Goal: Obtain resource: Download file/media

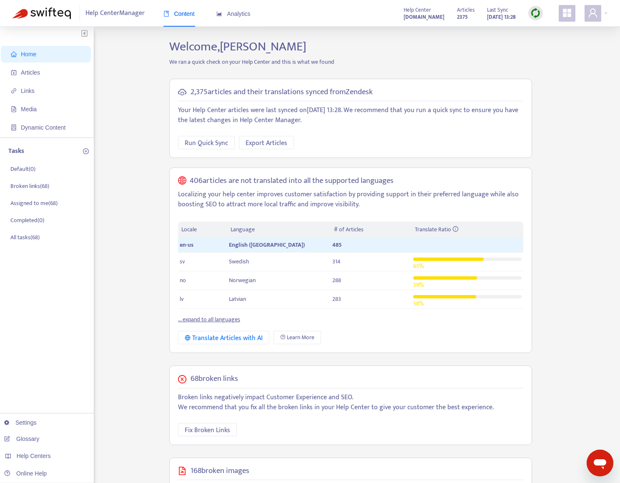
click at [130, 386] on div "Home Articles Links Media Dynamic Content Tasks Default ( 0 ) Broken links ( 68…" at bounding box center [310, 338] width 595 height 599
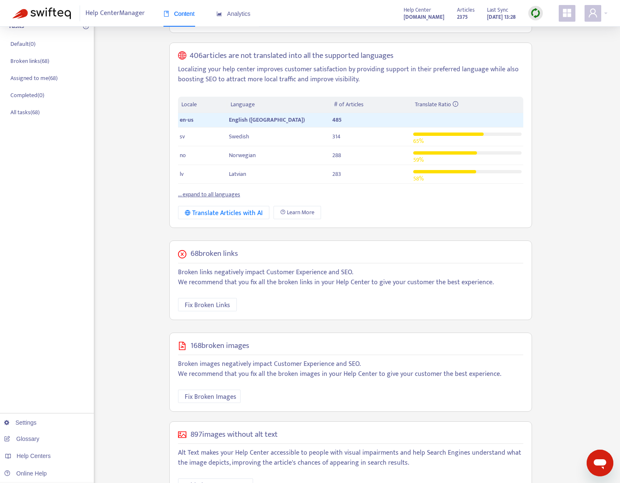
scroll to position [155, 0]
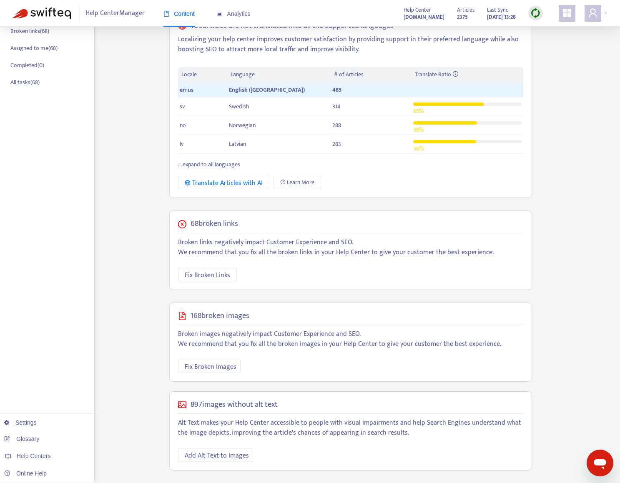
click at [134, 374] on div "Home Articles Links Media Dynamic Content Tasks Default ( 0 ) Broken links ( 68…" at bounding box center [310, 183] width 595 height 599
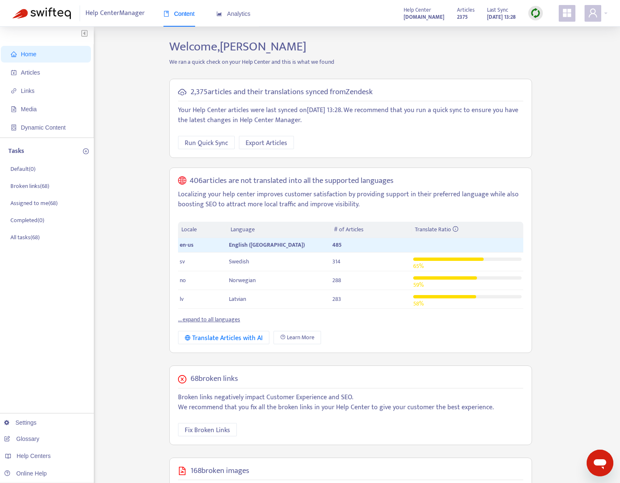
click at [204, 321] on link "... expand to all languages" at bounding box center [209, 320] width 62 height 10
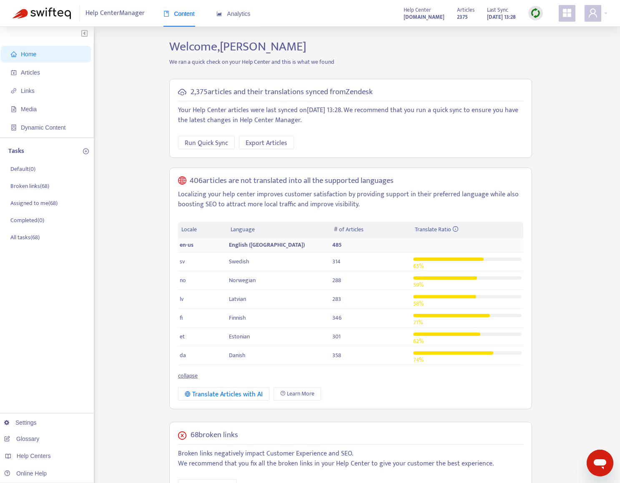
click at [238, 244] on span "English ([GEOGRAPHIC_DATA])" at bounding box center [267, 245] width 76 height 10
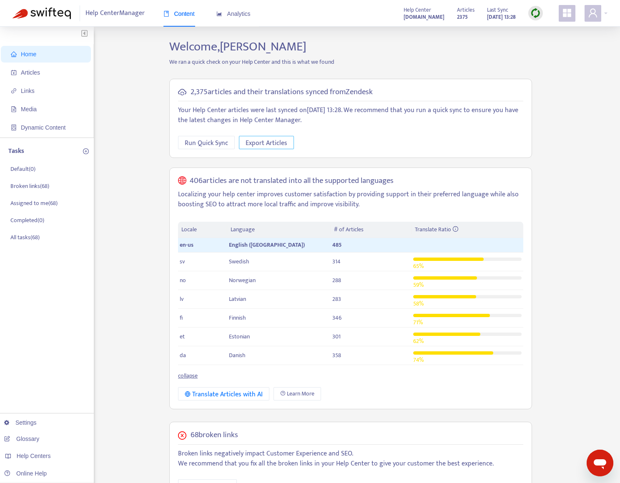
click at [269, 140] on span "Export Articles" at bounding box center [267, 143] width 42 height 10
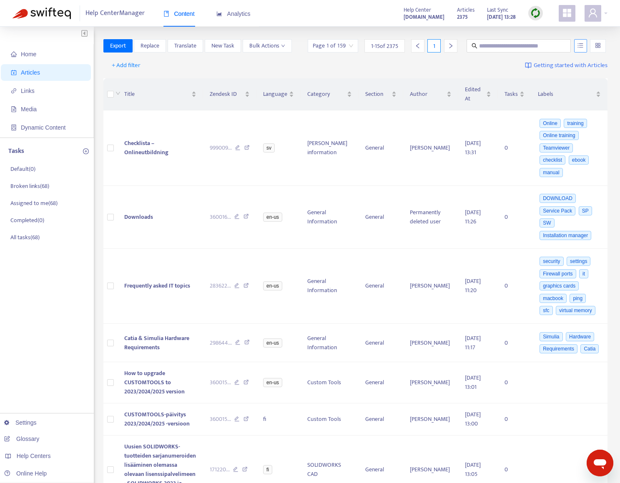
click at [579, 44] on icon "unordered-list" at bounding box center [580, 46] width 6 height 6
click at [580, 45] on icon "unordered-list" at bounding box center [580, 45] width 5 height 5
click at [598, 46] on input "search" at bounding box center [598, 46] width 6 height 13
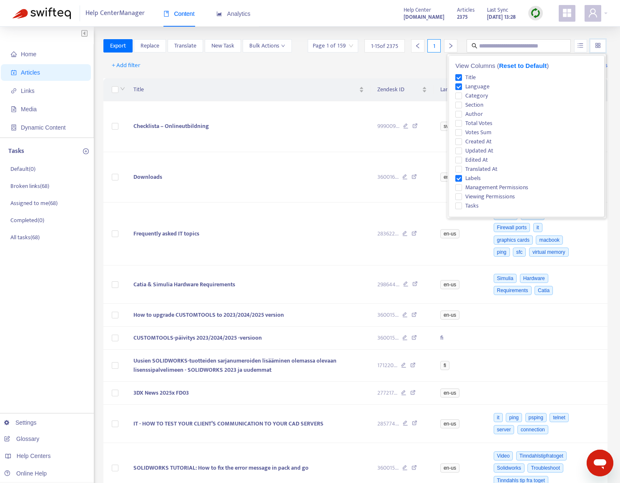
click at [597, 45] on input "search" at bounding box center [598, 46] width 6 height 13
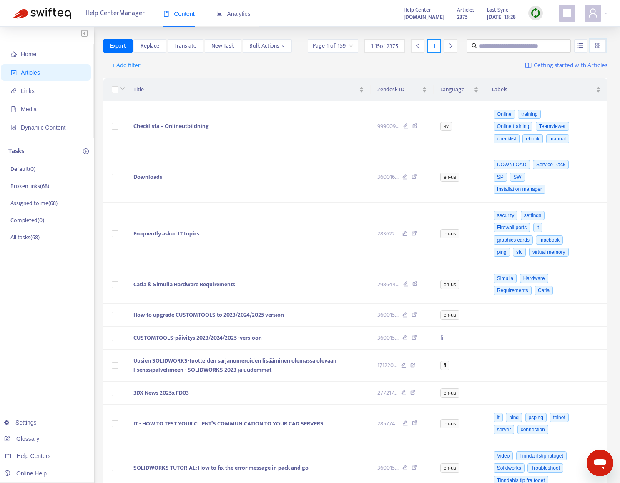
click at [602, 51] on div at bounding box center [598, 45] width 16 height 13
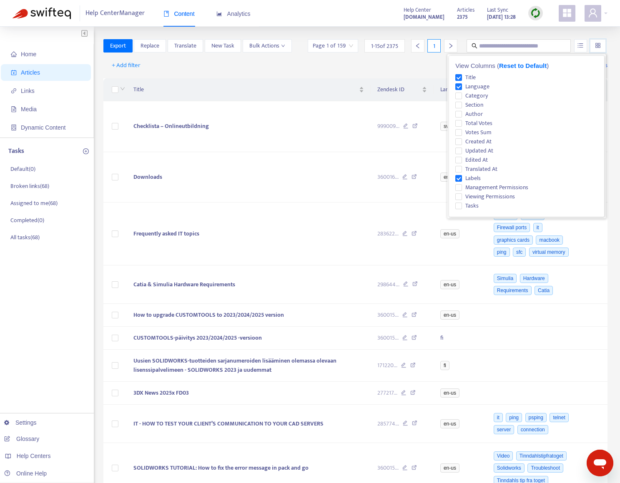
click at [602, 51] on div at bounding box center [598, 45] width 16 height 13
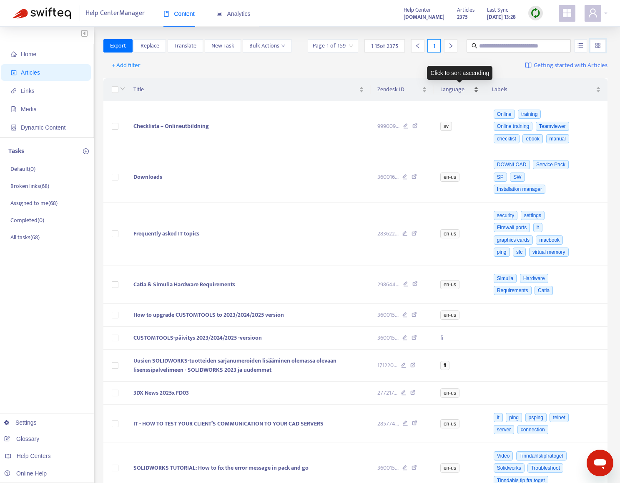
click at [457, 94] on div "Language" at bounding box center [459, 89] width 38 height 9
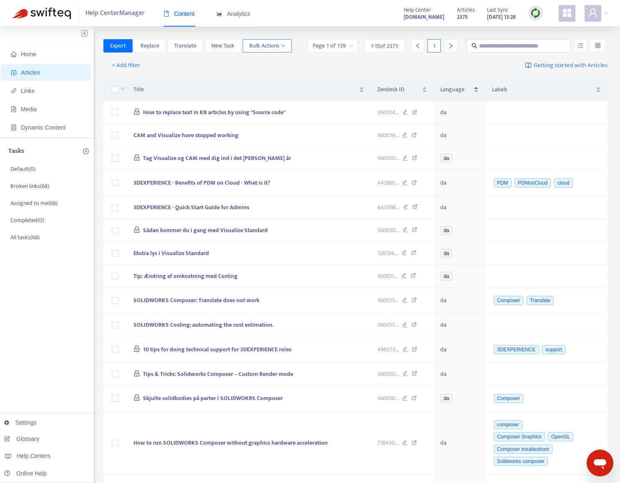
click at [285, 48] on icon "down" at bounding box center [283, 46] width 4 height 4
click at [281, 46] on icon "down" at bounding box center [283, 46] width 4 height 4
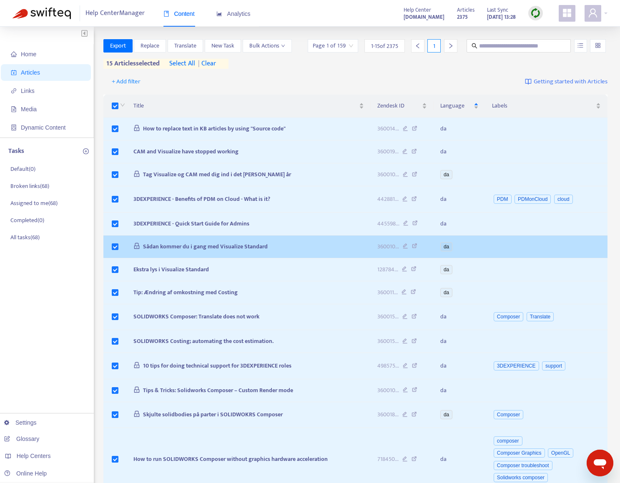
scroll to position [95, 0]
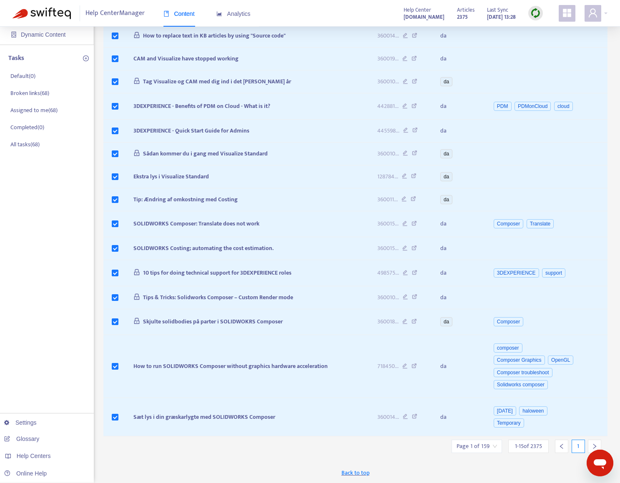
click at [592, 447] on icon "right" at bounding box center [595, 447] width 6 height 6
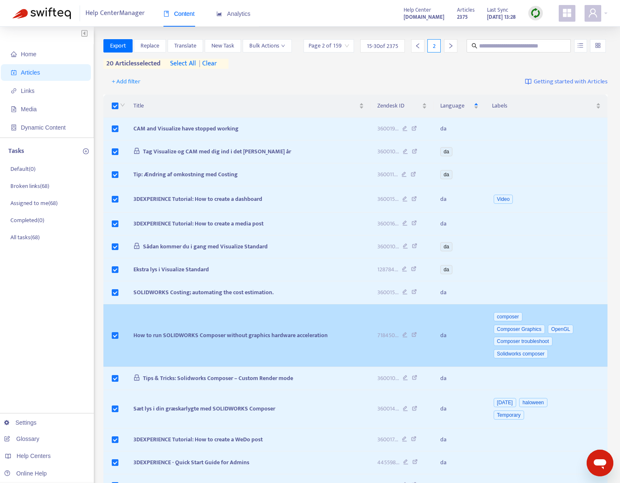
scroll to position [85, 0]
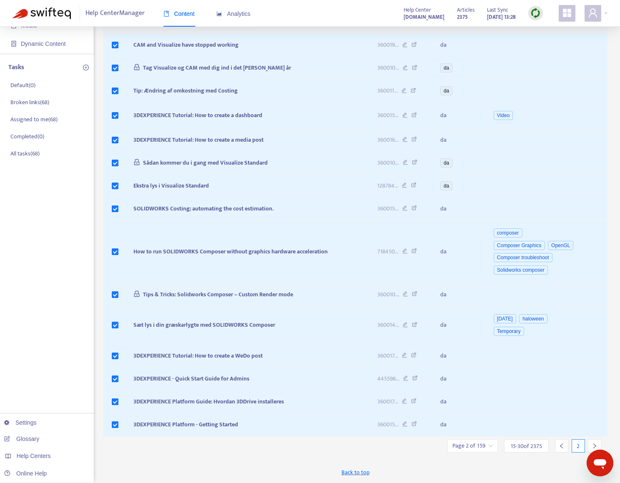
click at [593, 445] on icon "right" at bounding box center [595, 446] width 6 height 6
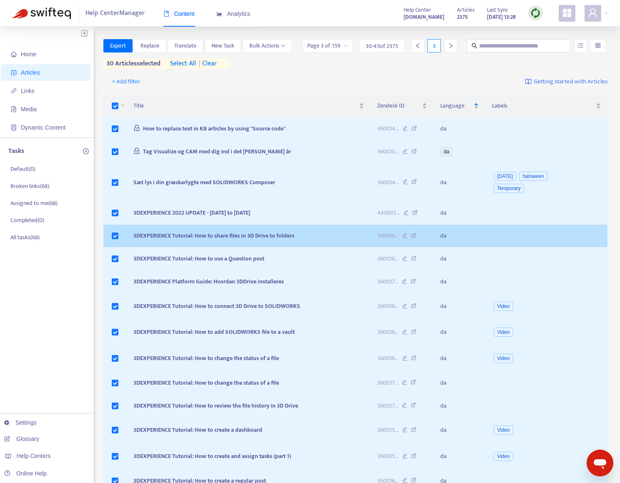
scroll to position [57, 0]
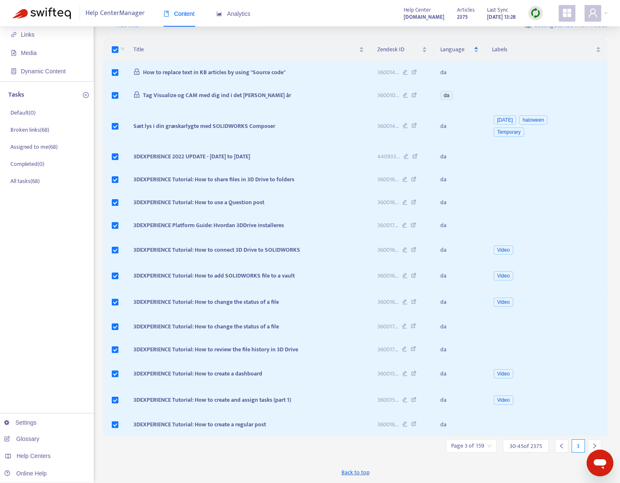
click at [594, 445] on icon "right" at bounding box center [595, 446] width 6 height 6
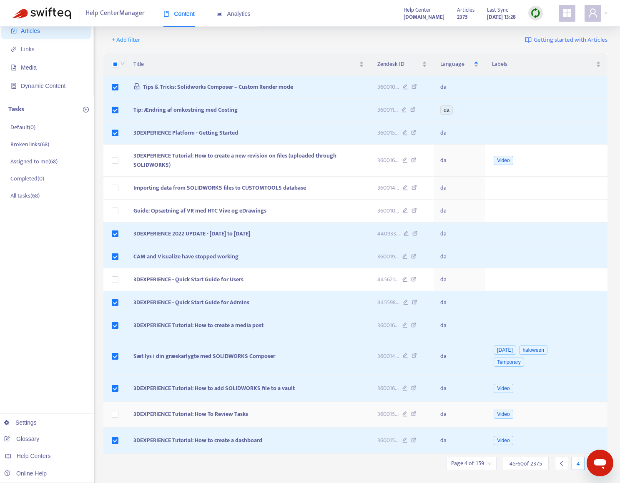
scroll to position [60, 0]
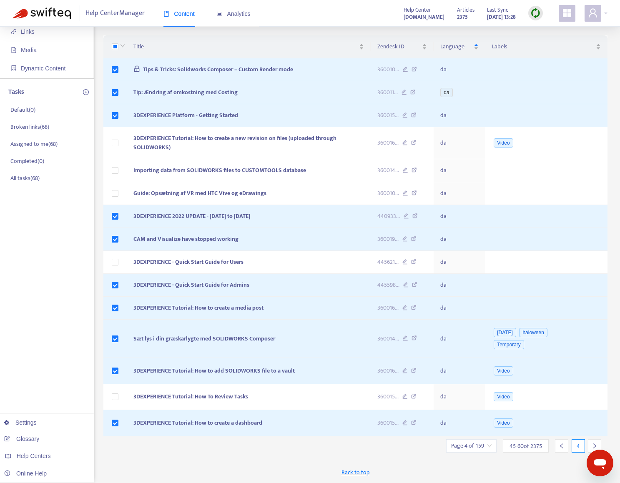
click at [561, 447] on icon "left" at bounding box center [562, 446] width 6 height 6
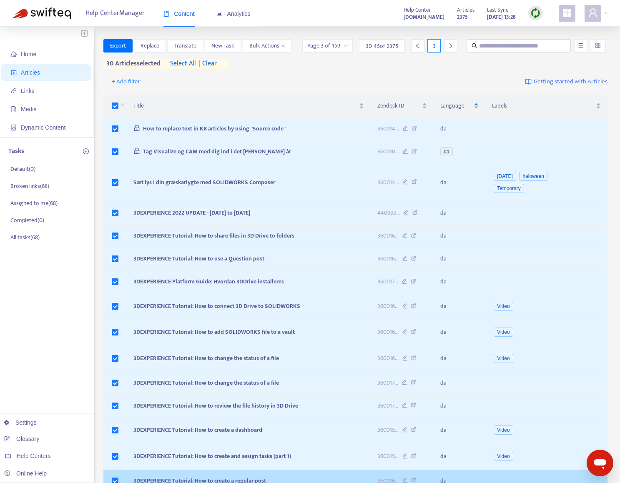
scroll to position [57, 0]
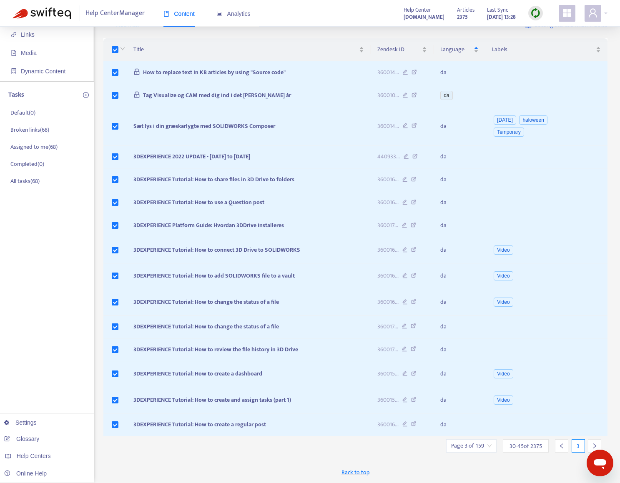
click at [595, 446] on icon "right" at bounding box center [595, 446] width 6 height 6
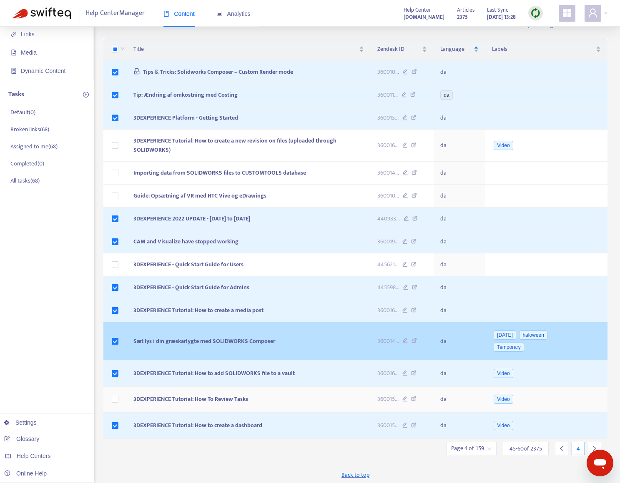
scroll to position [0, 0]
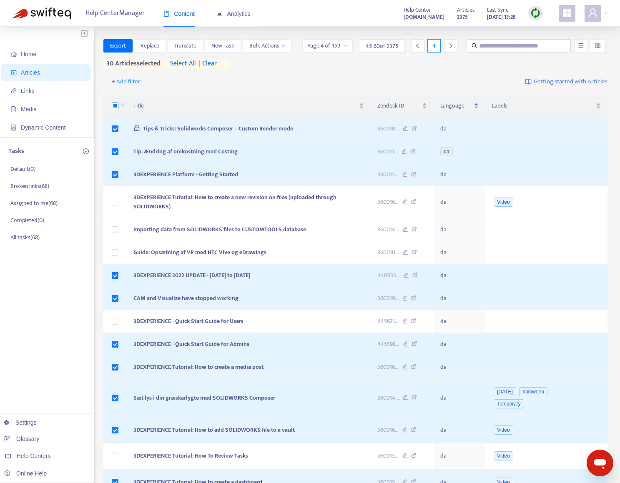
click at [113, 101] on label at bounding box center [115, 105] width 7 height 9
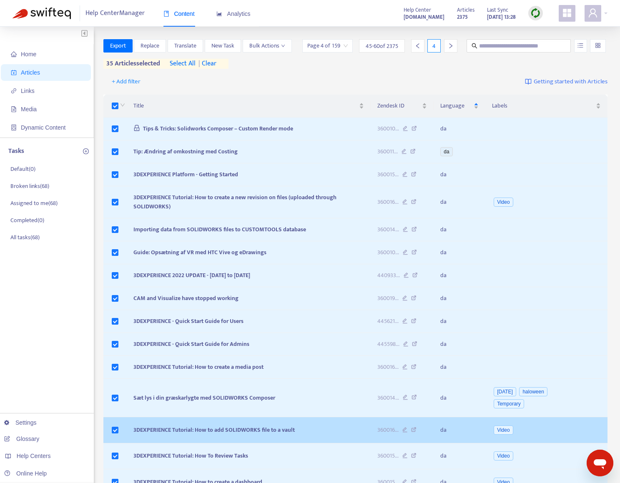
scroll to position [60, 0]
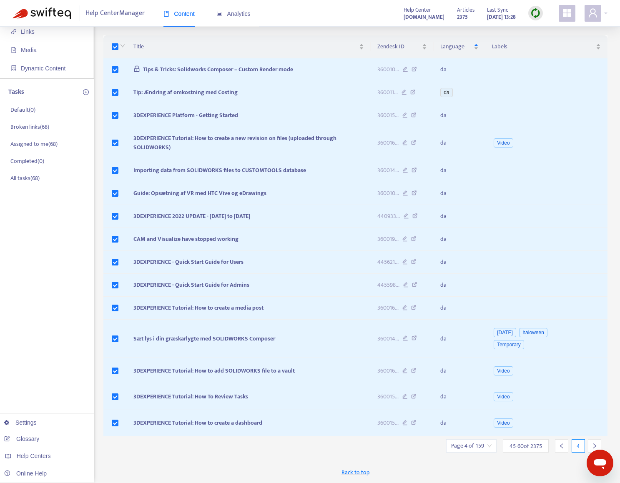
click at [591, 444] on div at bounding box center [594, 445] width 13 height 13
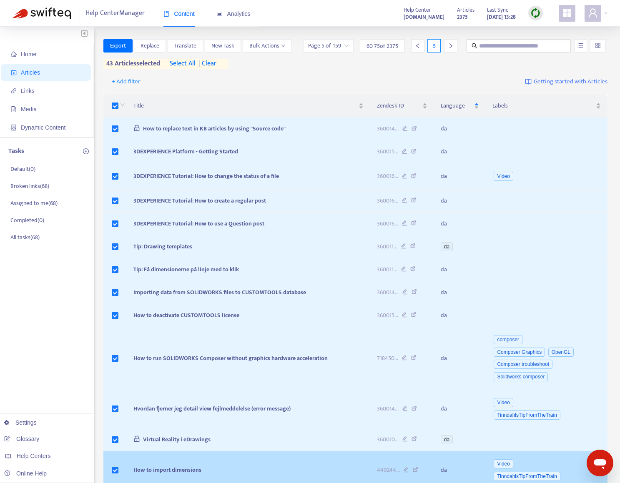
scroll to position [131, 0]
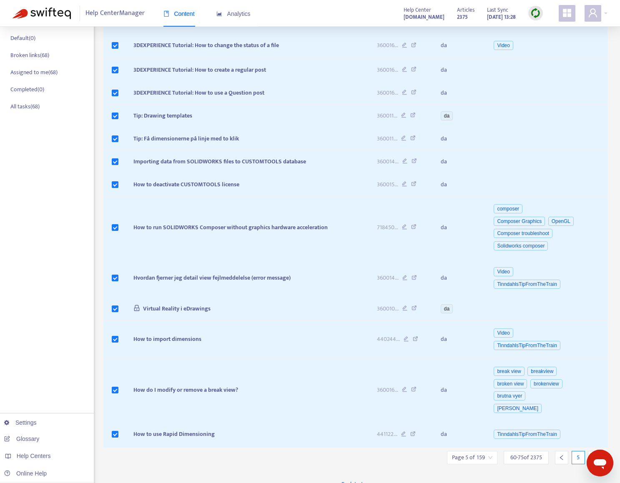
click at [592, 455] on icon "right" at bounding box center [595, 458] width 6 height 6
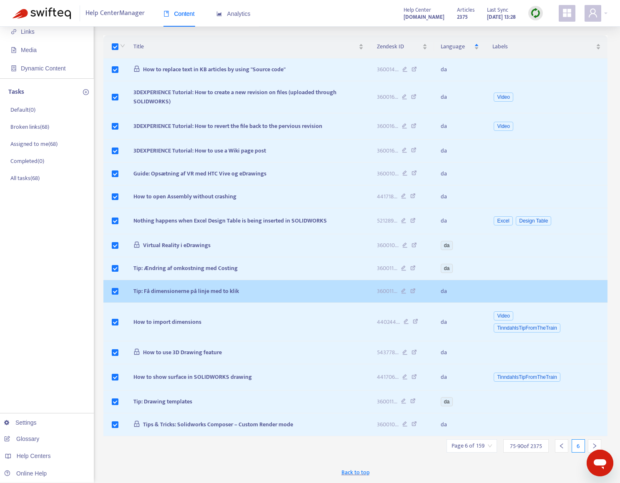
scroll to position [0, 0]
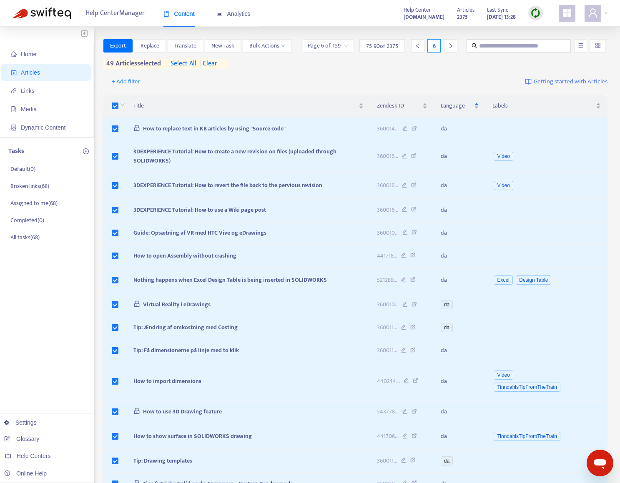
click at [187, 65] on span "select all" at bounding box center [184, 64] width 26 height 10
click at [122, 45] on span "Export" at bounding box center [118, 45] width 16 height 9
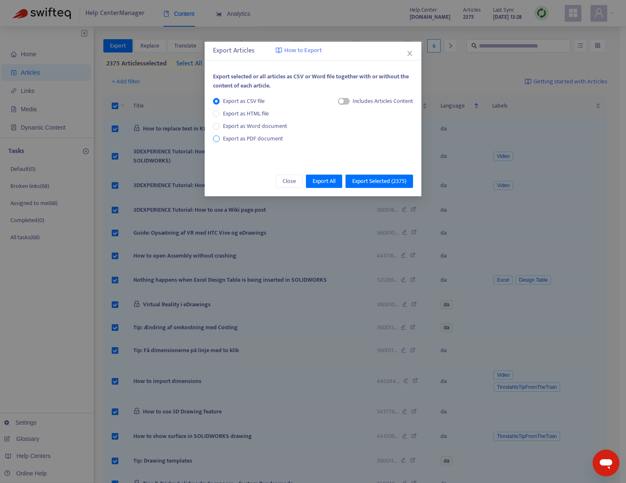
click at [233, 136] on span "Export as PDF document" at bounding box center [253, 139] width 60 height 10
click at [338, 103] on span "button" at bounding box center [336, 101] width 12 height 7
click at [364, 183] on span "Export Selected ( 2375 )" at bounding box center [379, 181] width 54 height 9
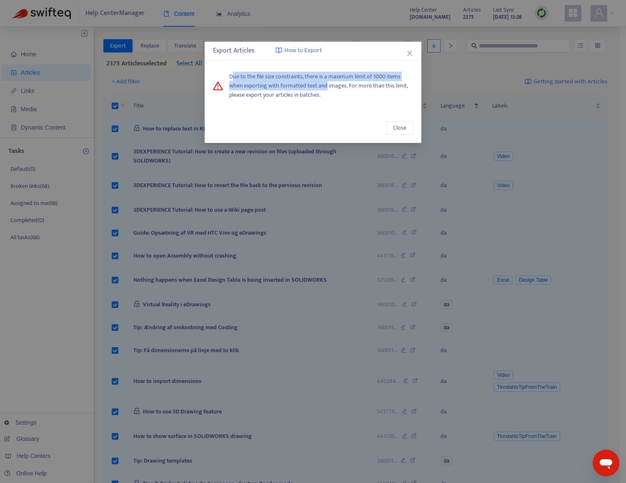
drag, startPoint x: 234, startPoint y: 78, endPoint x: 326, endPoint y: 88, distance: 92.6
click at [326, 88] on span "Due to the file size constraints, there is a maximum limit of 1000 items when e…" at bounding box center [321, 86] width 184 height 28
click at [402, 131] on span "Close" at bounding box center [399, 127] width 13 height 9
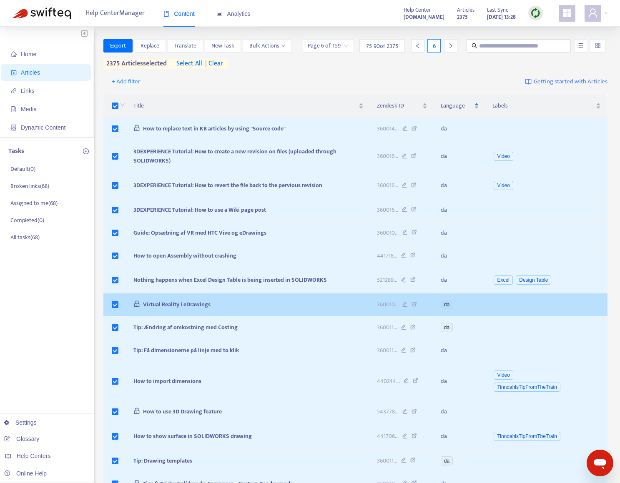
scroll to position [60, 0]
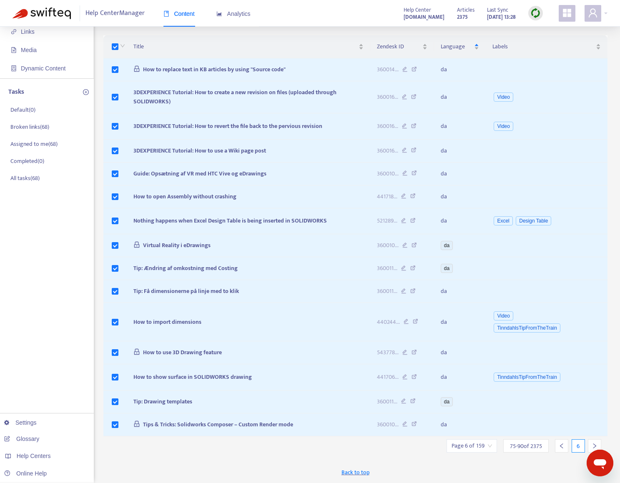
click at [595, 446] on icon "right" at bounding box center [595, 446] width 6 height 6
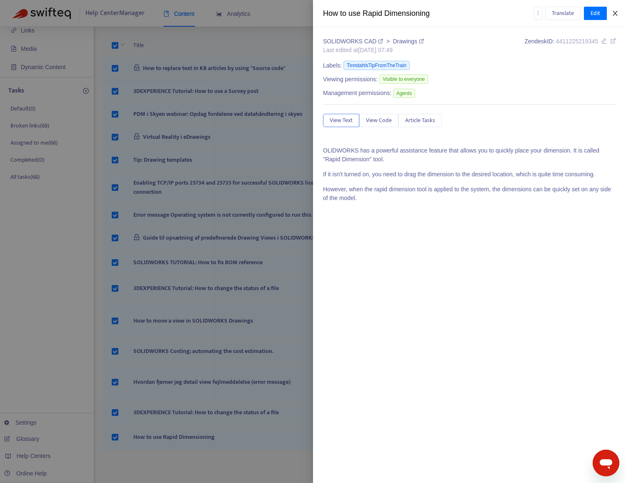
click at [615, 15] on icon "close" at bounding box center [615, 13] width 7 height 7
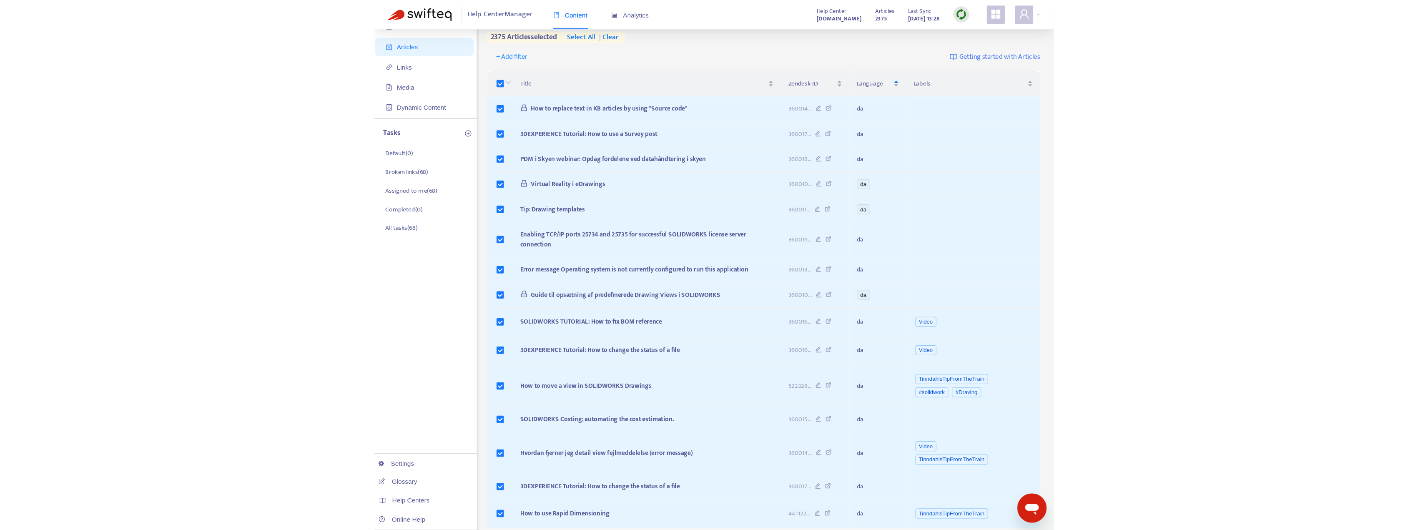
scroll to position [27, 0]
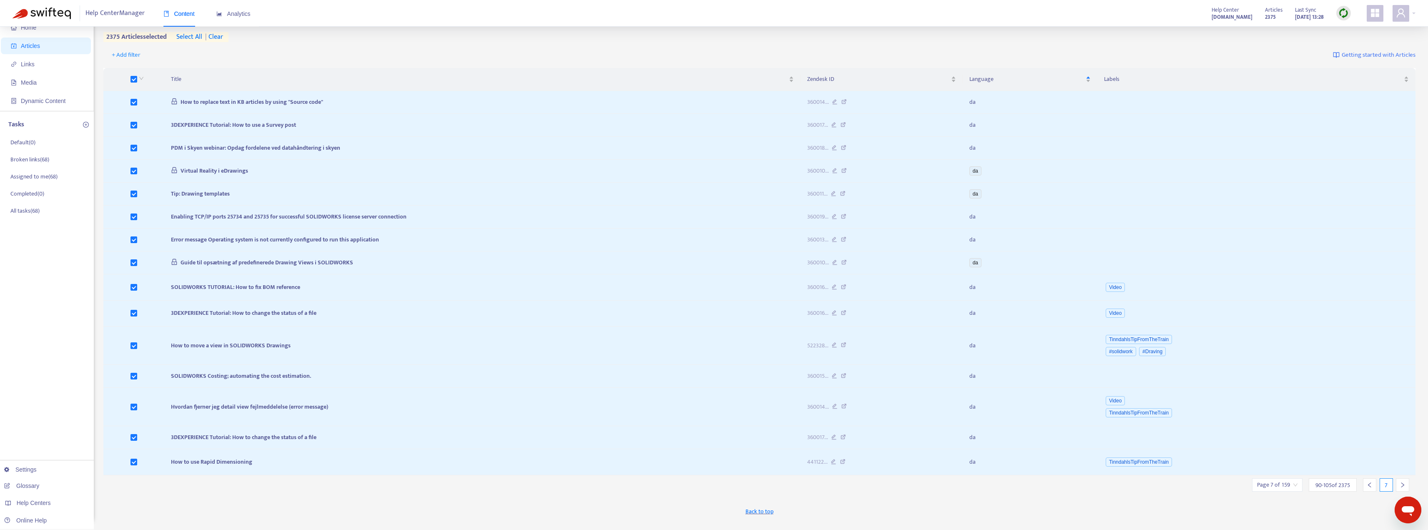
click at [626, 483] on icon "right" at bounding box center [1403, 485] width 6 height 6
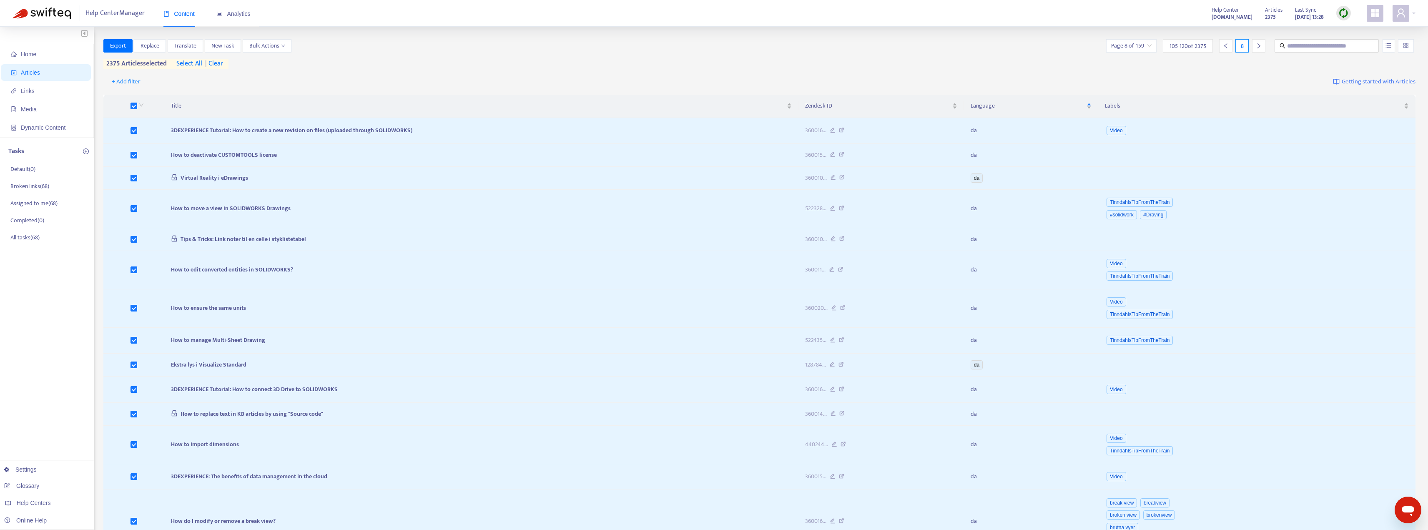
scroll to position [82, 0]
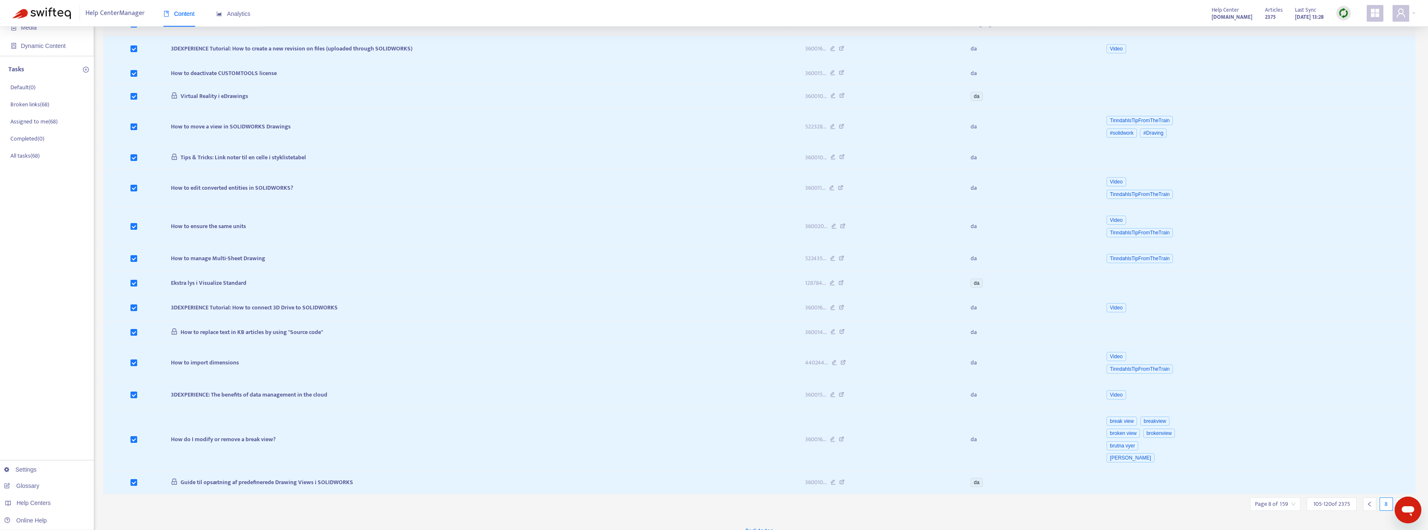
click at [626, 483] on span "105 - 120 of 2375" at bounding box center [1331, 503] width 37 height 9
click at [626, 483] on icon "right" at bounding box center [1403, 504] width 6 height 6
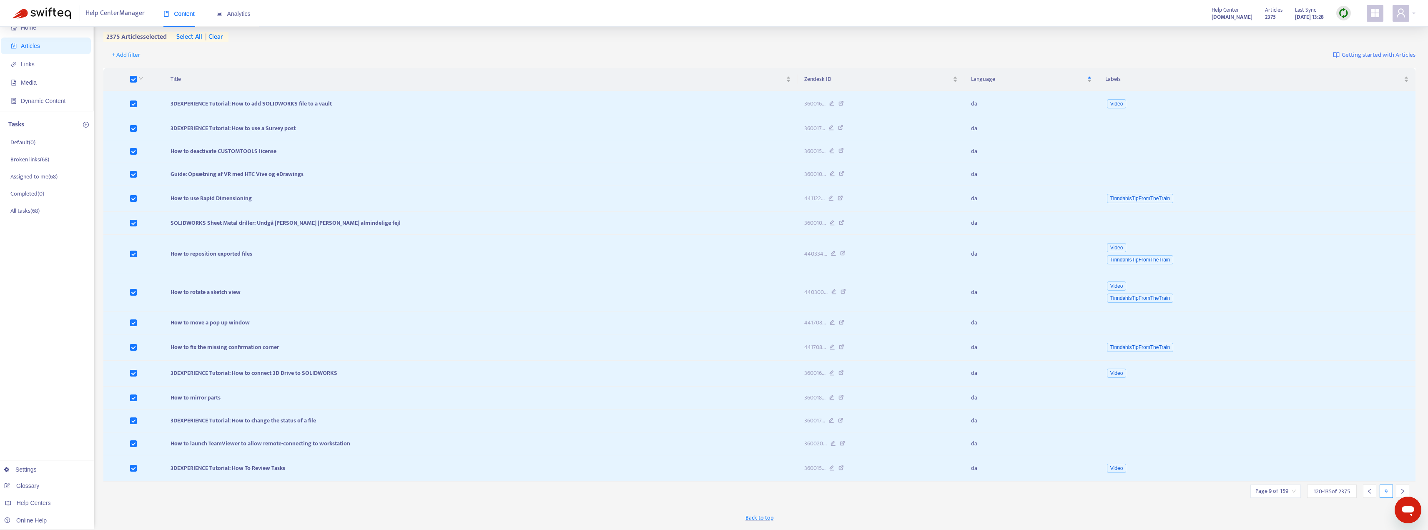
scroll to position [27, 0]
click at [626, 483] on input "search" at bounding box center [1275, 491] width 40 height 13
click at [626, 464] on span "15" at bounding box center [1366, 468] width 53 height 13
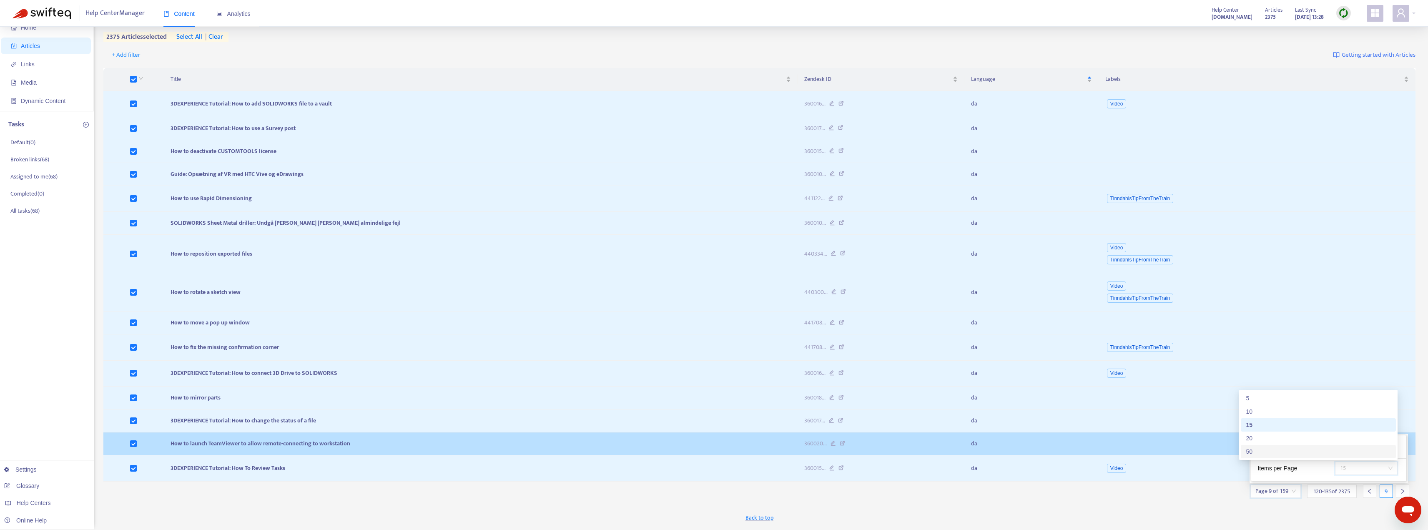
click at [626, 449] on div "50" at bounding box center [1318, 451] width 145 height 9
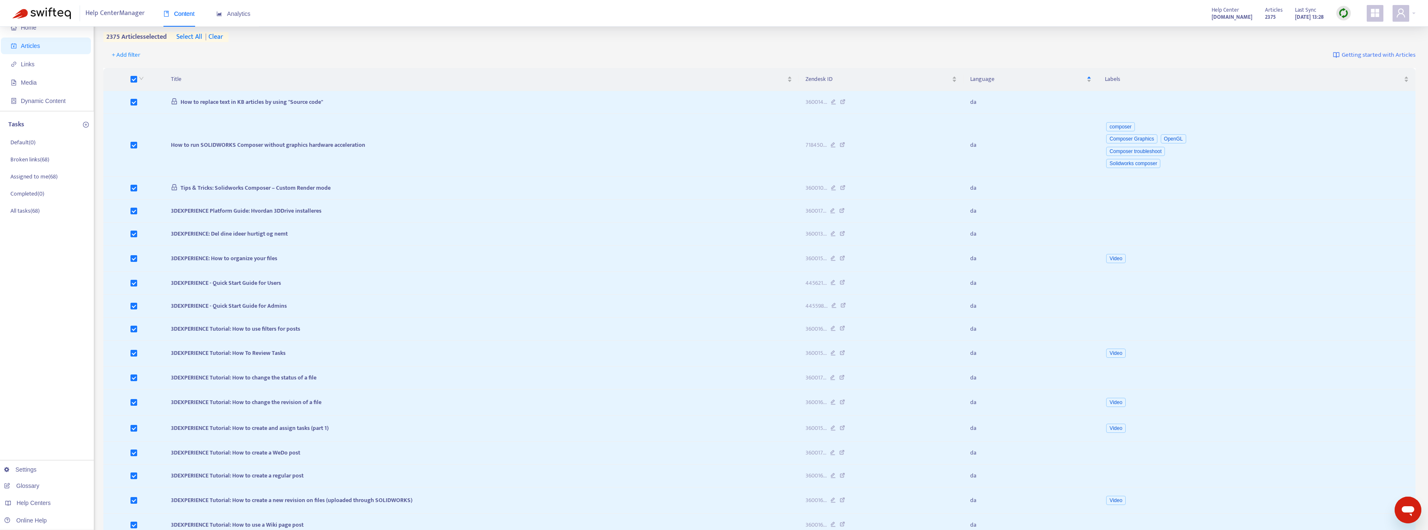
drag, startPoint x: 107, startPoint y: 37, endPoint x: 173, endPoint y: 38, distance: 65.9
click at [173, 38] on div "2375 articles selected select all | clear" at bounding box center [165, 37] width 125 height 10
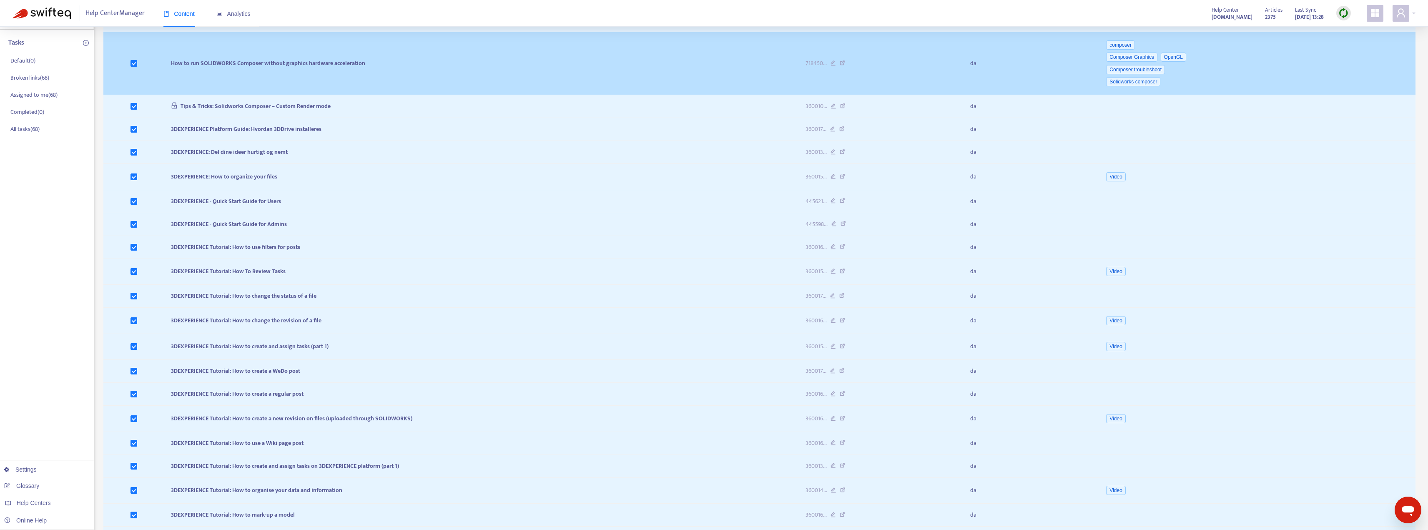
scroll to position [0, 0]
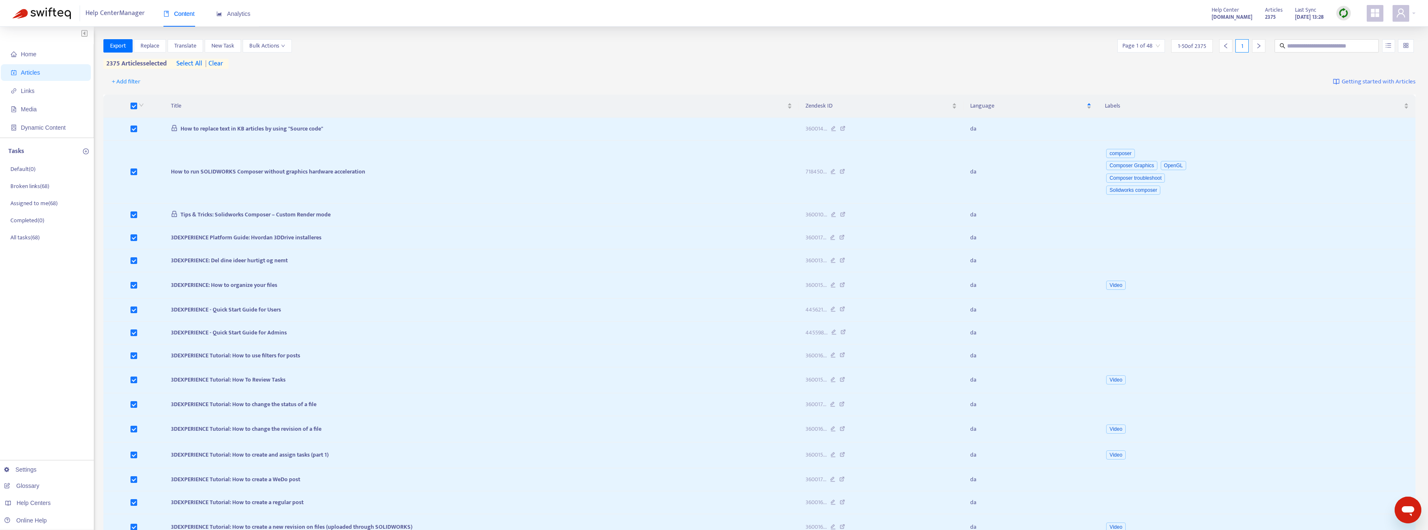
click at [220, 63] on span "| clear" at bounding box center [212, 64] width 21 height 10
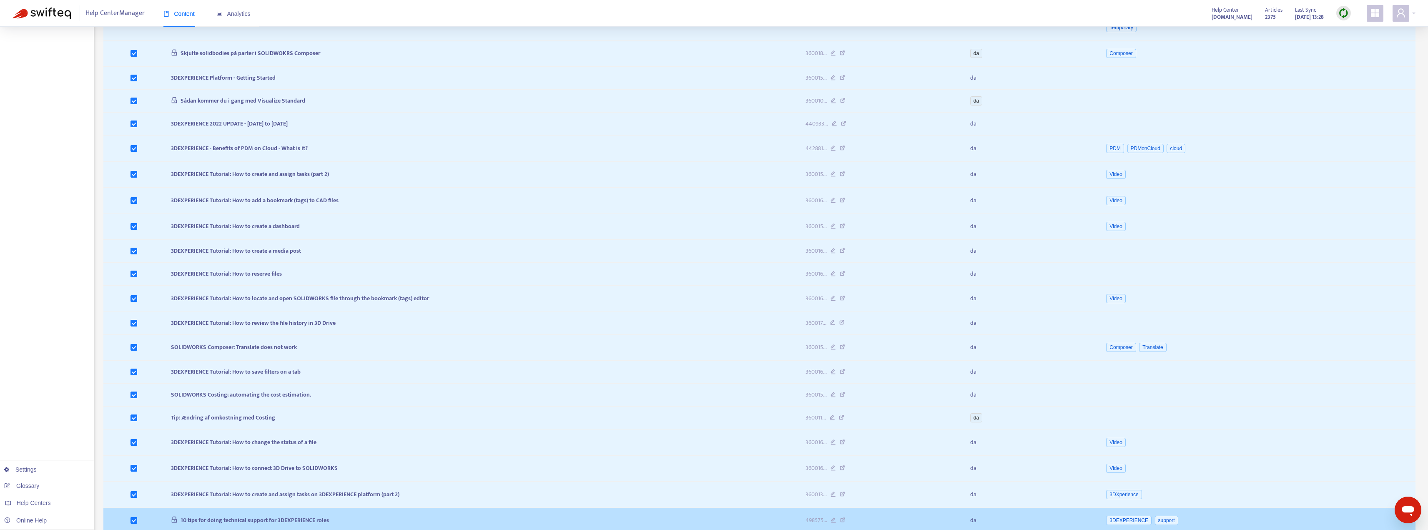
scroll to position [901, 0]
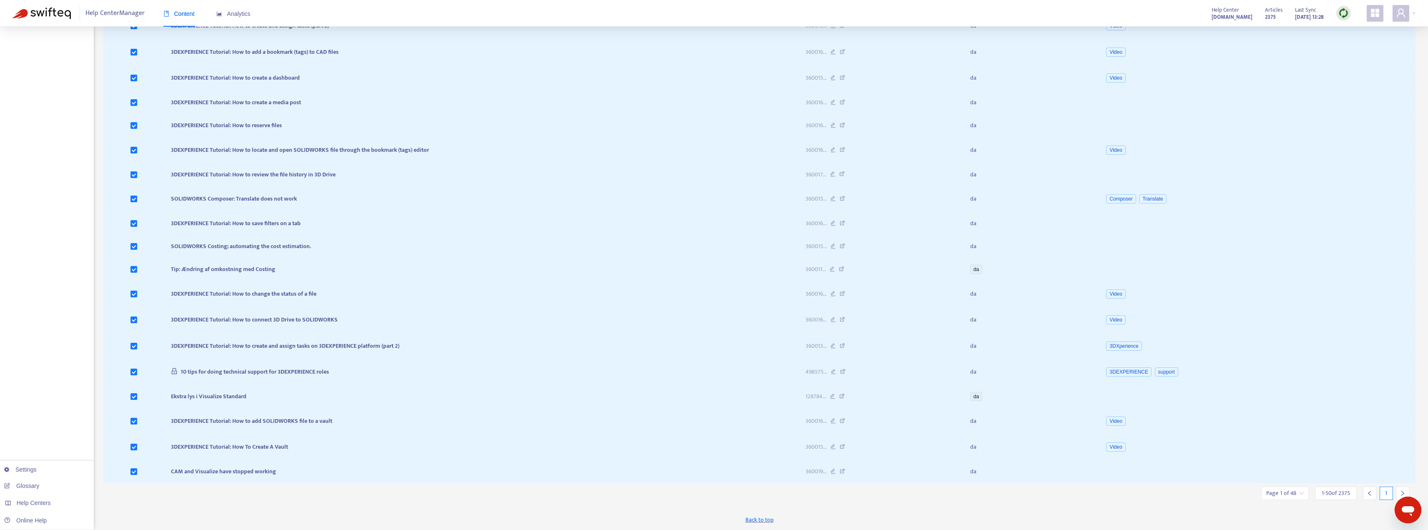
click at [626, 483] on input "search" at bounding box center [1285, 493] width 38 height 13
click at [626, 450] on input "text" at bounding box center [1377, 450] width 63 height 13
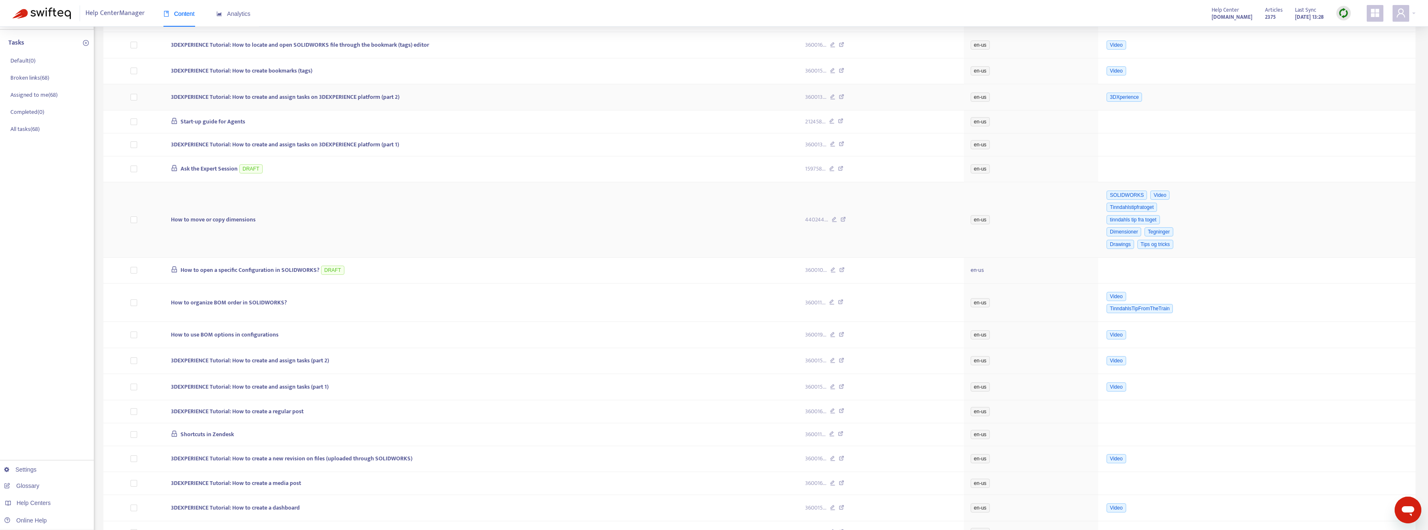
scroll to position [0, 0]
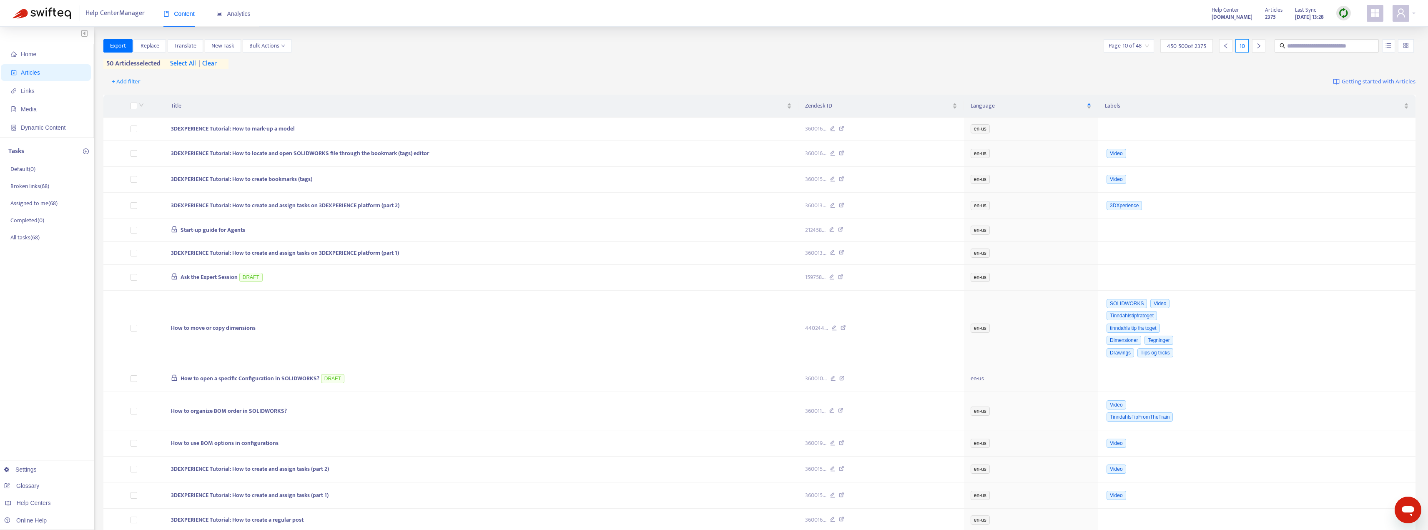
type input "**"
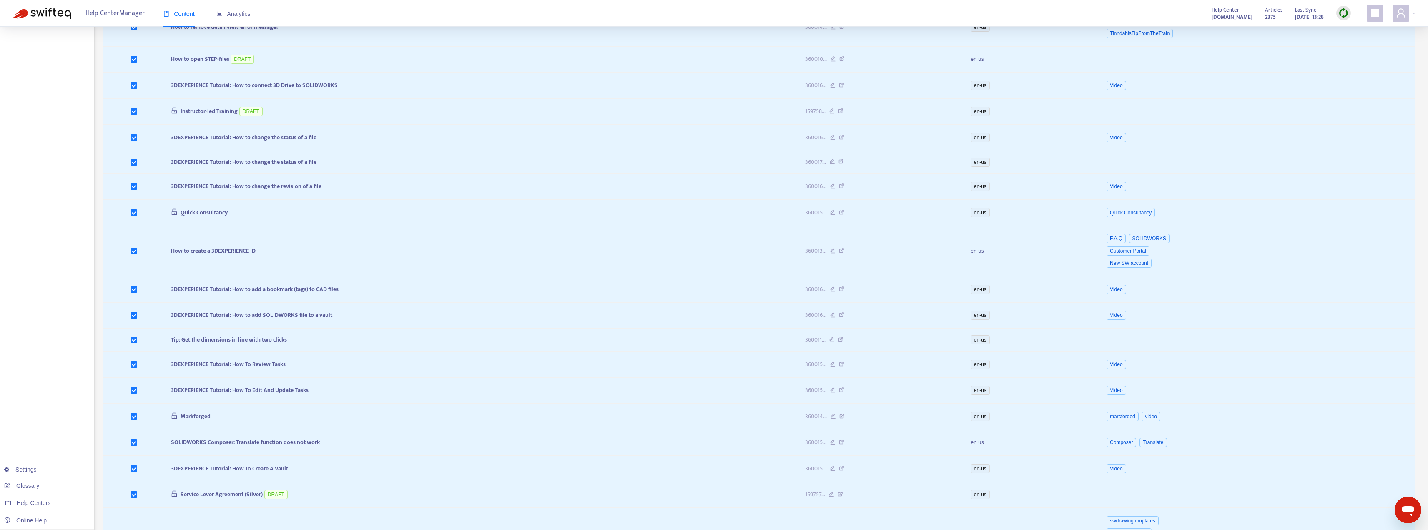
scroll to position [1079, 0]
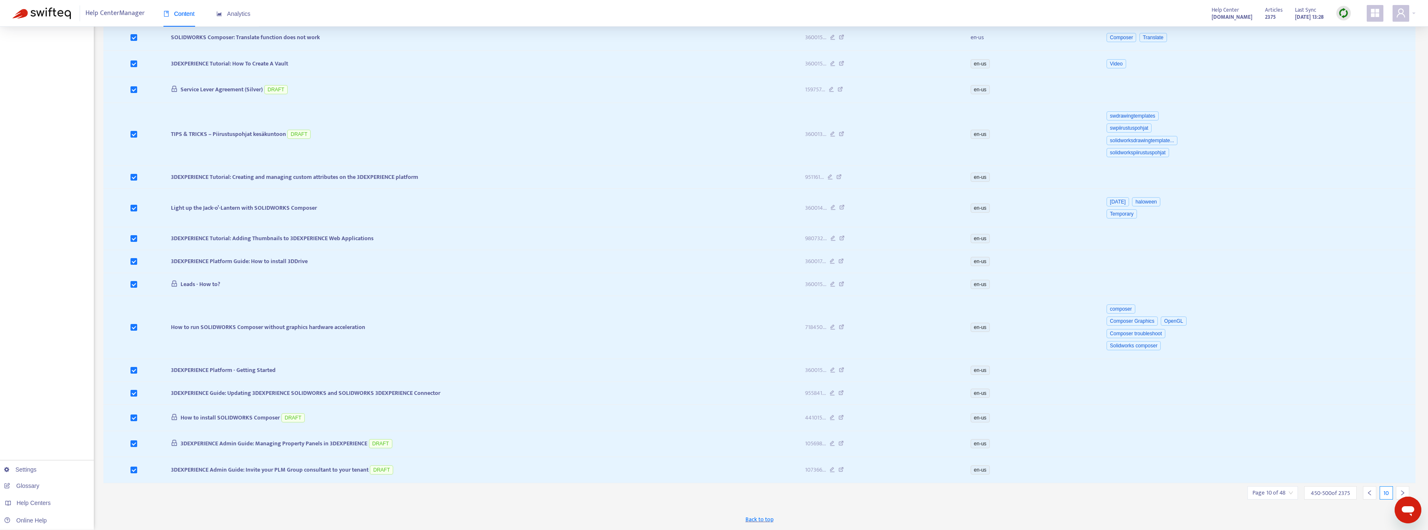
click at [626, 483] on icon "left" at bounding box center [1370, 493] width 6 height 6
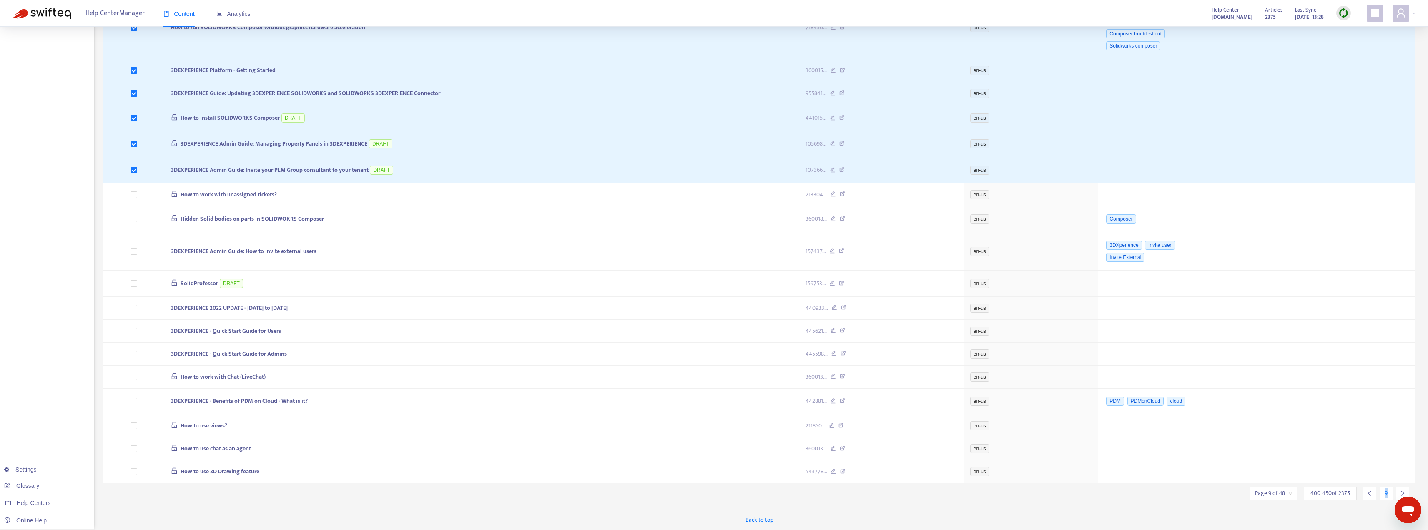
click at [626, 483] on icon "left" at bounding box center [1370, 493] width 6 height 6
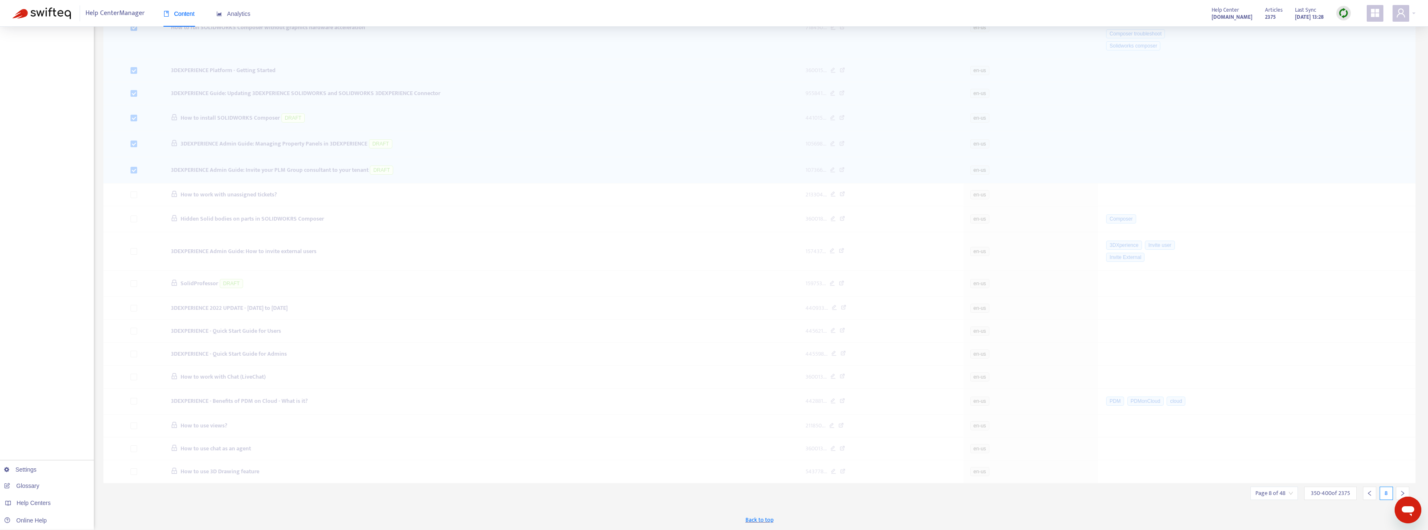
click at [626, 483] on icon "left" at bounding box center [1370, 493] width 6 height 6
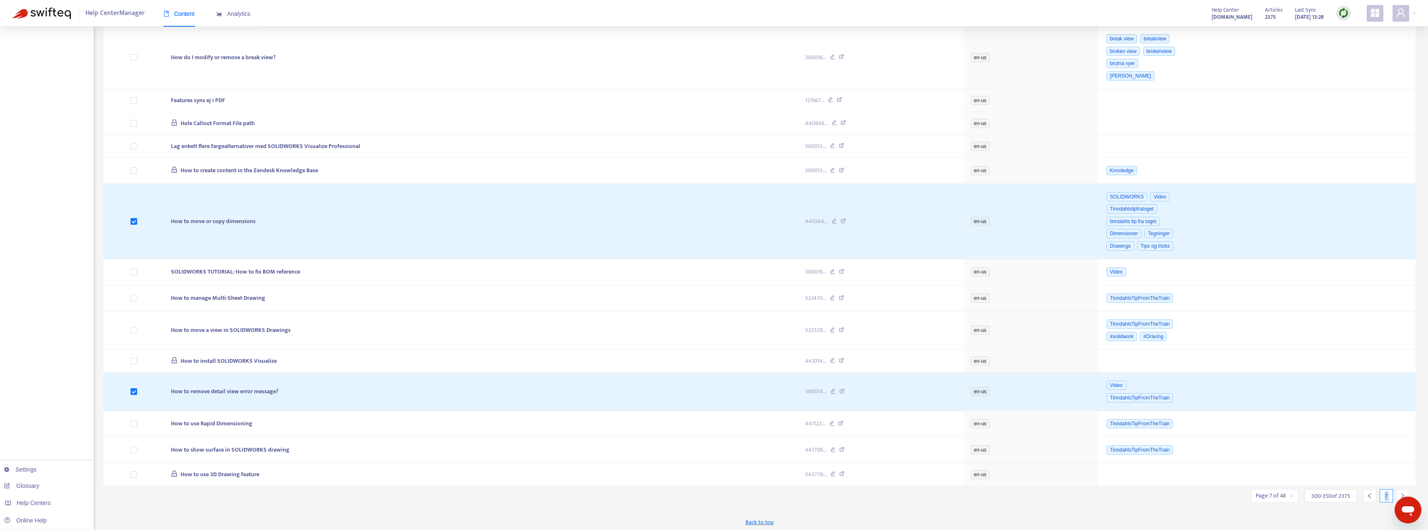
click at [626, 483] on icon "left" at bounding box center [1370, 496] width 6 height 6
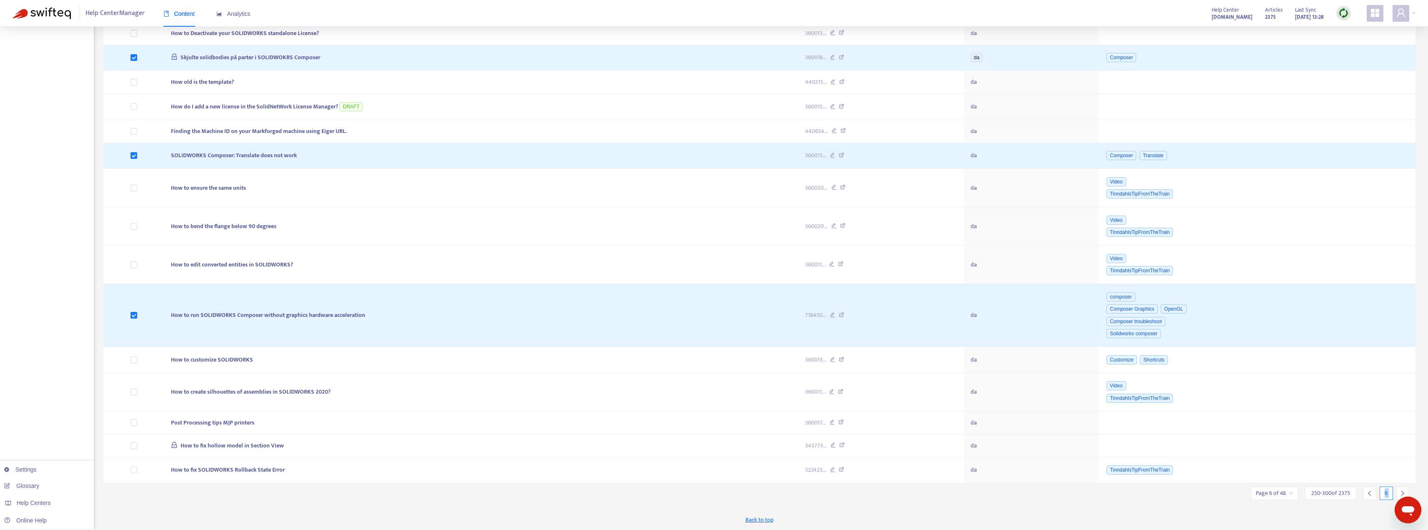
click at [626, 483] on icon "left" at bounding box center [1370, 493] width 6 height 6
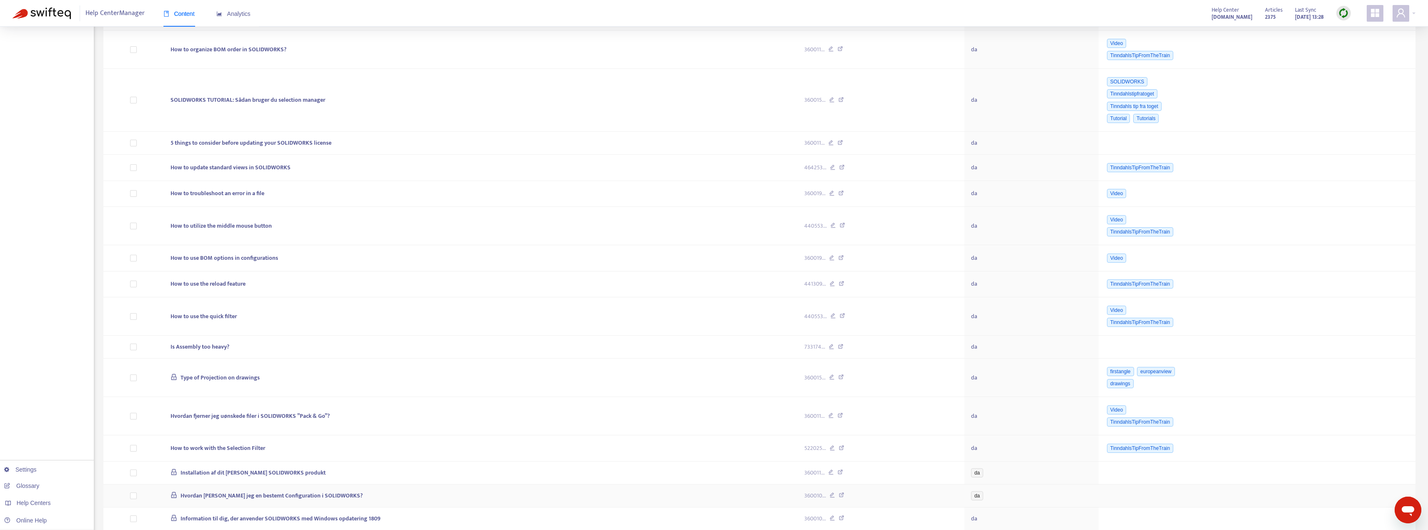
click at [626, 483] on td at bounding box center [1257, 495] width 317 height 23
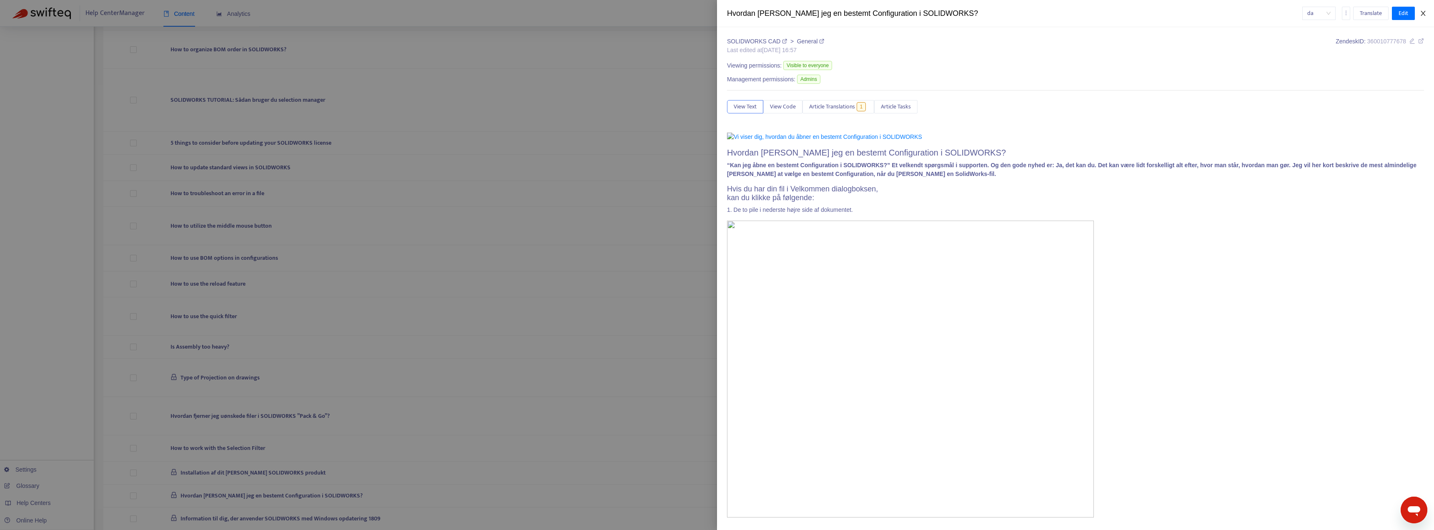
click at [626, 16] on icon "close" at bounding box center [1423, 13] width 7 height 7
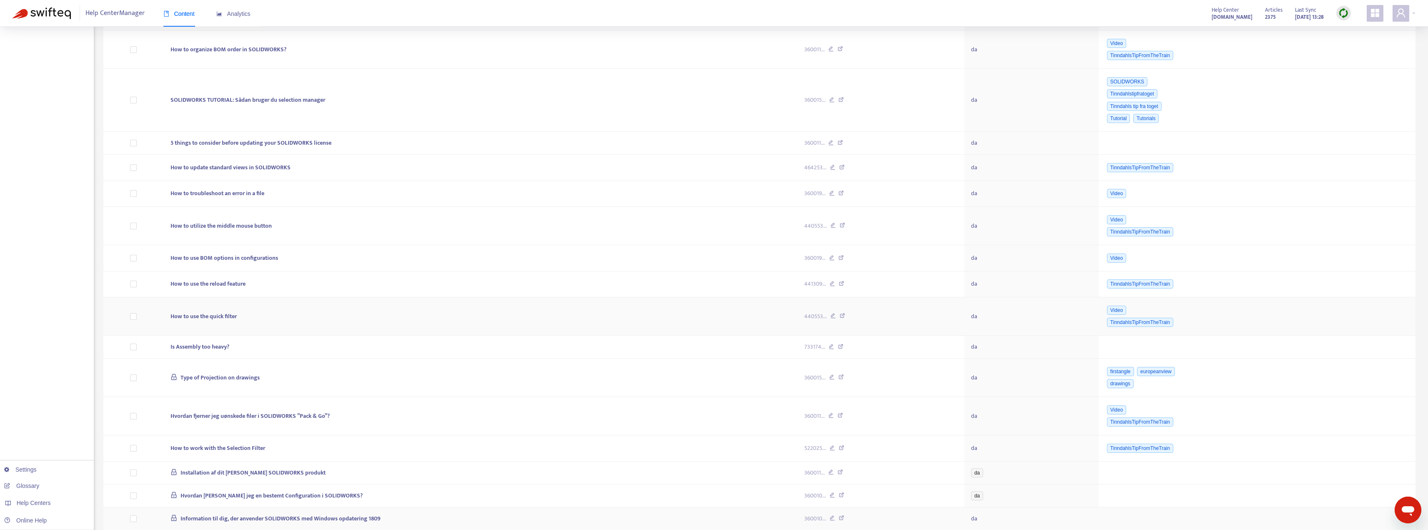
scroll to position [1151, 0]
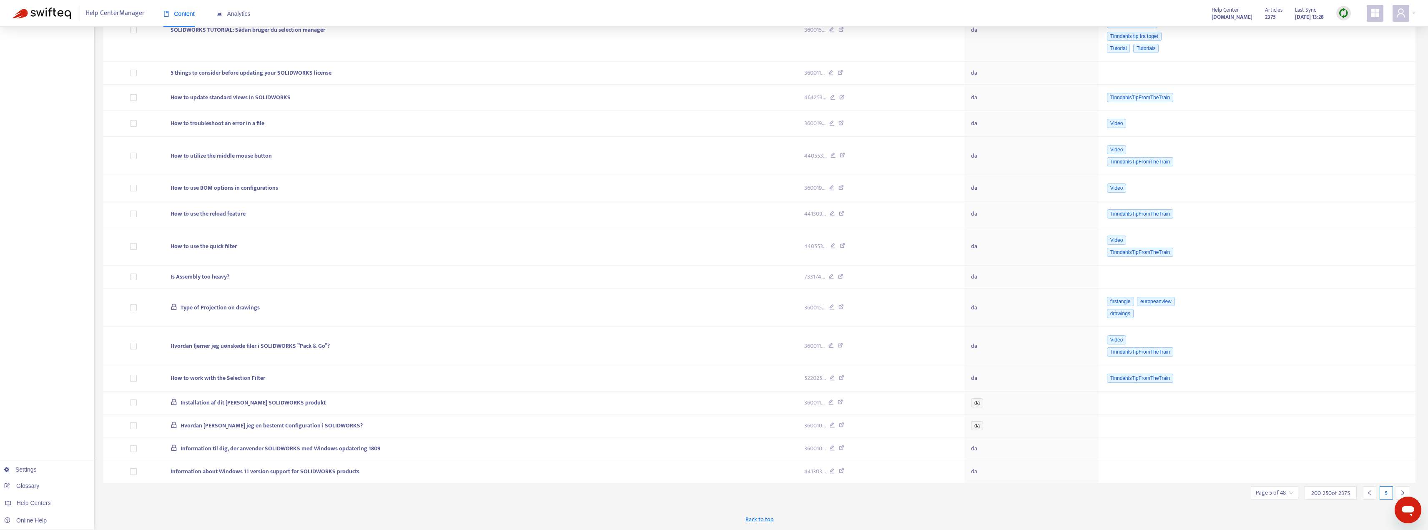
click at [626, 483] on icon "left" at bounding box center [1370, 493] width 6 height 6
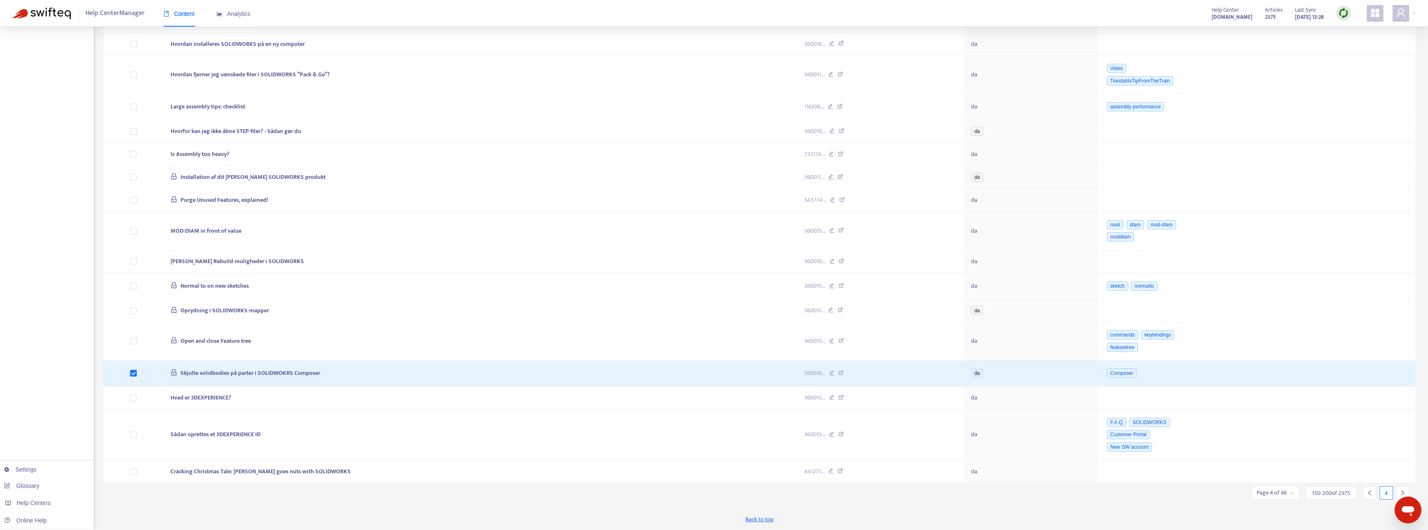
click at [626, 483] on icon "left" at bounding box center [1370, 493] width 6 height 6
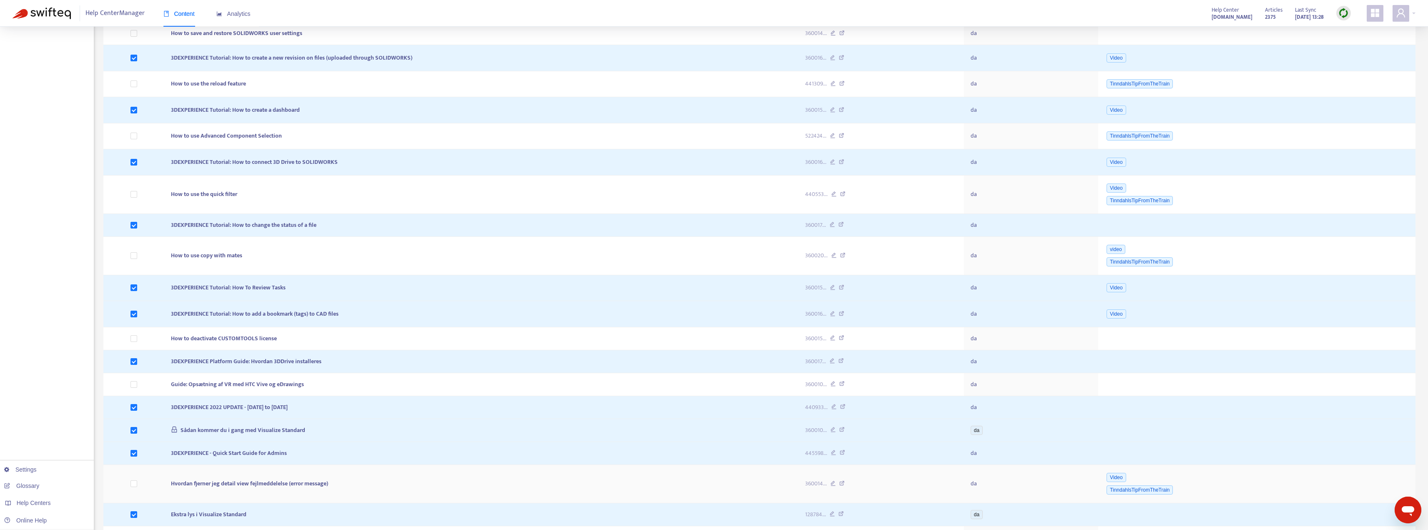
scroll to position [946, 0]
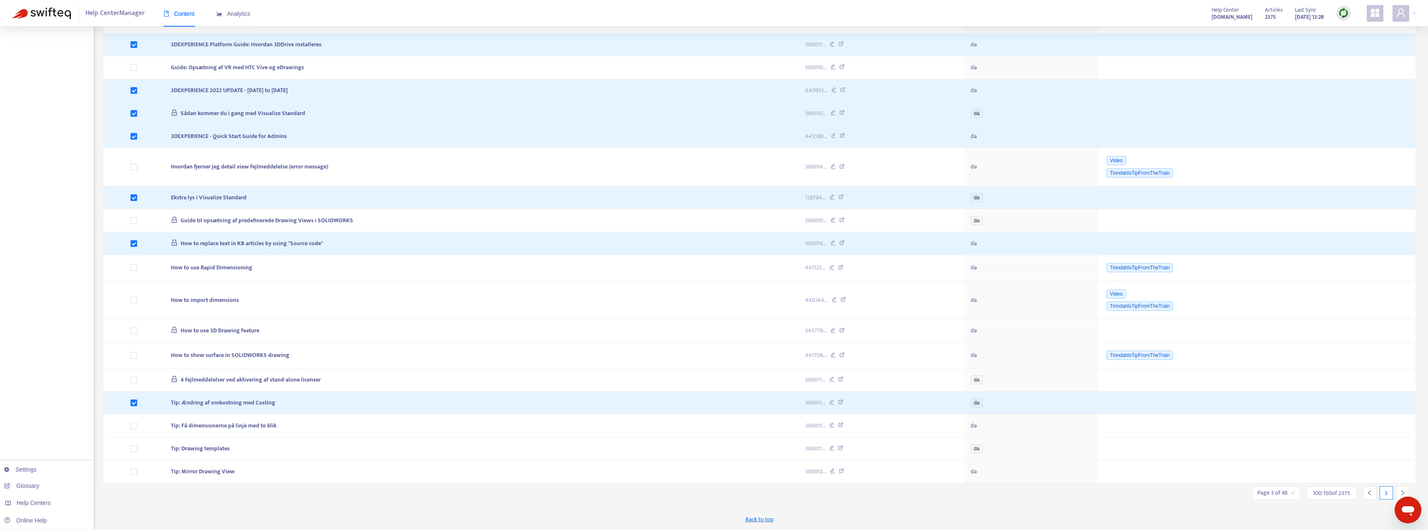
click at [626, 483] on icon "left" at bounding box center [1370, 493] width 6 height 6
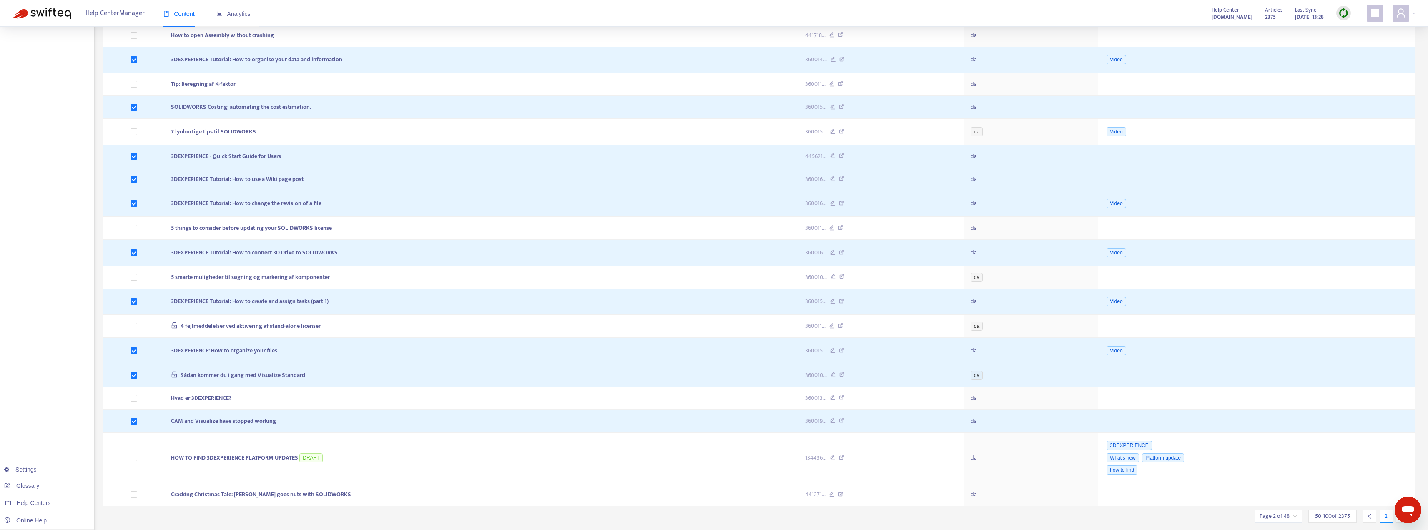
click at [626, 483] on icon "left" at bounding box center [1370, 516] width 6 height 6
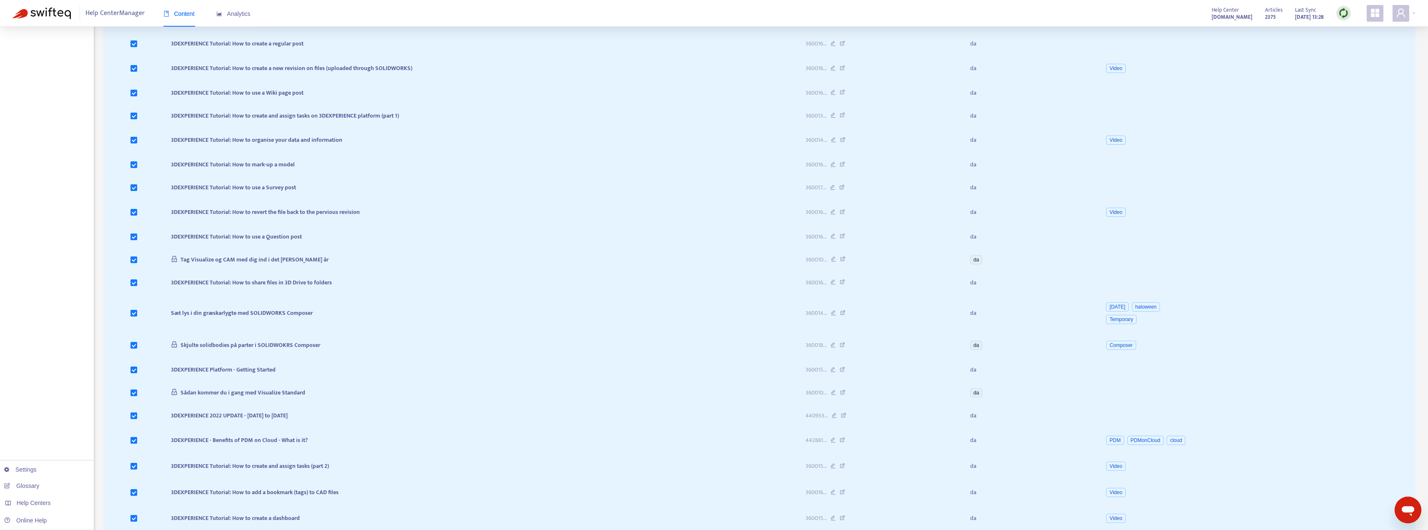
scroll to position [901, 0]
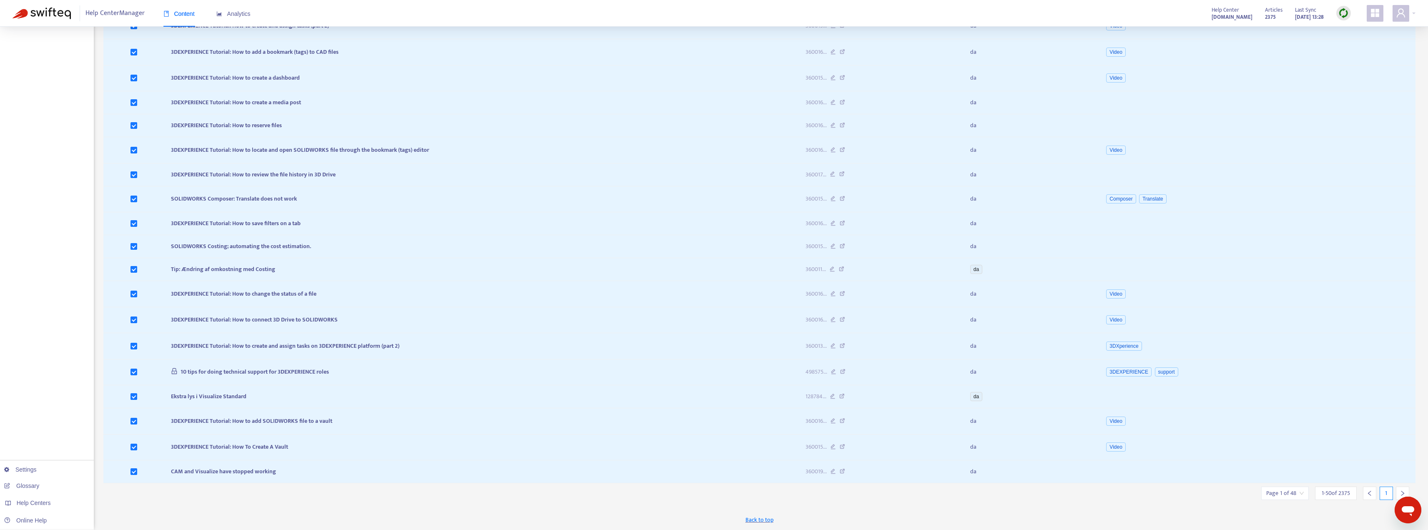
click at [626, 483] on icon "right" at bounding box center [1403, 493] width 6 height 6
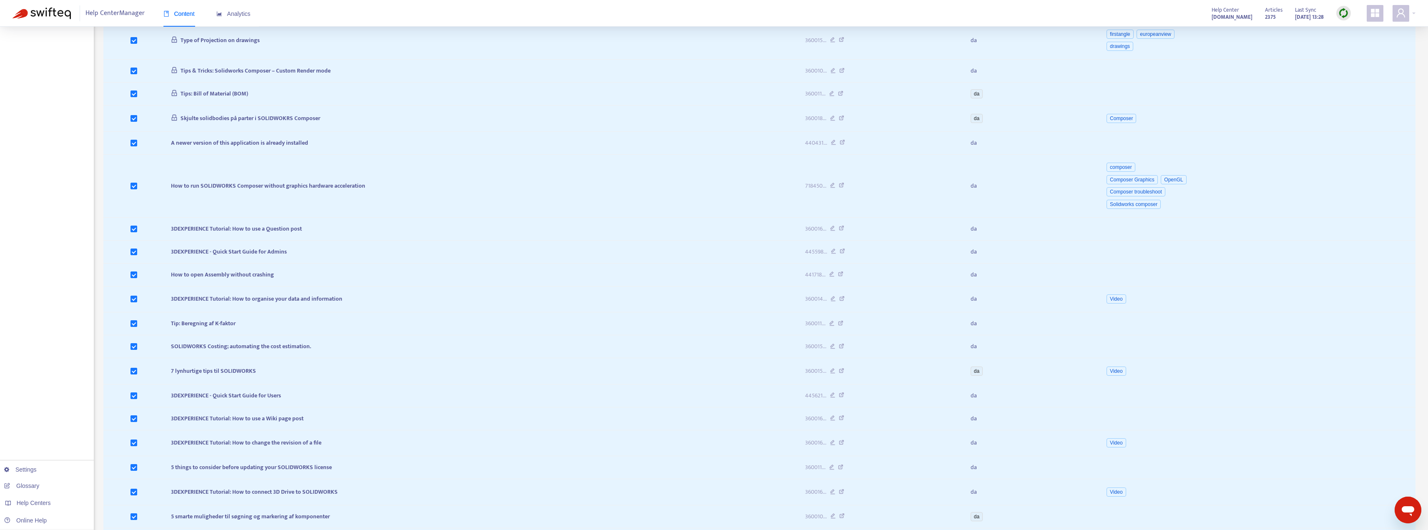
scroll to position [990, 0]
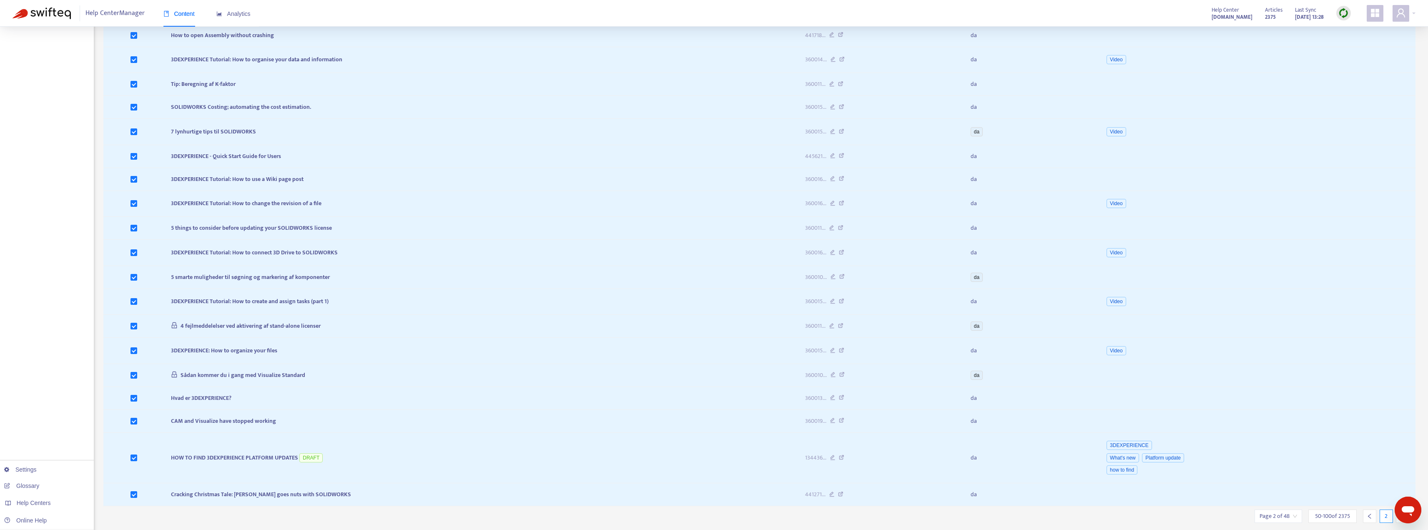
click at [626, 483] on icon "right" at bounding box center [1403, 516] width 6 height 6
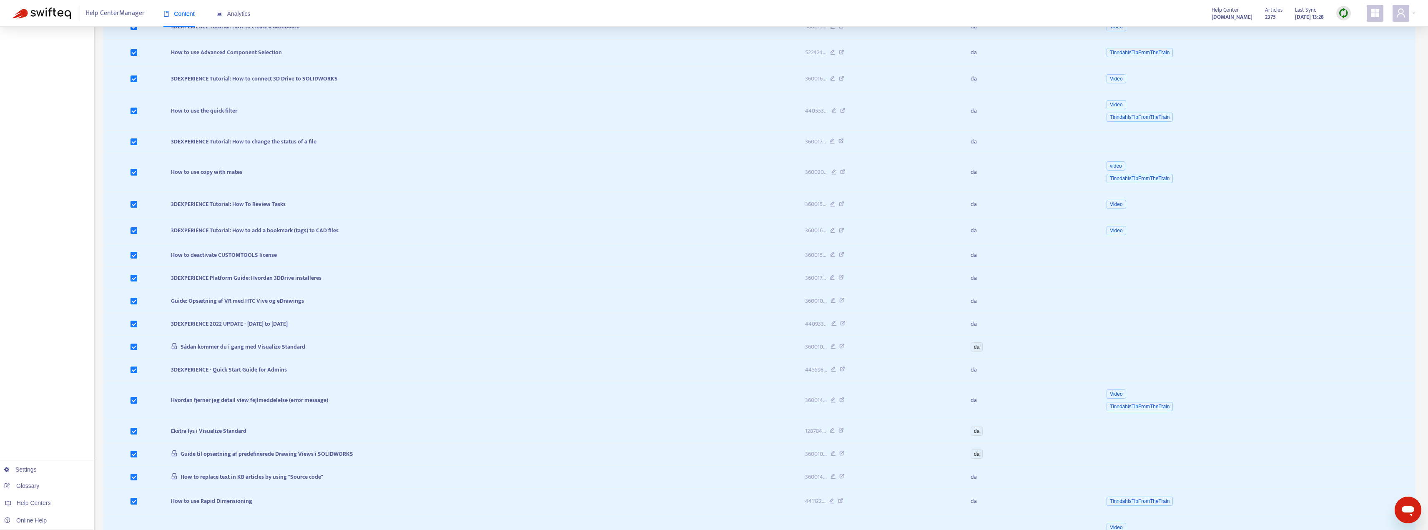
scroll to position [946, 0]
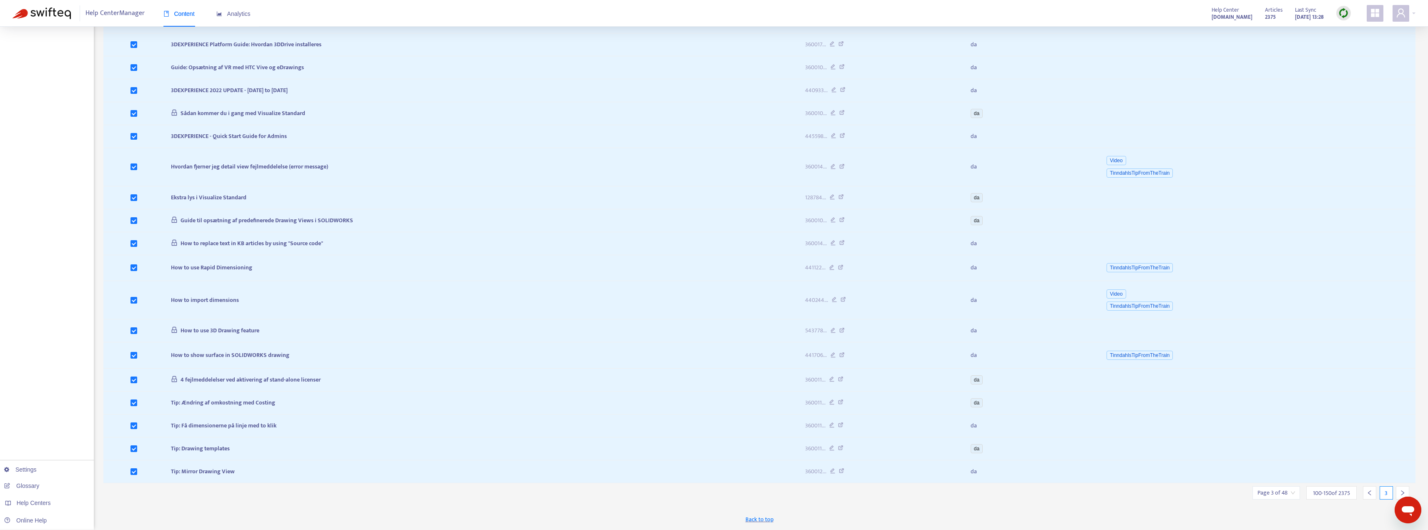
click at [626, 483] on div at bounding box center [1402, 492] width 13 height 13
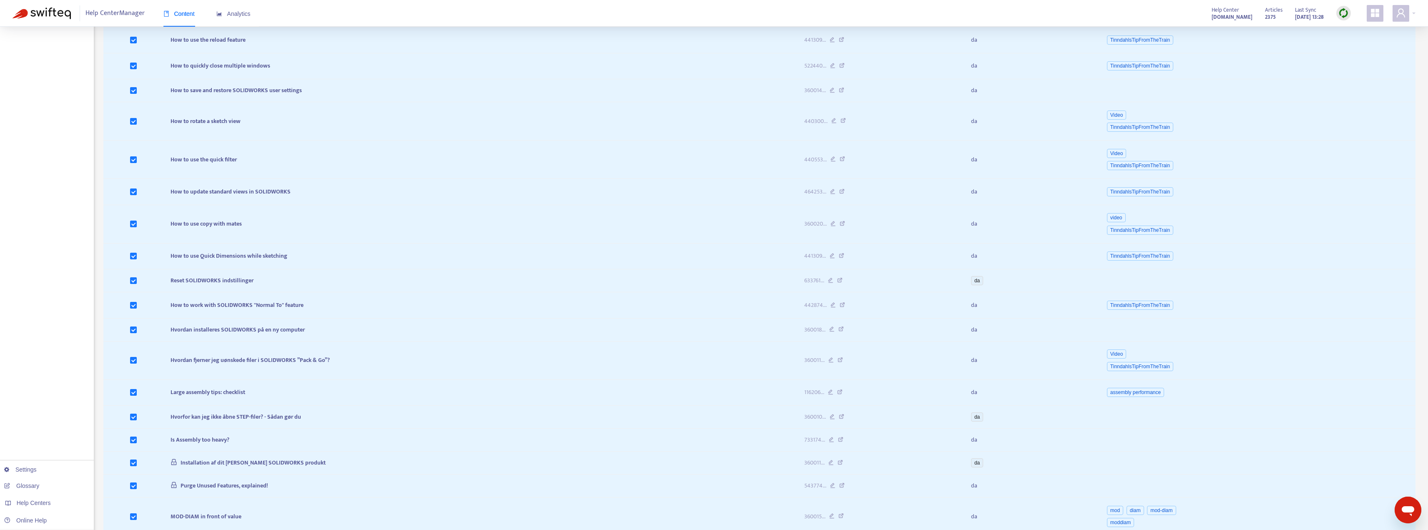
scroll to position [1080, 0]
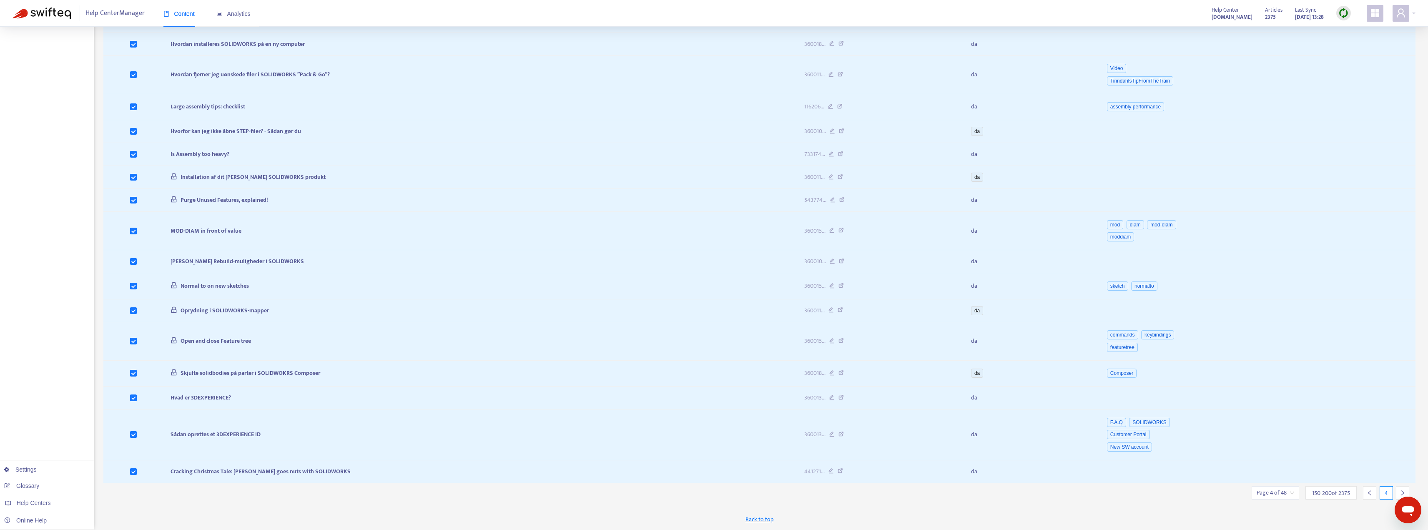
click at [626, 483] on icon "right" at bounding box center [1403, 493] width 6 height 6
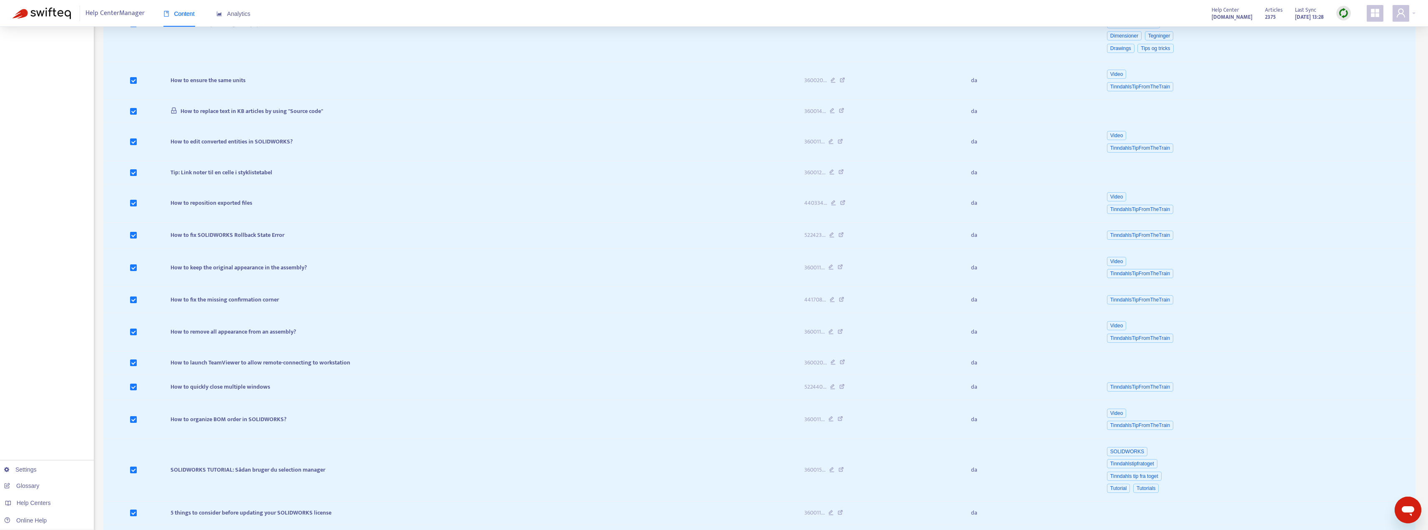
scroll to position [1151, 0]
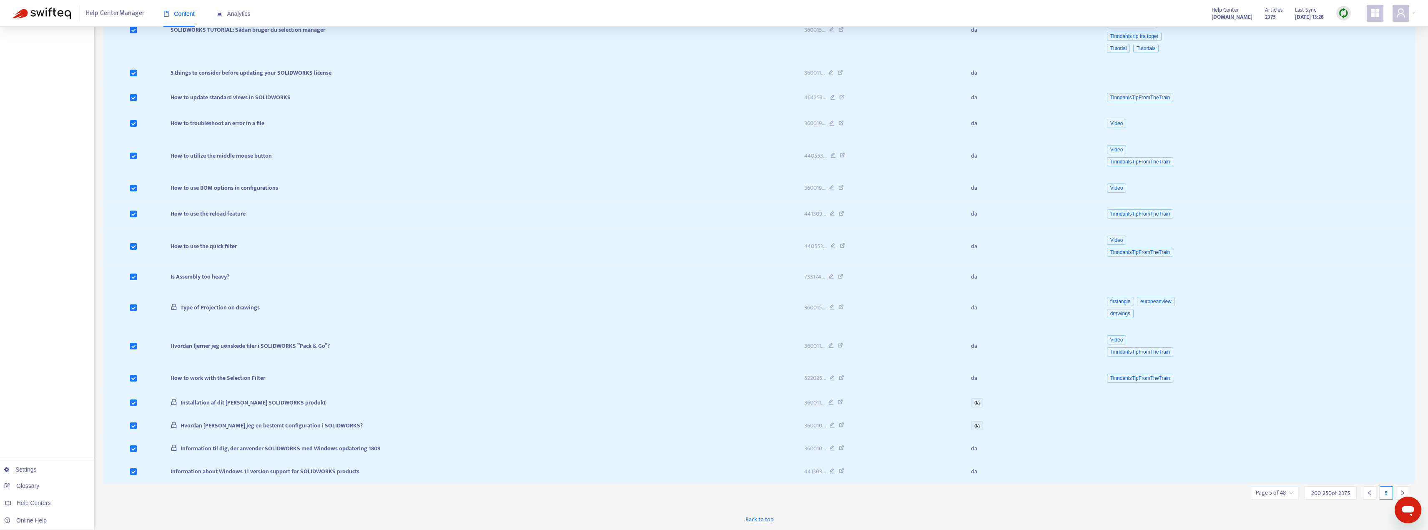
click at [626, 483] on icon "right" at bounding box center [1402, 492] width 3 height 5
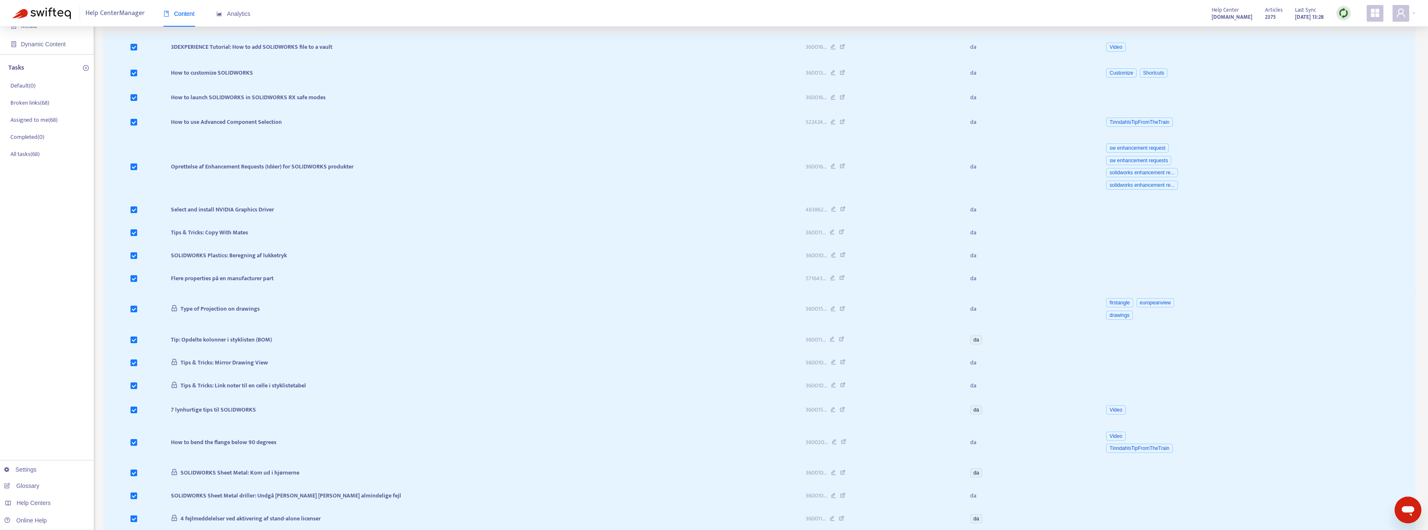
scroll to position [0, 0]
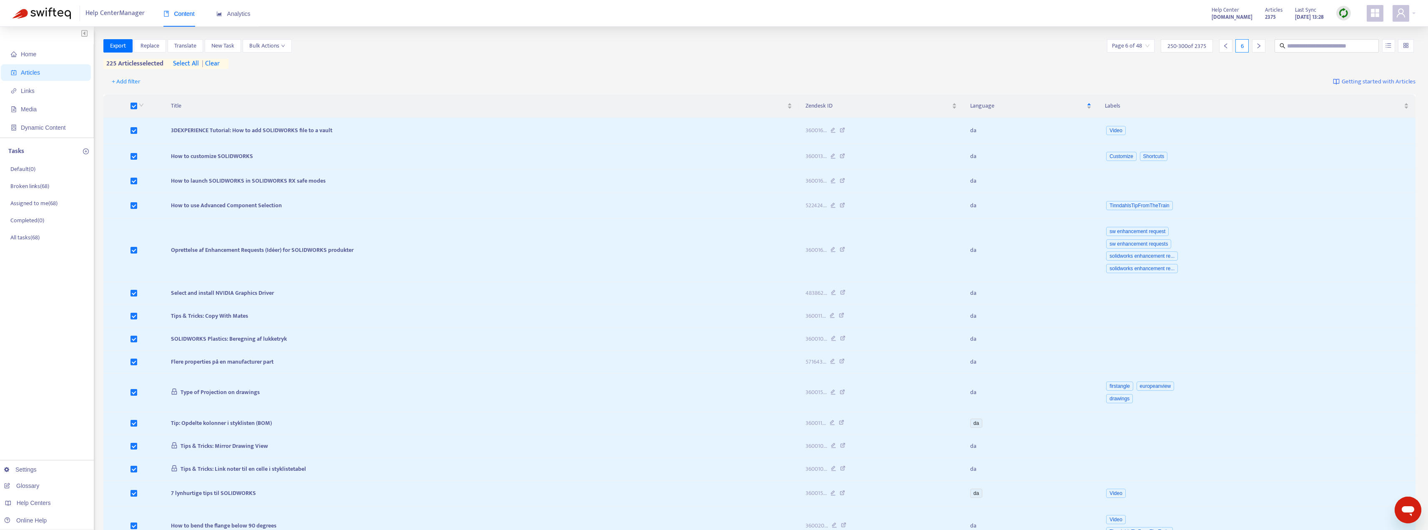
click at [626, 49] on div at bounding box center [1258, 45] width 13 height 13
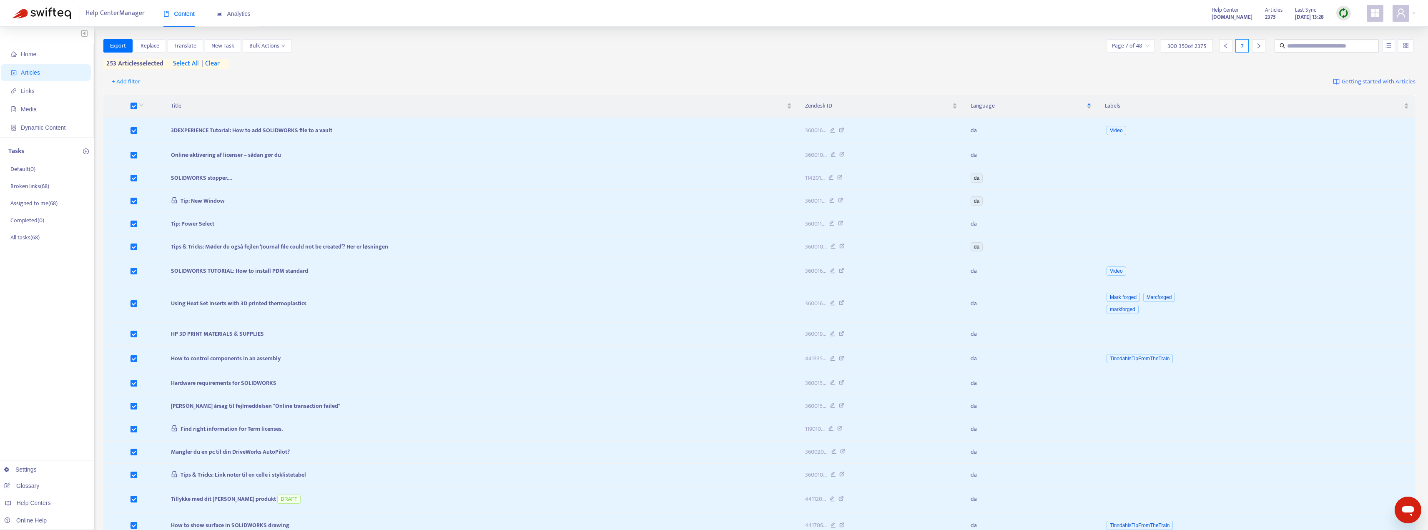
click at [626, 48] on icon "right" at bounding box center [1259, 46] width 6 height 6
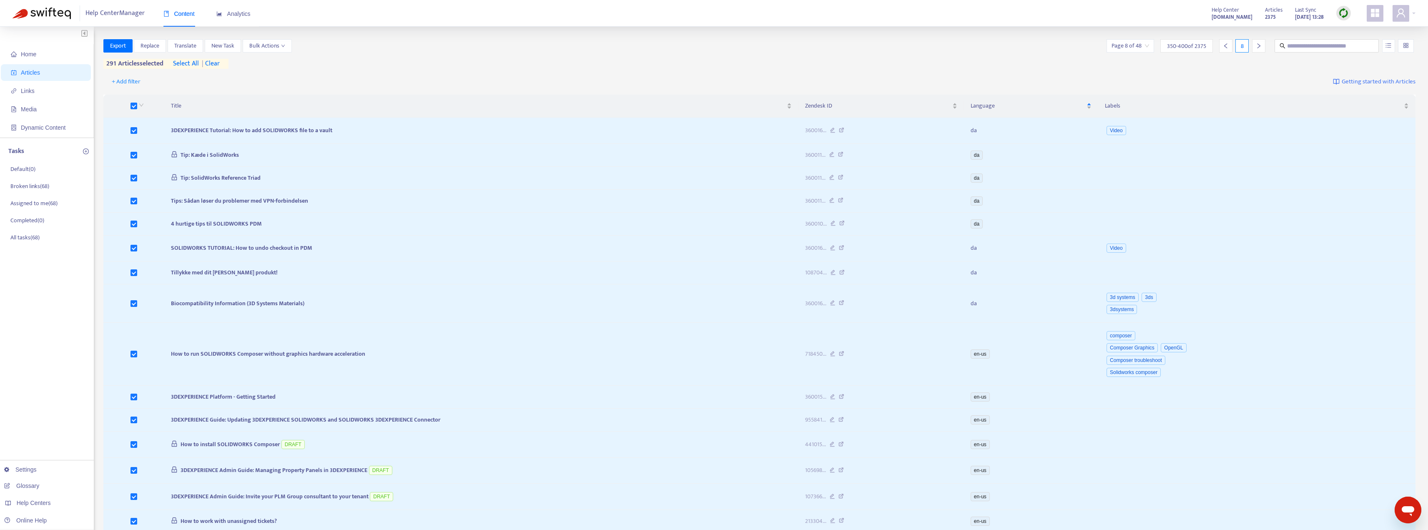
click at [626, 50] on div at bounding box center [1258, 45] width 13 height 13
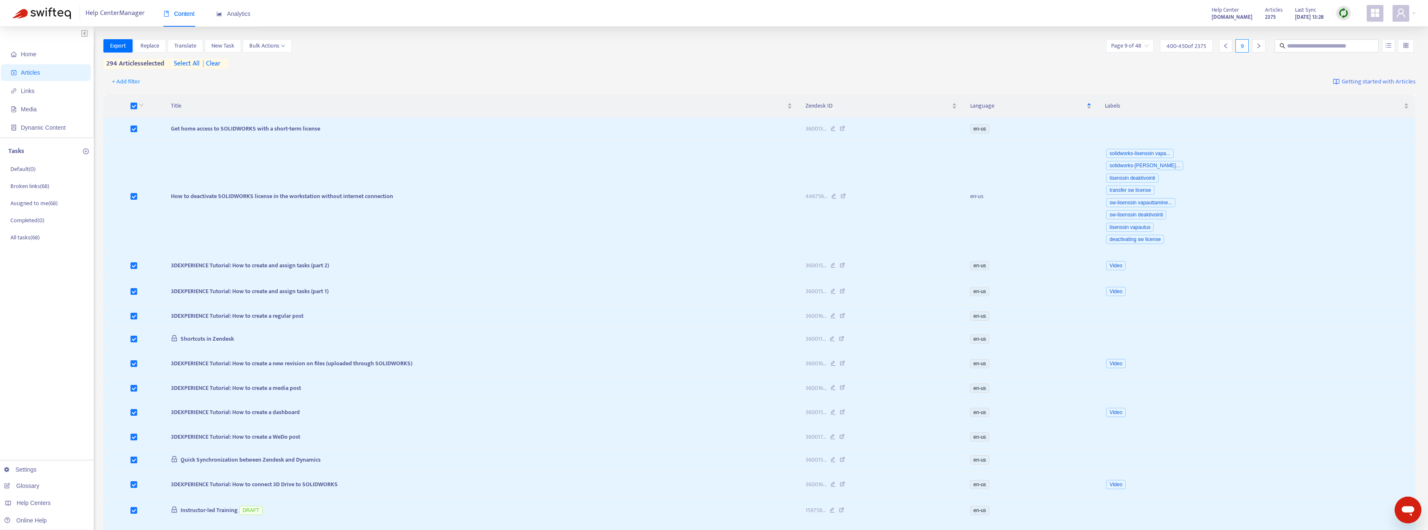
click at [626, 46] on div at bounding box center [1258, 45] width 13 height 13
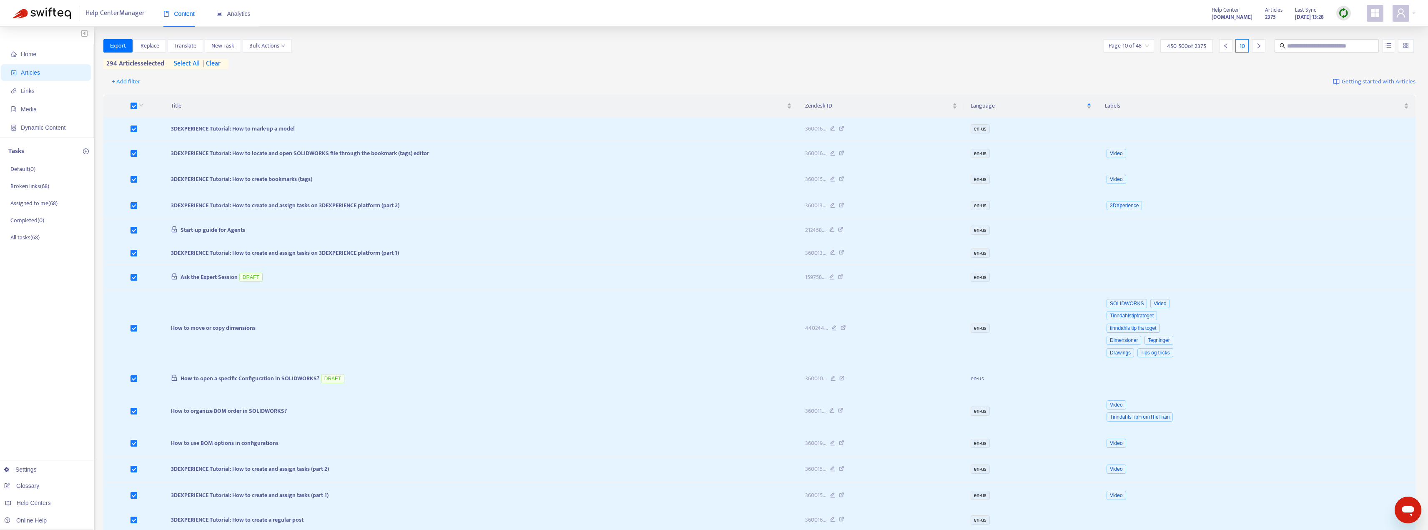
click at [626, 47] on div at bounding box center [1225, 45] width 13 height 13
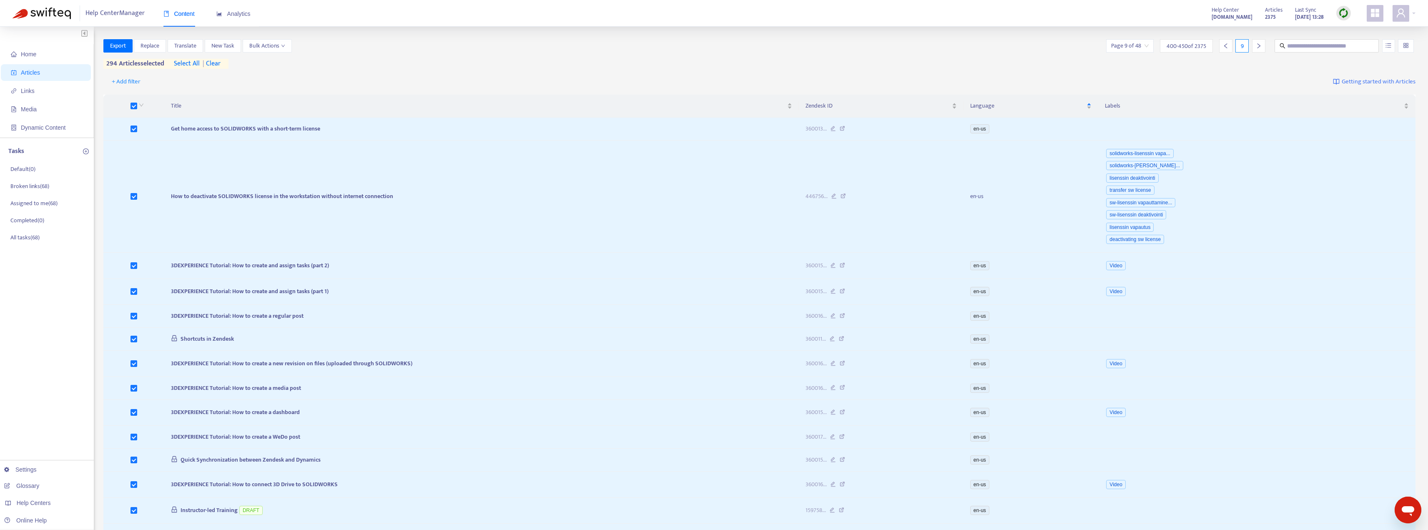
click at [626, 46] on icon "right" at bounding box center [1259, 46] width 6 height 6
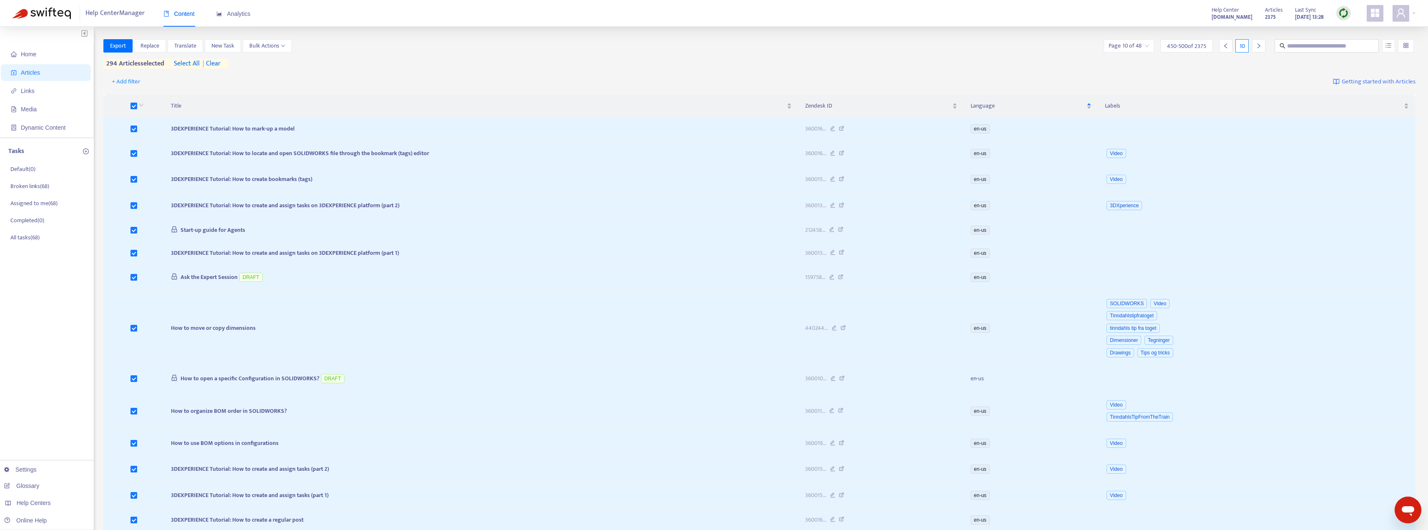
click at [626, 46] on icon "right" at bounding box center [1259, 46] width 6 height 6
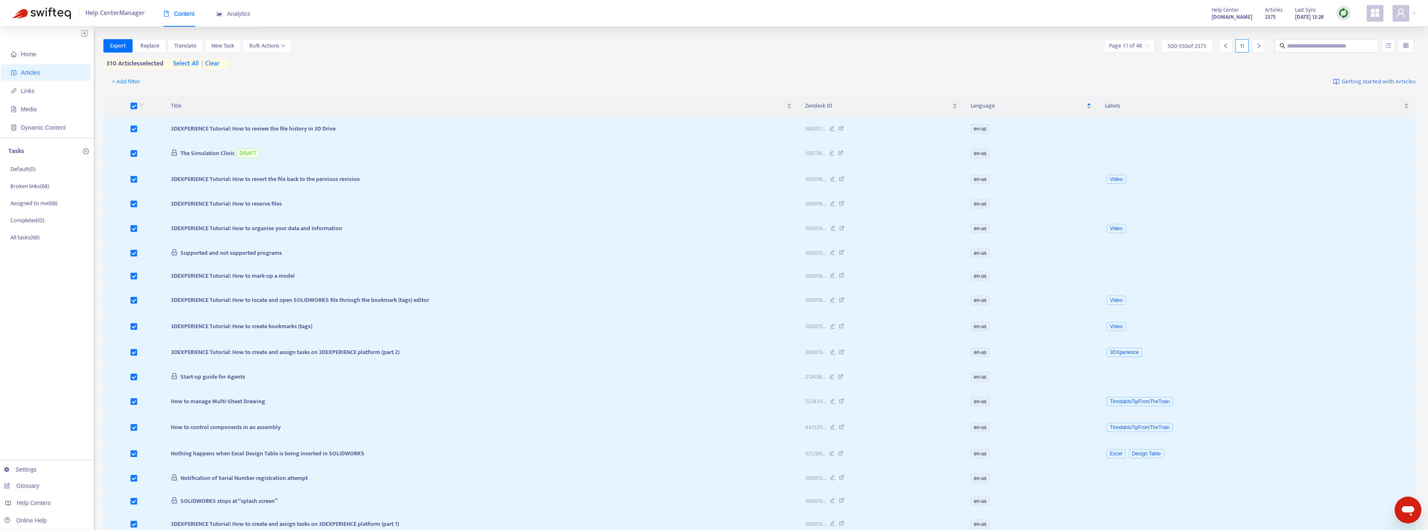
click at [626, 49] on div at bounding box center [1258, 45] width 13 height 13
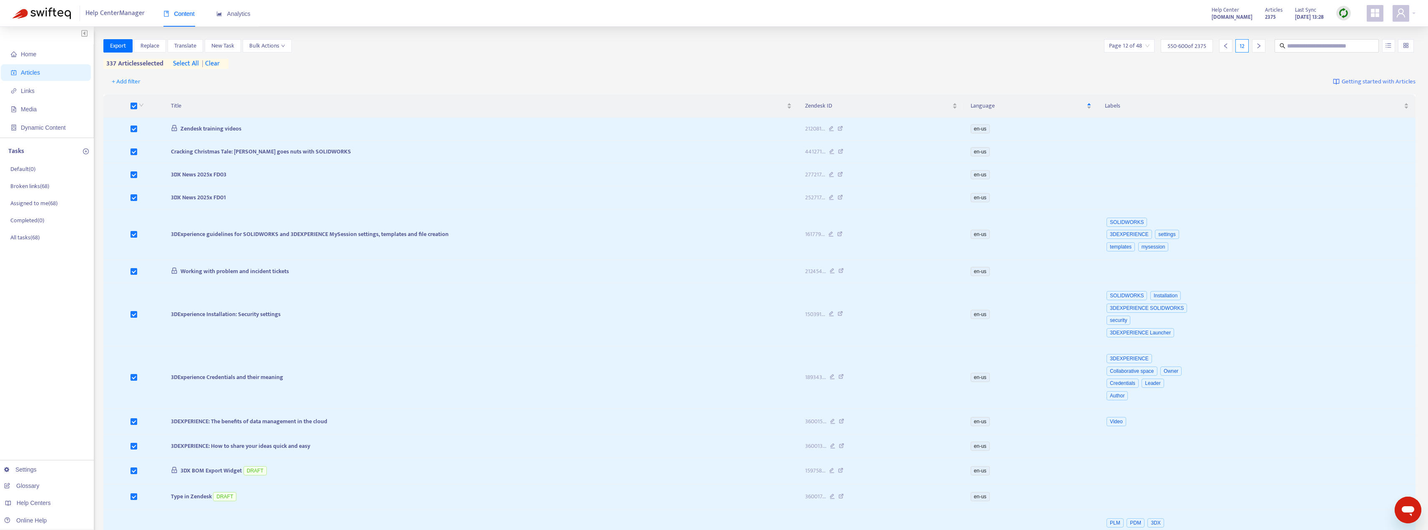
click at [626, 49] on div at bounding box center [1258, 45] width 13 height 13
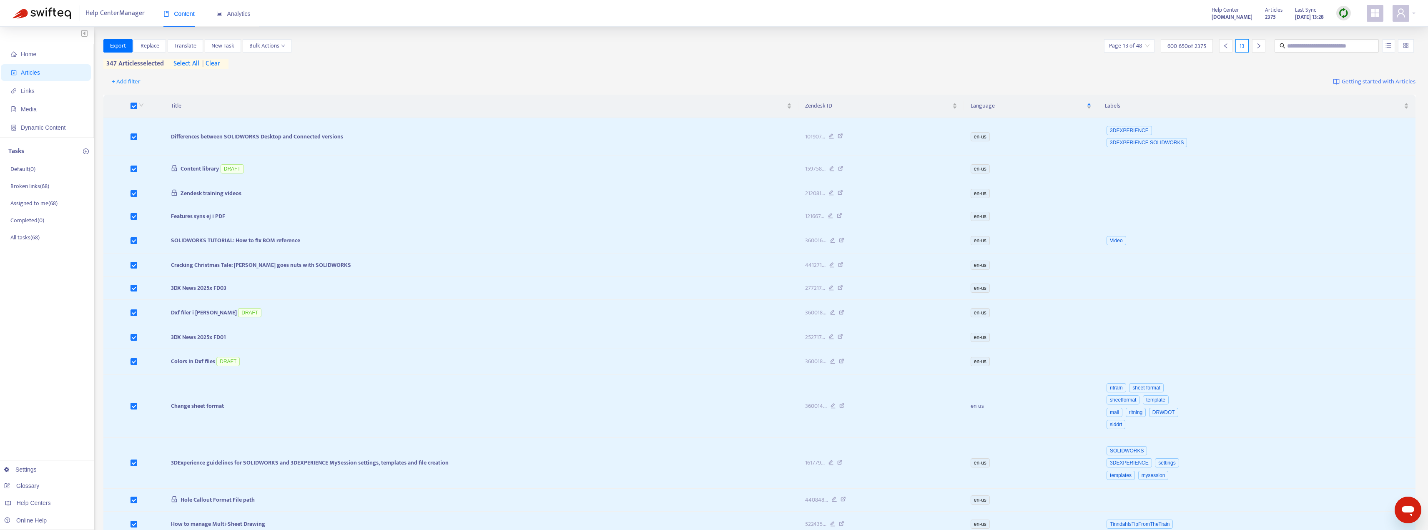
click at [626, 46] on icon "right" at bounding box center [1259, 46] width 6 height 6
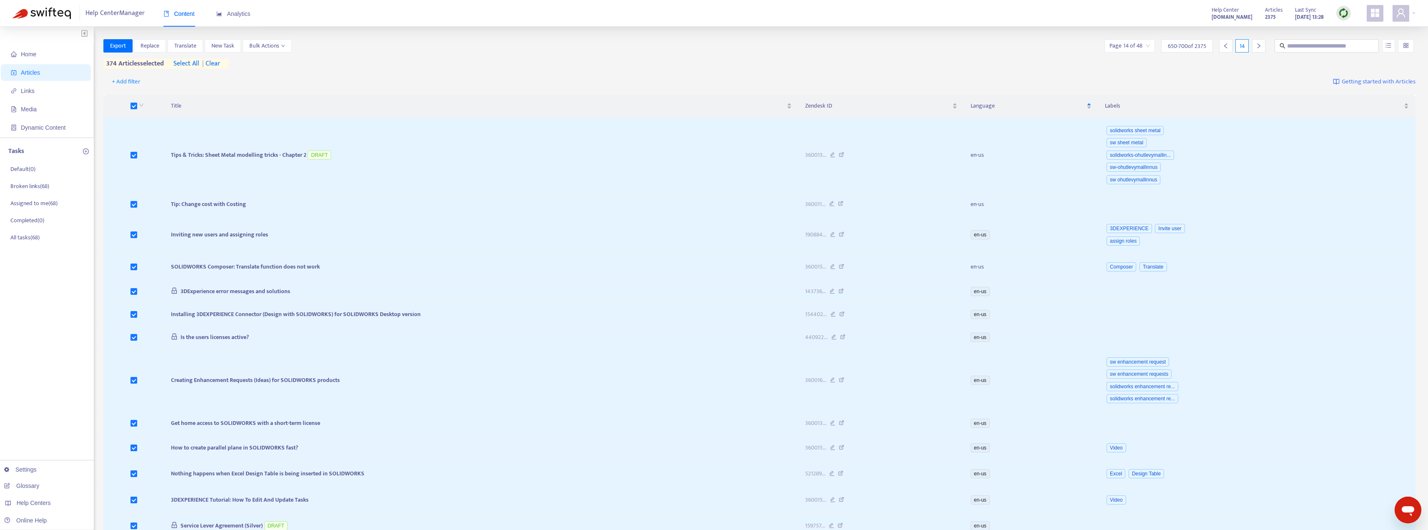
click at [626, 48] on icon "right" at bounding box center [1259, 46] width 6 height 6
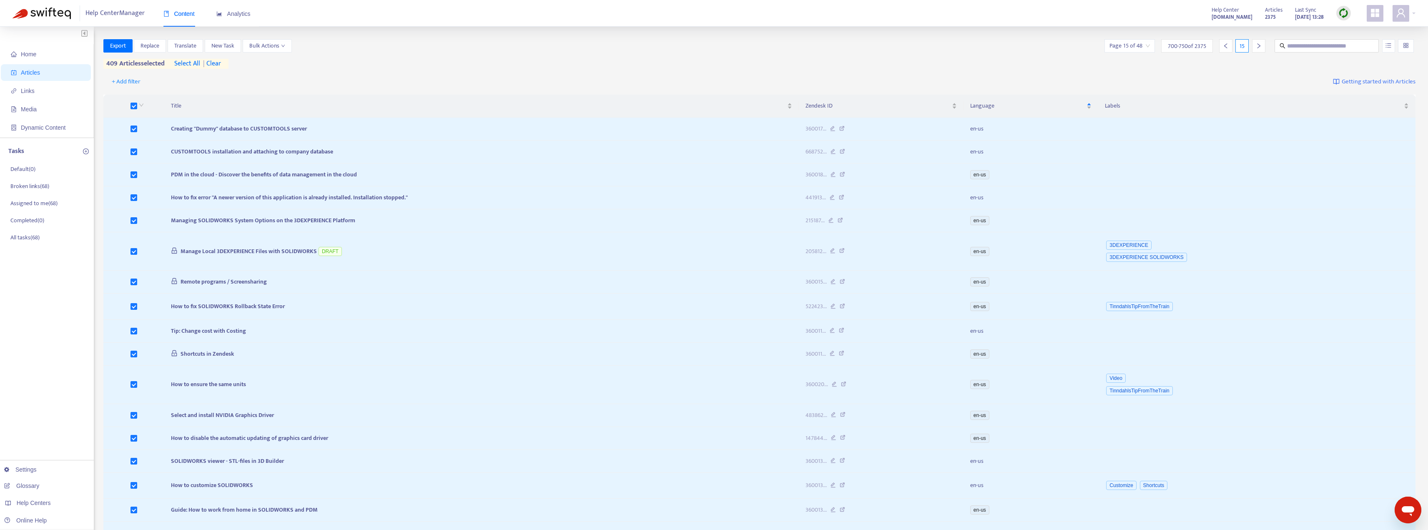
click at [626, 46] on div at bounding box center [1258, 45] width 13 height 13
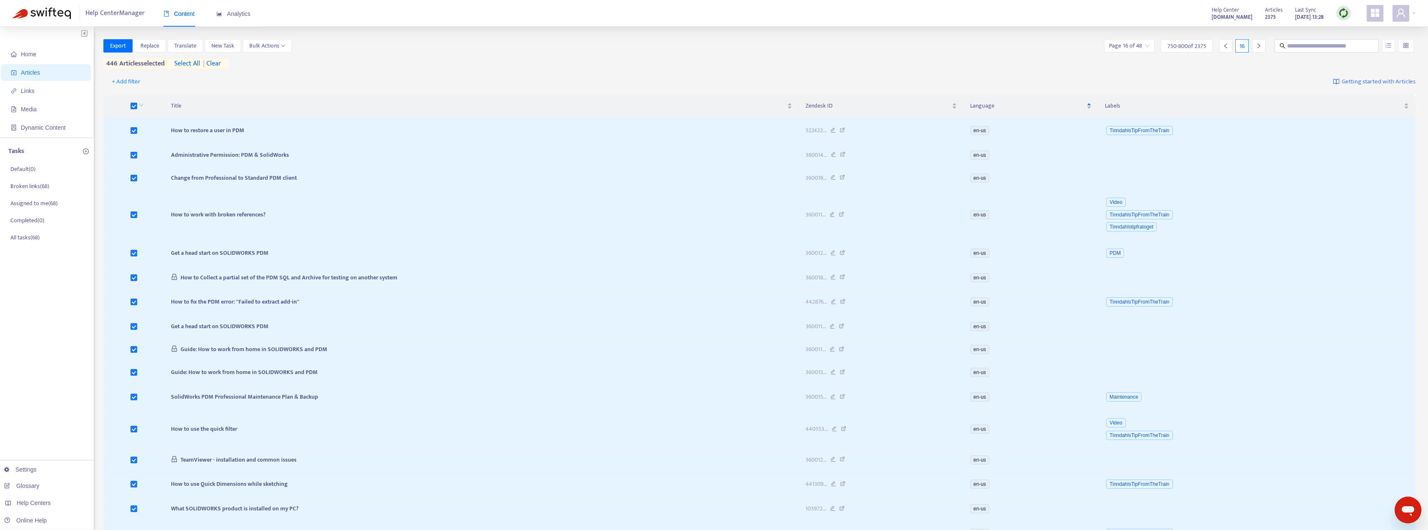
click at [626, 49] on div at bounding box center [1258, 45] width 13 height 13
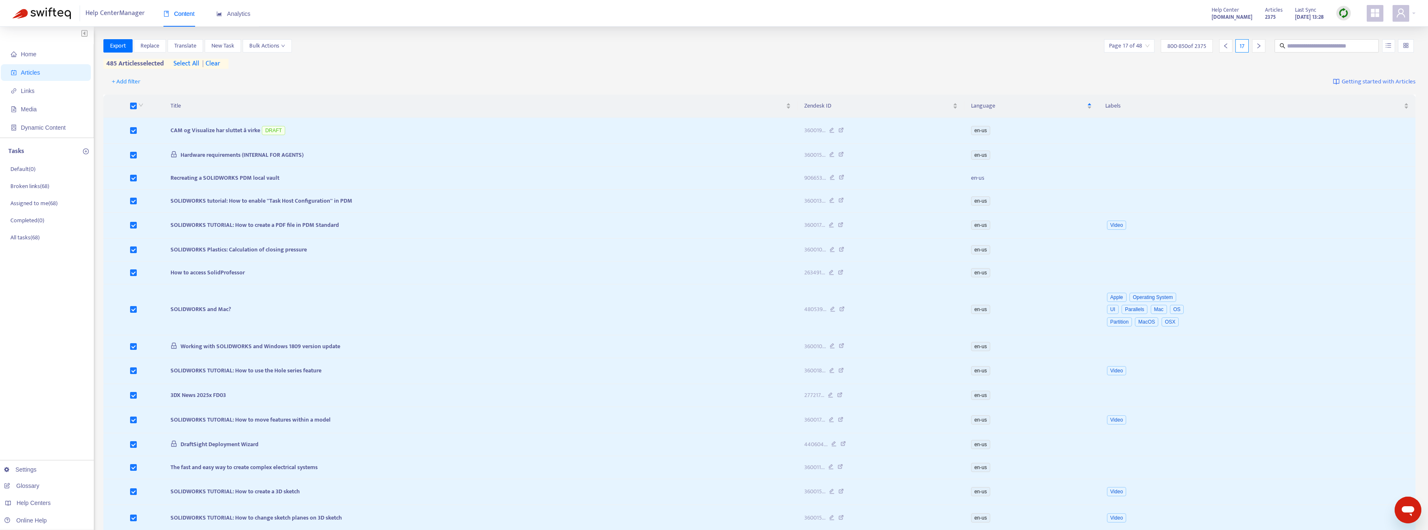
click at [626, 50] on div at bounding box center [1258, 45] width 13 height 13
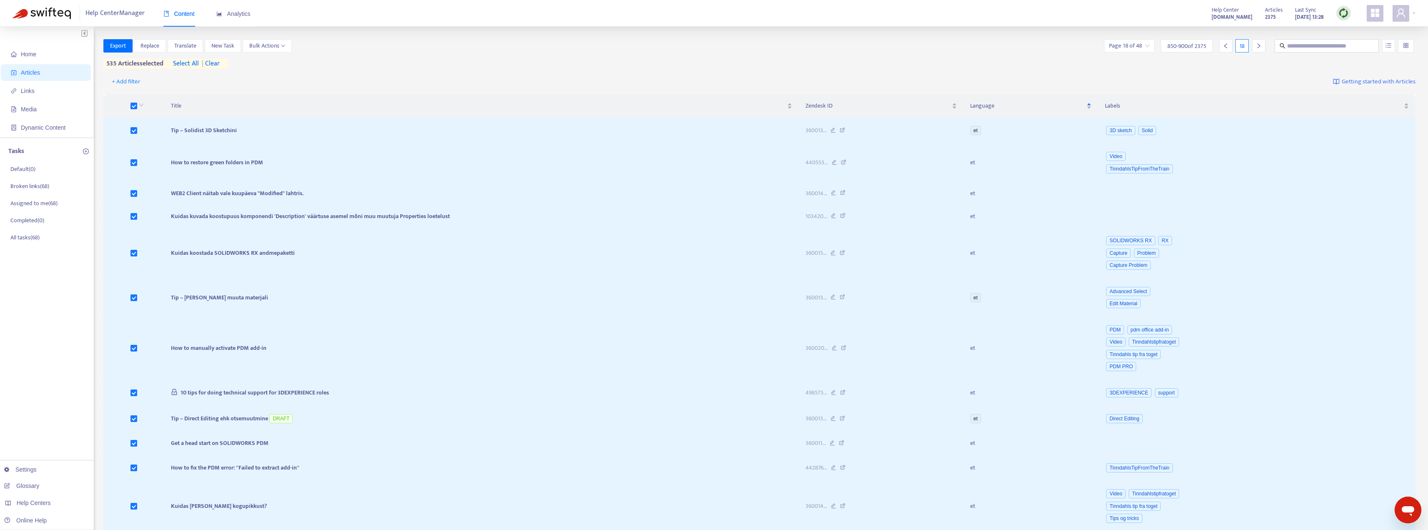
click at [626, 45] on icon "right" at bounding box center [1258, 45] width 3 height 5
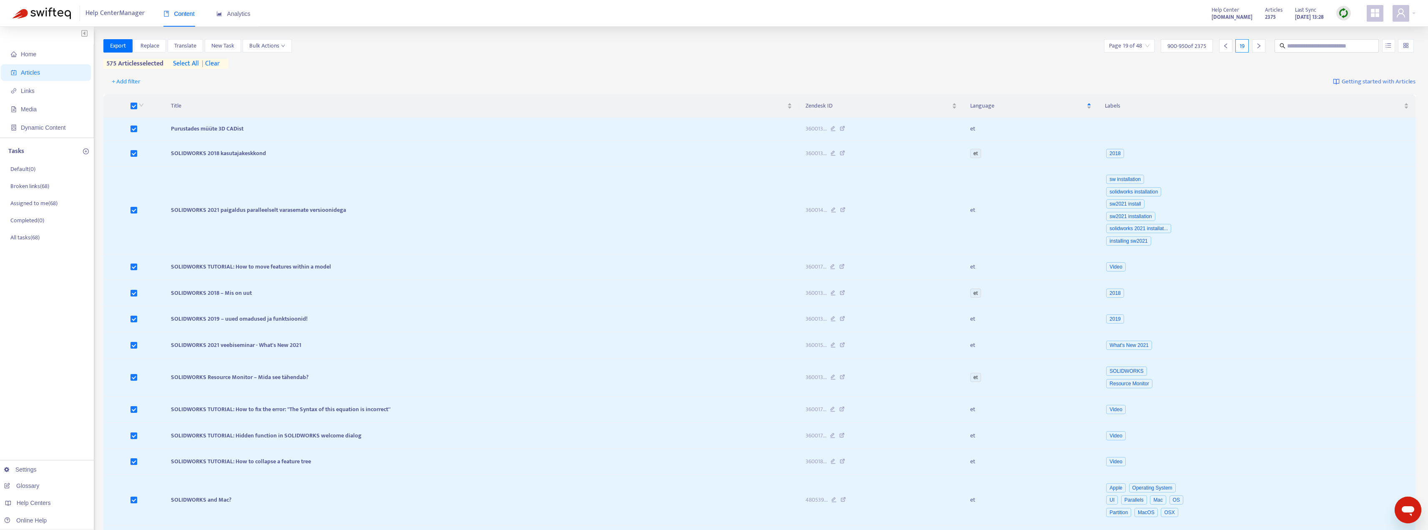
click at [626, 47] on icon "right" at bounding box center [1259, 46] width 6 height 6
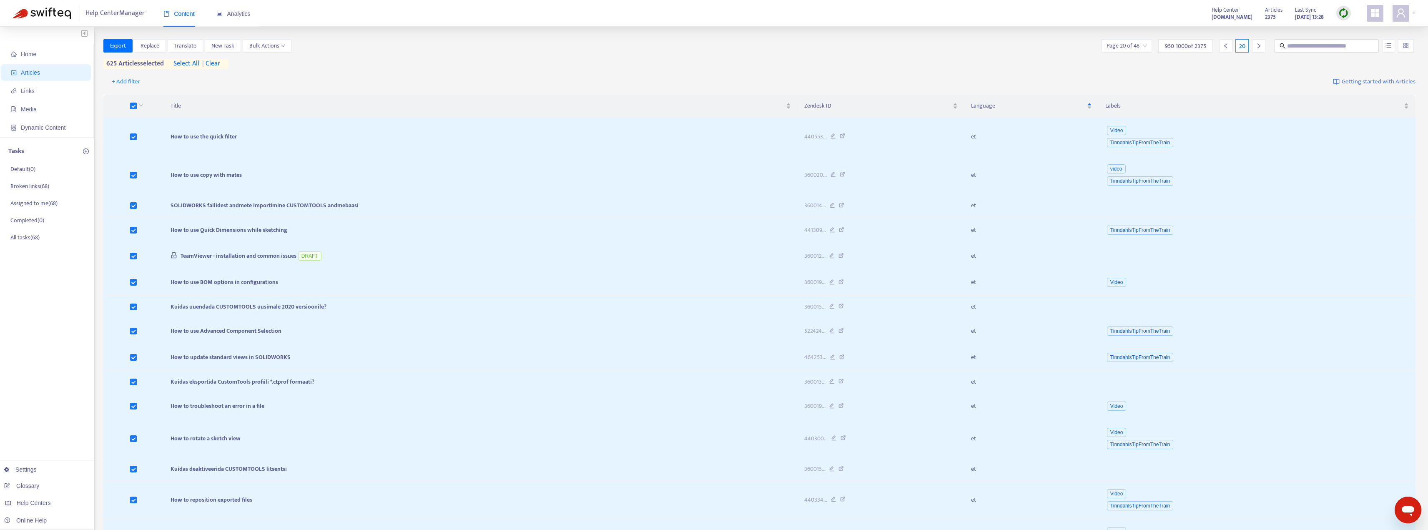
click at [626, 47] on icon "right" at bounding box center [1259, 46] width 6 height 6
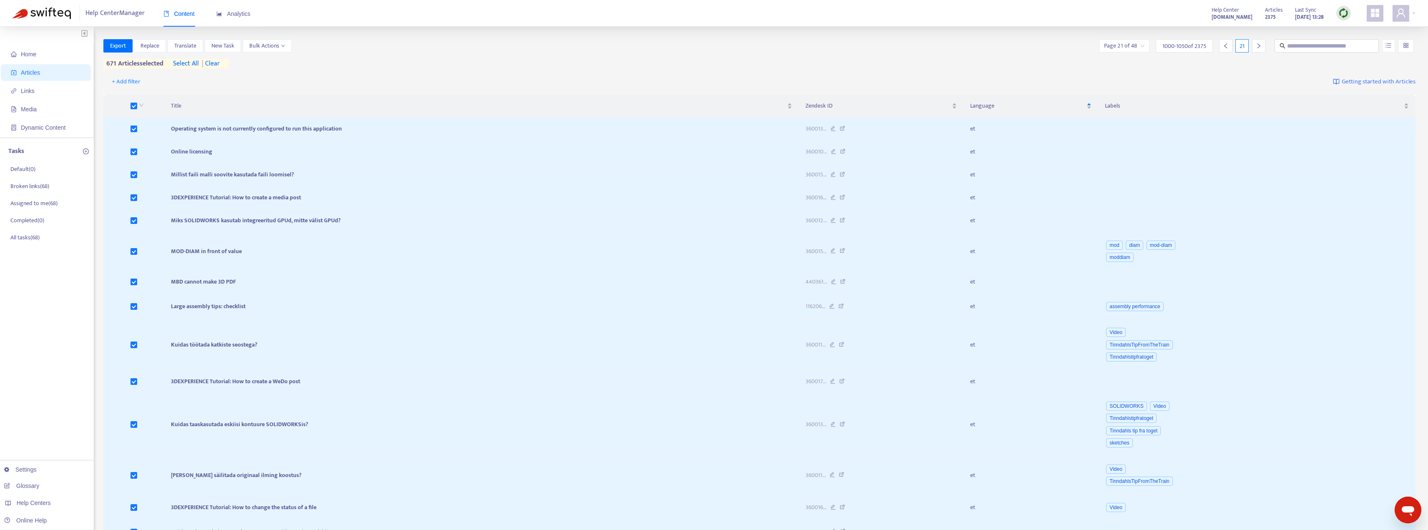
click at [626, 48] on icon "right" at bounding box center [1259, 46] width 6 height 6
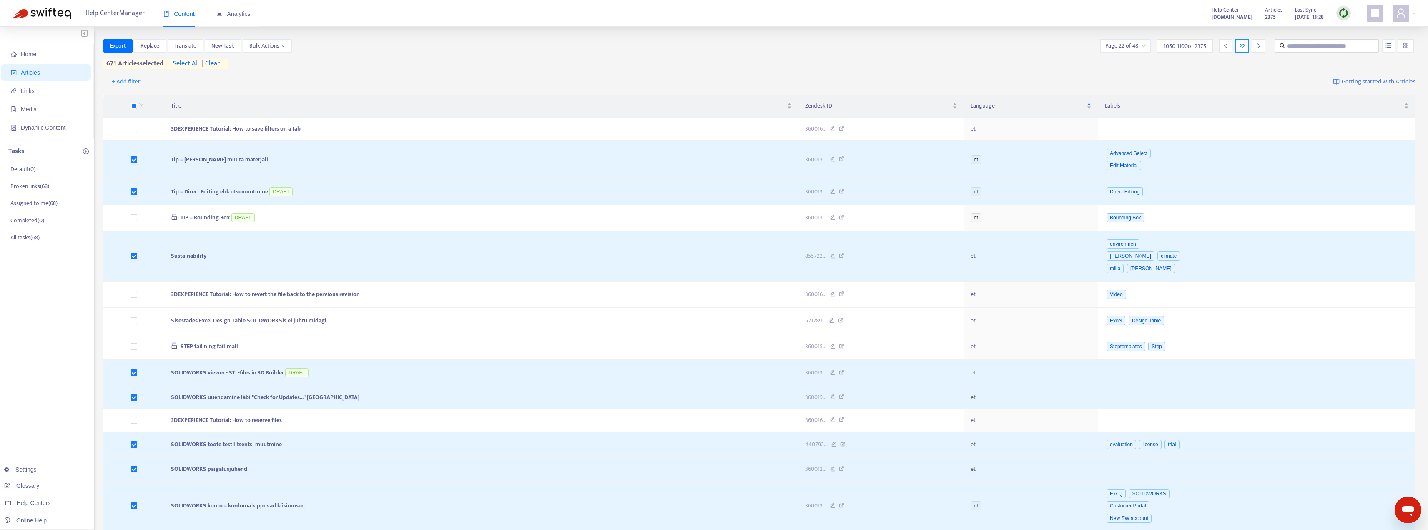
click at [134, 109] on label at bounding box center [133, 105] width 7 height 9
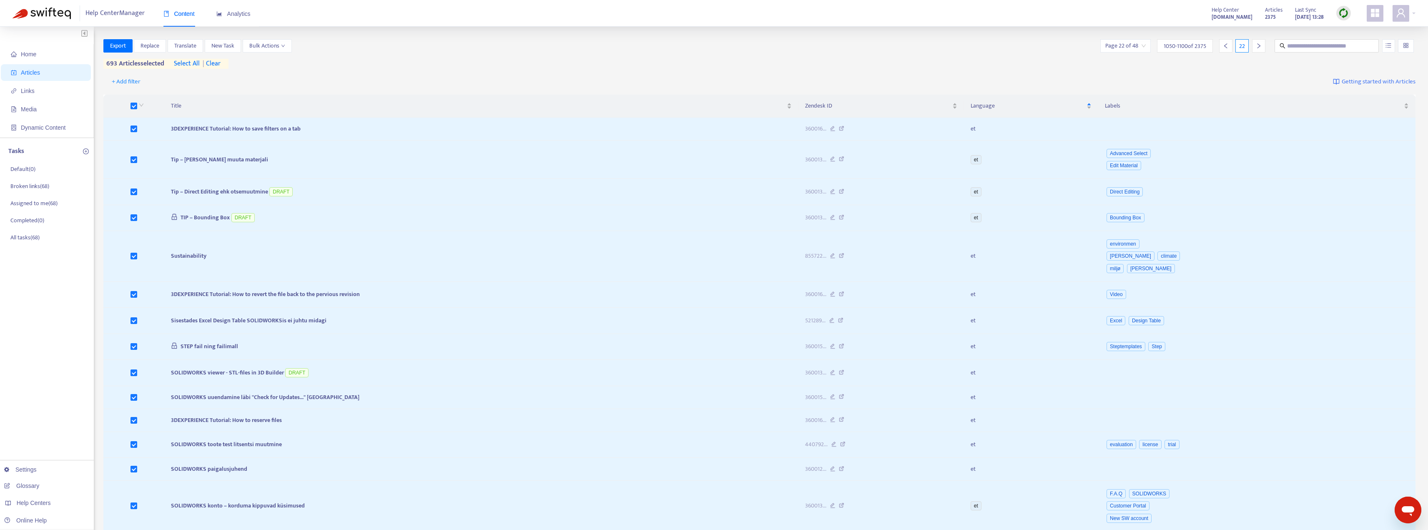
click at [626, 48] on div at bounding box center [1258, 45] width 13 height 13
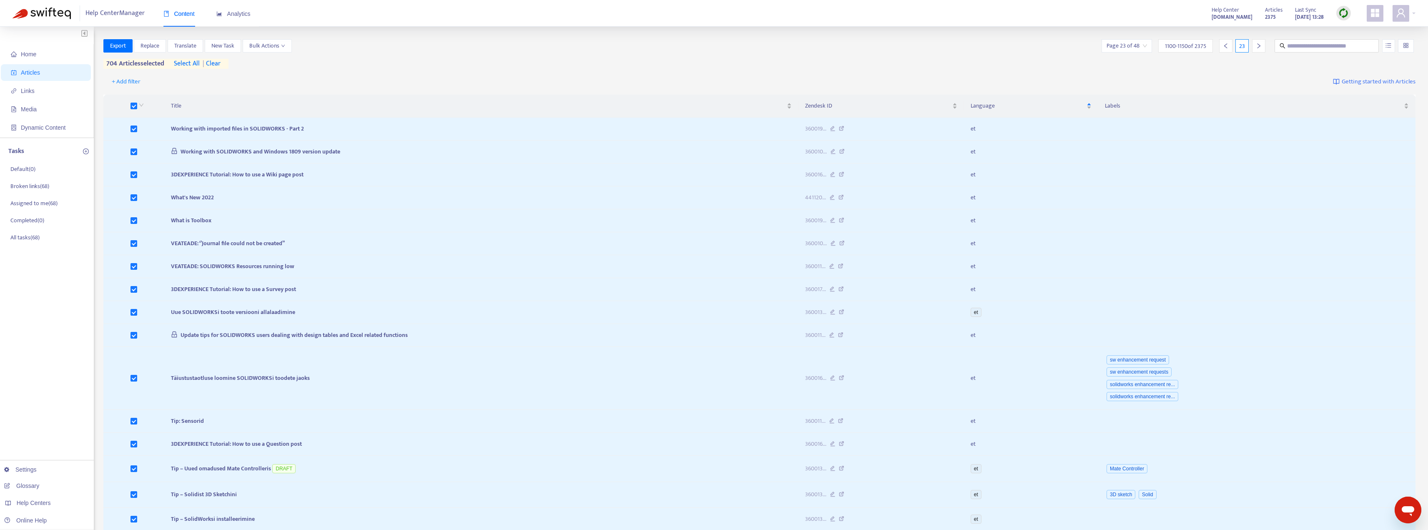
click at [626, 49] on div at bounding box center [1258, 45] width 13 height 13
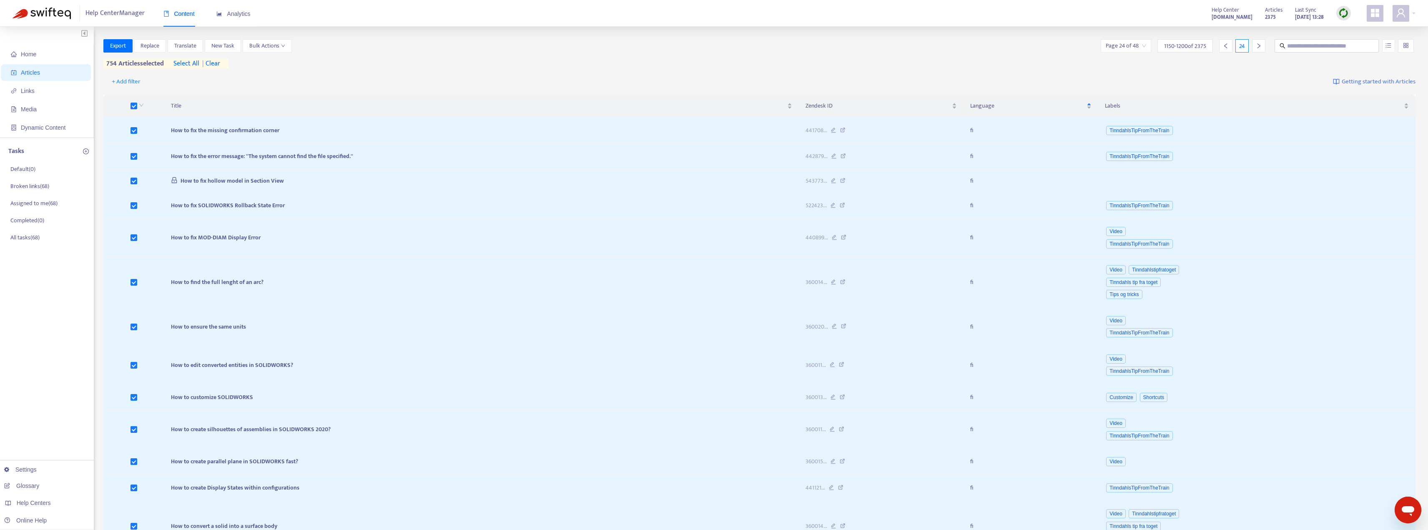
click at [626, 44] on icon "right" at bounding box center [1259, 46] width 6 height 6
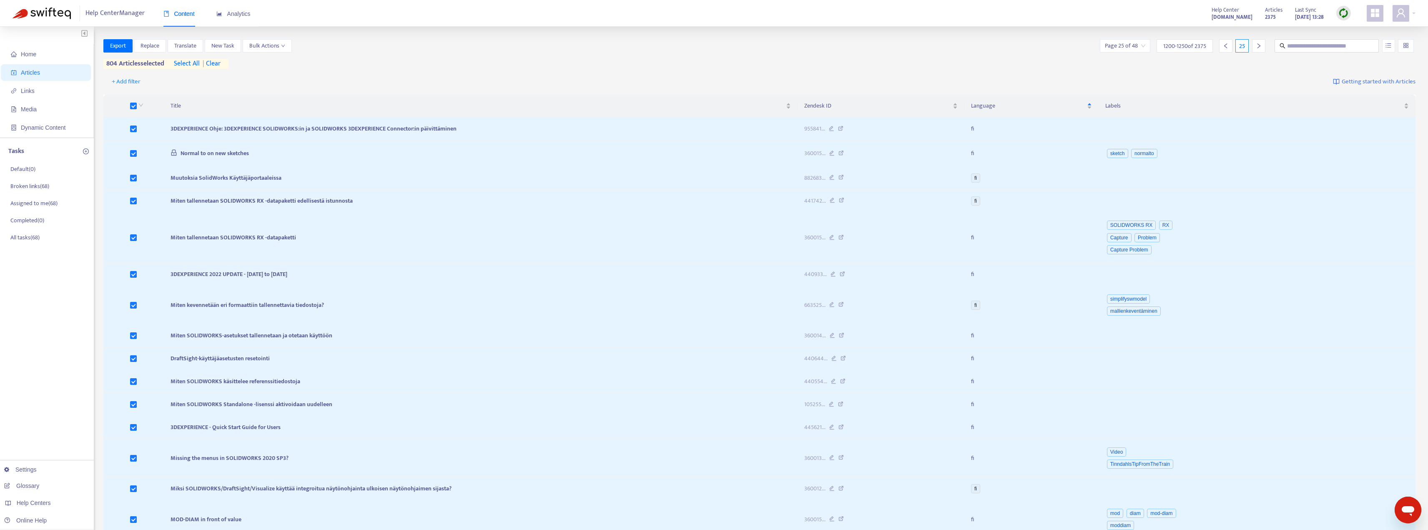
click at [626, 46] on icon "right" at bounding box center [1259, 46] width 6 height 6
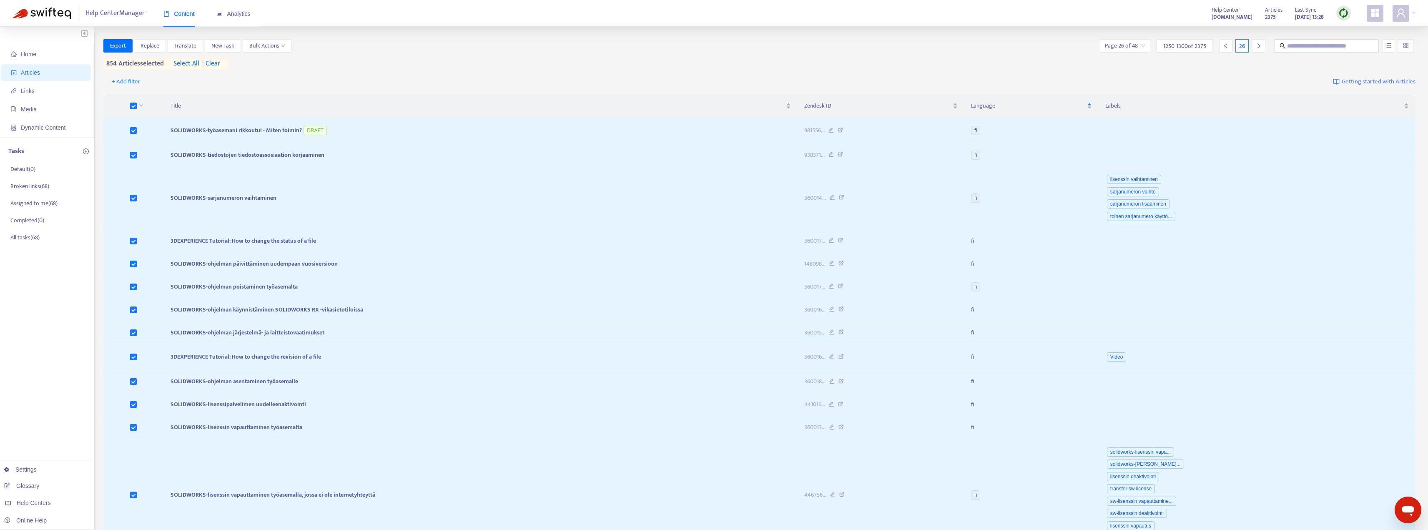
click at [626, 49] on div at bounding box center [1258, 45] width 13 height 13
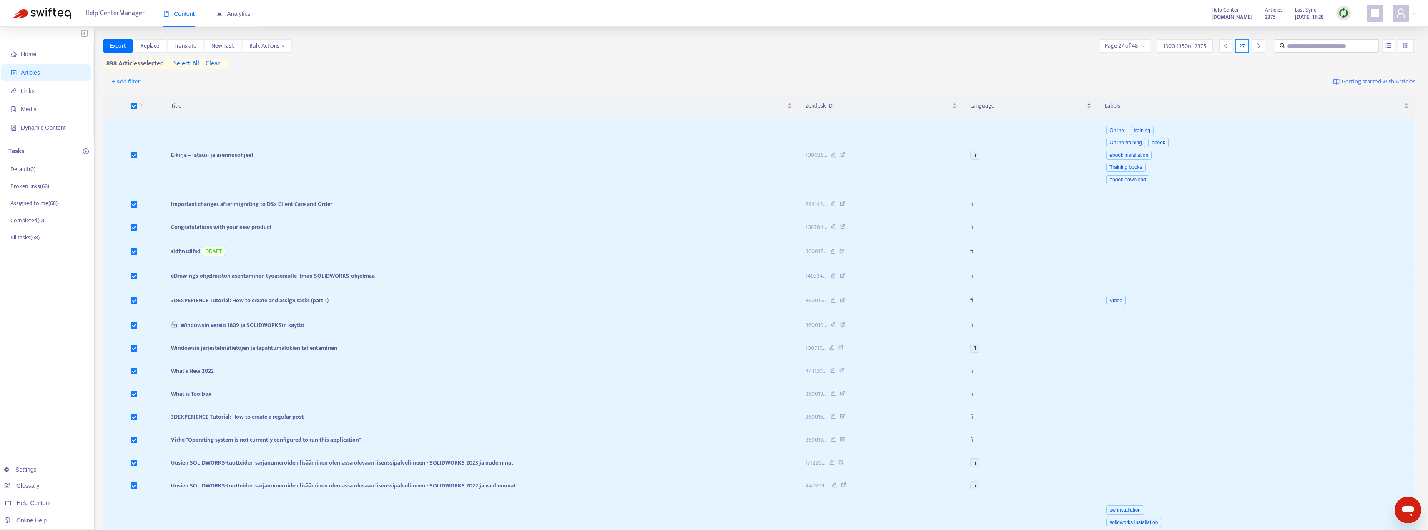
click at [626, 49] on div at bounding box center [1258, 45] width 13 height 13
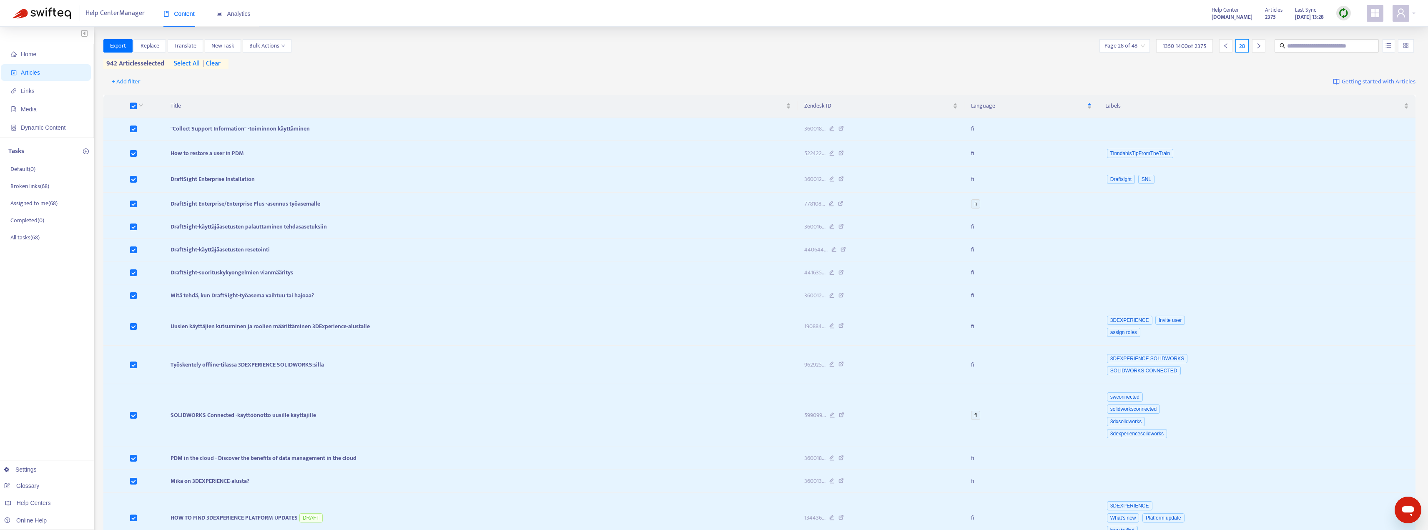
click at [626, 48] on div at bounding box center [1258, 45] width 13 height 13
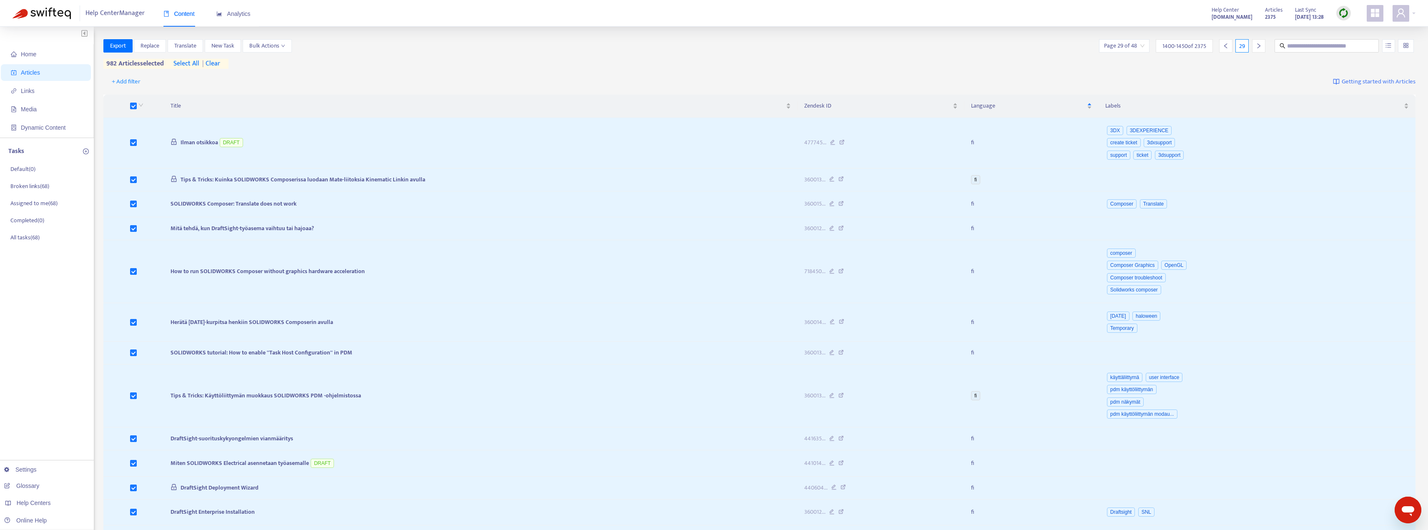
click at [626, 47] on icon "right" at bounding box center [1258, 45] width 3 height 5
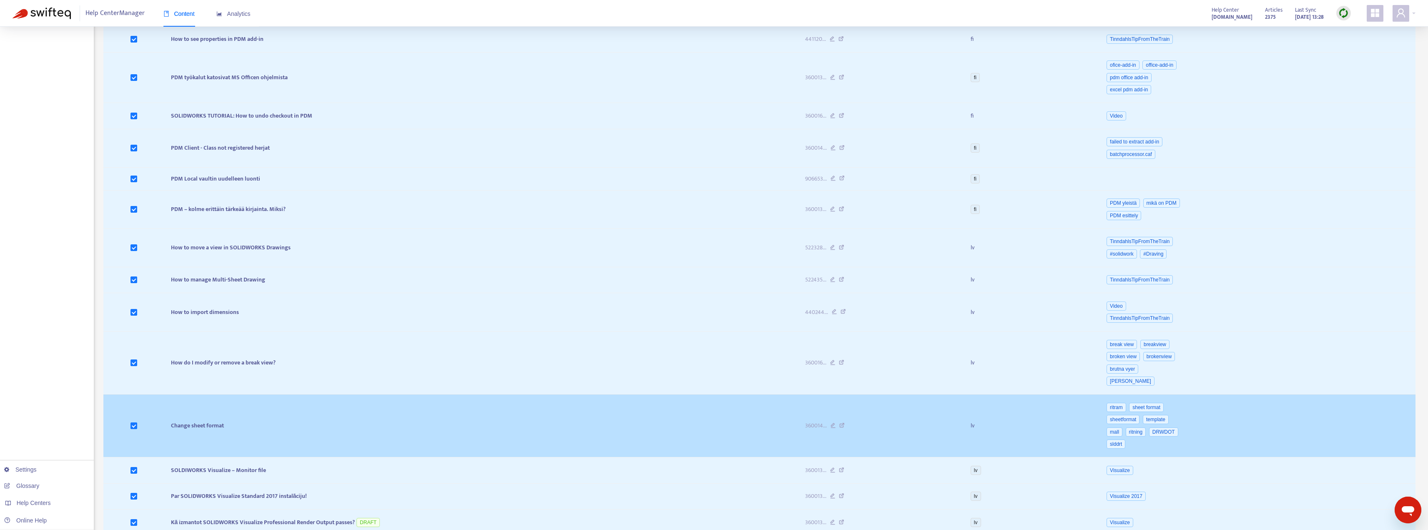
scroll to position [1176, 0]
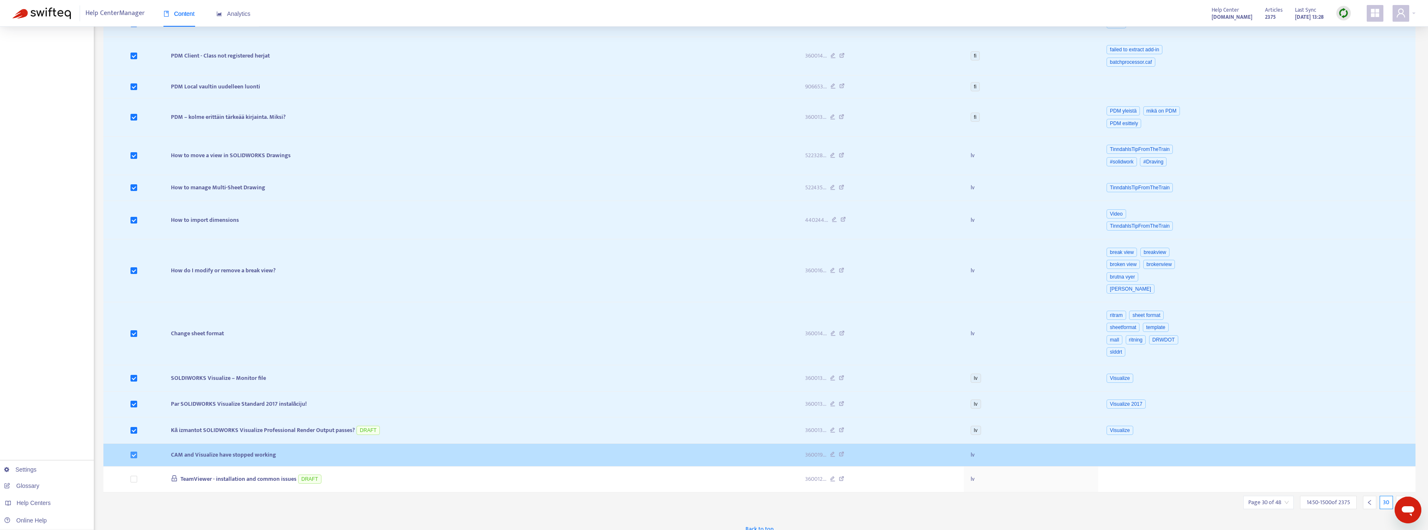
click at [135, 451] on label at bounding box center [133, 454] width 7 height 9
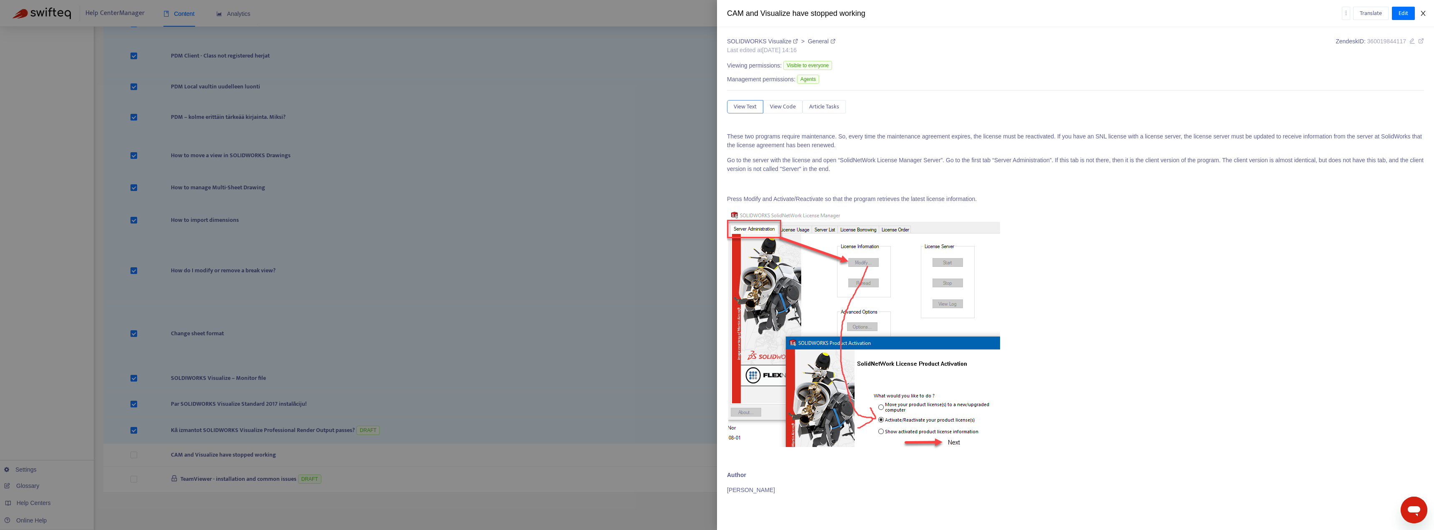
click at [626, 13] on icon "close" at bounding box center [1423, 13] width 7 height 7
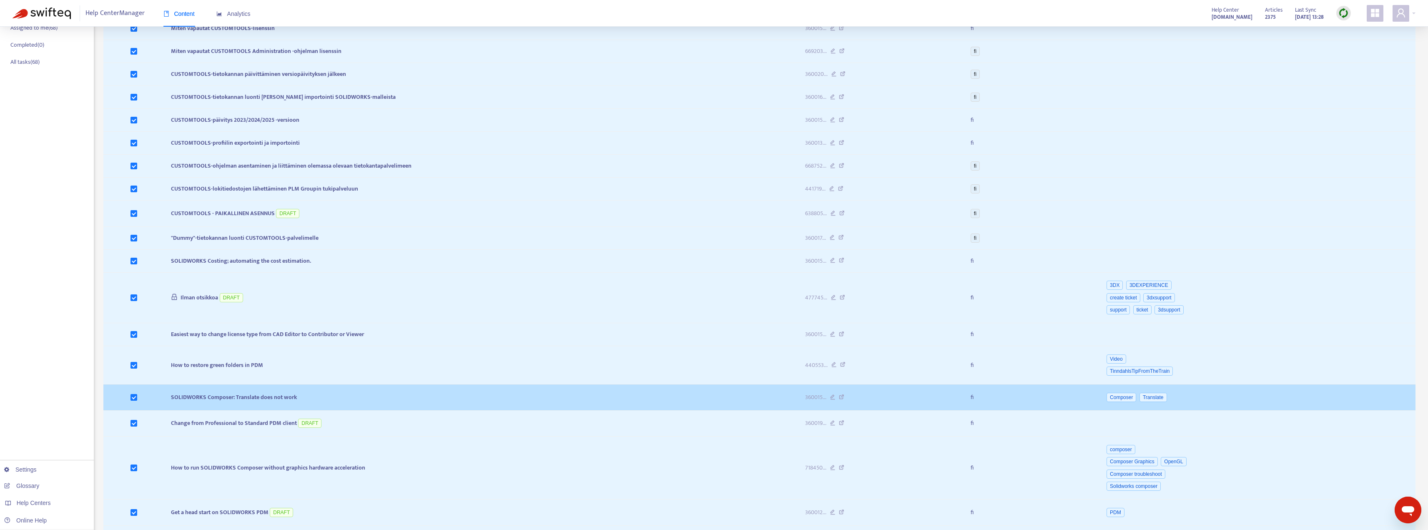
scroll to position [0, 0]
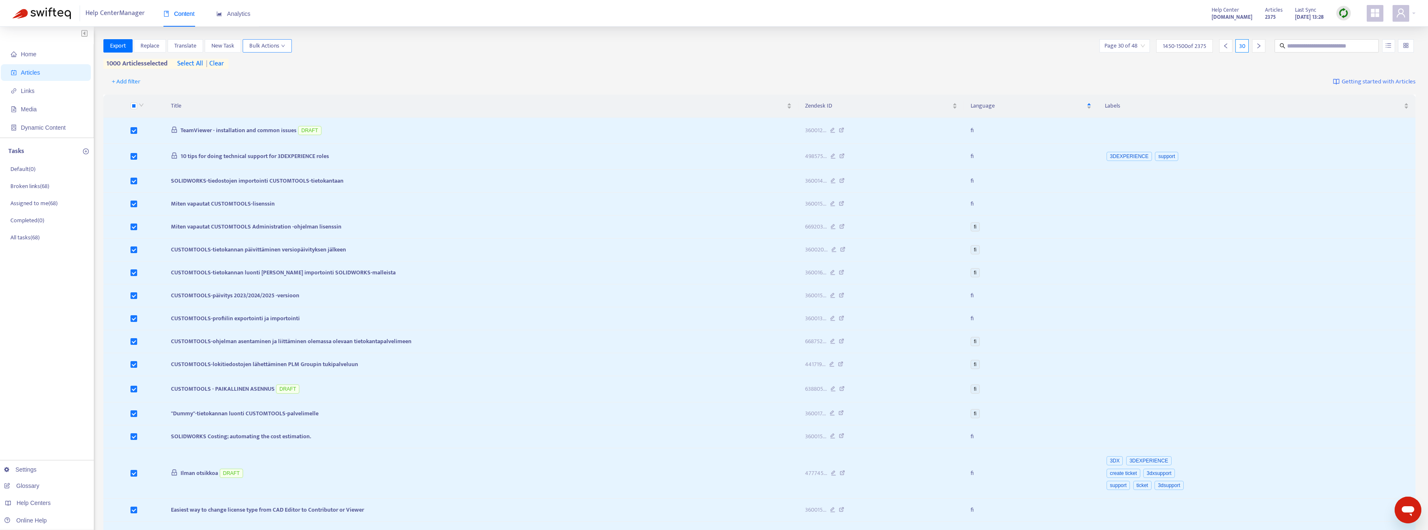
click at [287, 49] on button "Bulk Actions" at bounding box center [267, 45] width 49 height 13
click at [286, 46] on button "Bulk Actions" at bounding box center [267, 45] width 49 height 13
click at [121, 42] on span "Export" at bounding box center [118, 45] width 16 height 9
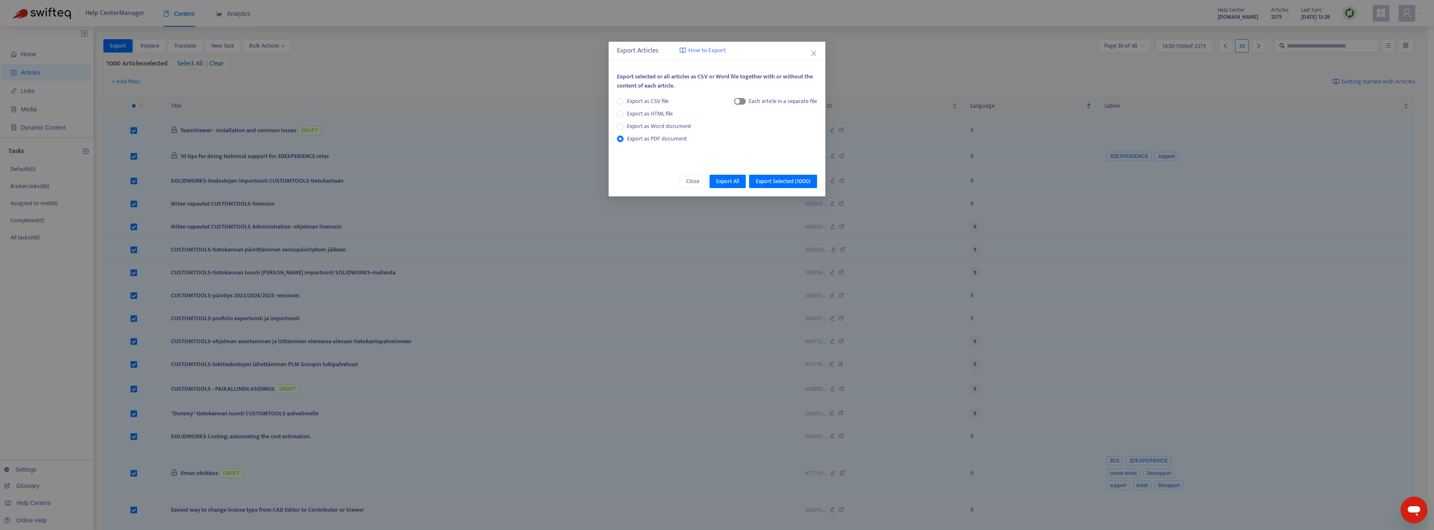
click at [626, 103] on span "button" at bounding box center [740, 101] width 12 height 7
click at [626, 183] on span "Export Selected ( 1000 )" at bounding box center [783, 181] width 55 height 9
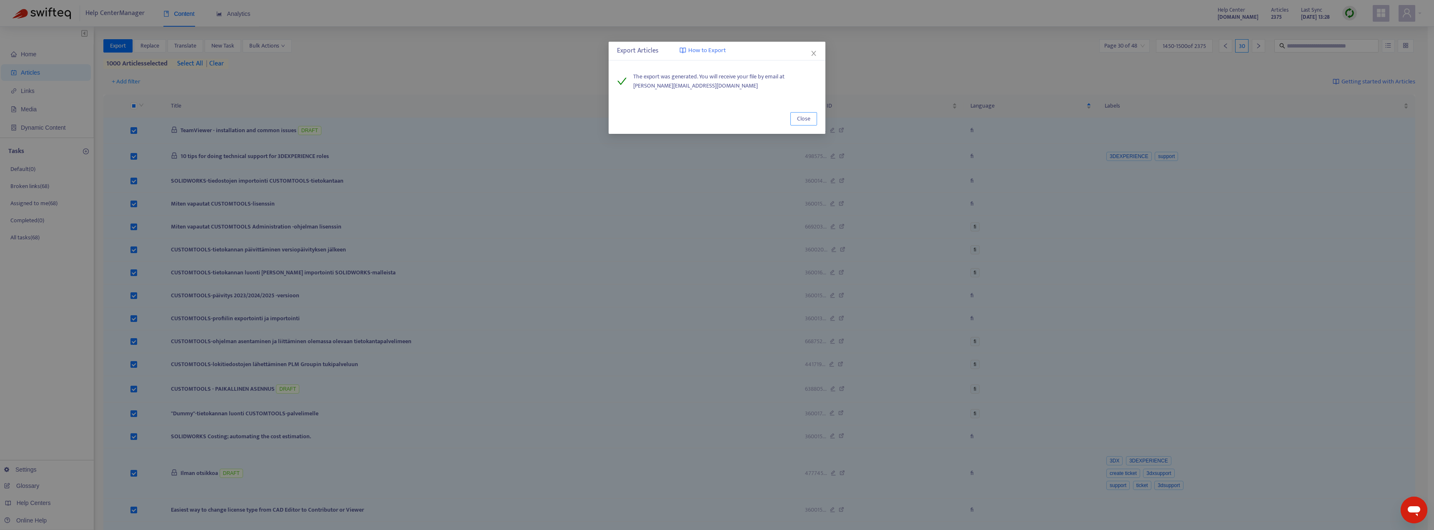
click at [626, 121] on span "Close" at bounding box center [803, 118] width 13 height 9
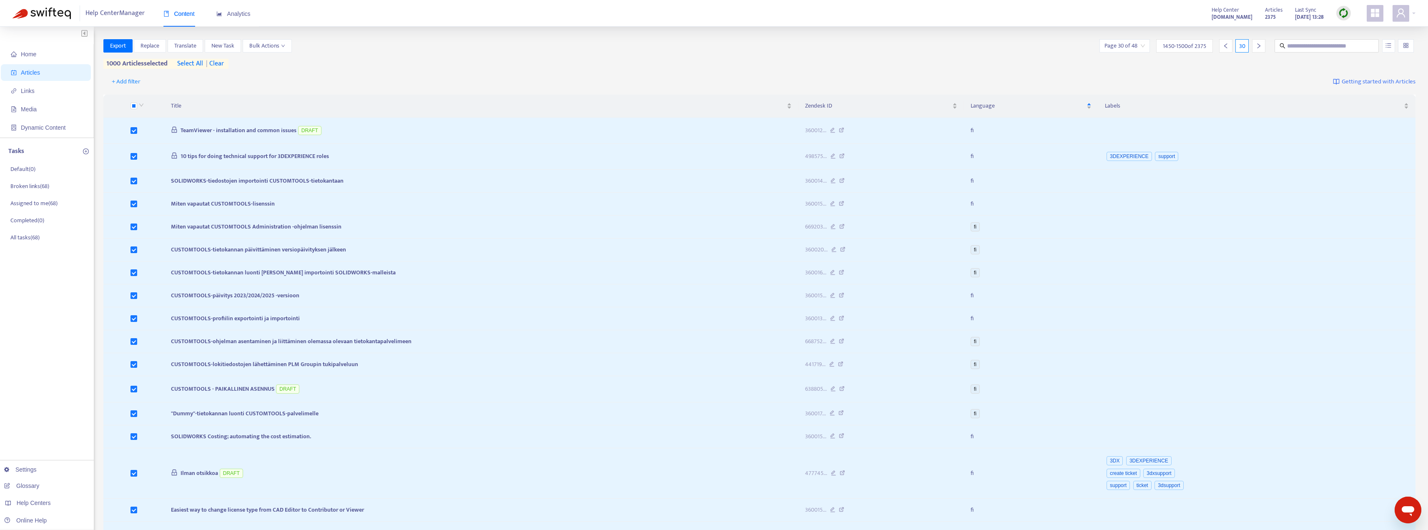
click at [216, 69] on span "| clear" at bounding box center [213, 64] width 21 height 10
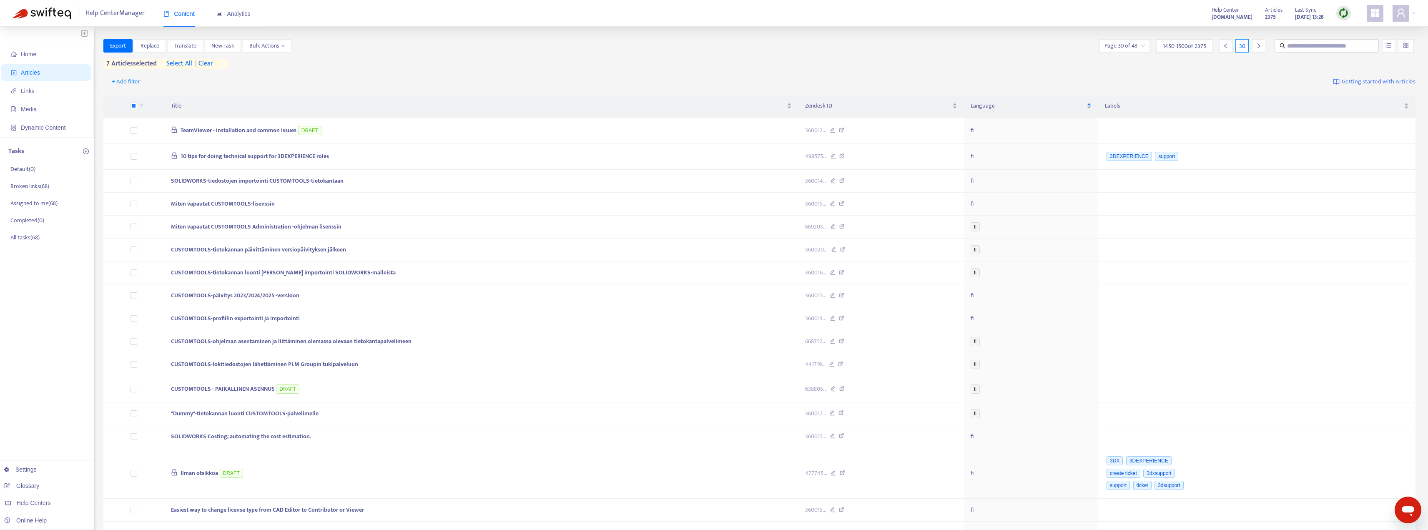
click at [626, 47] on icon "right" at bounding box center [1259, 46] width 6 height 6
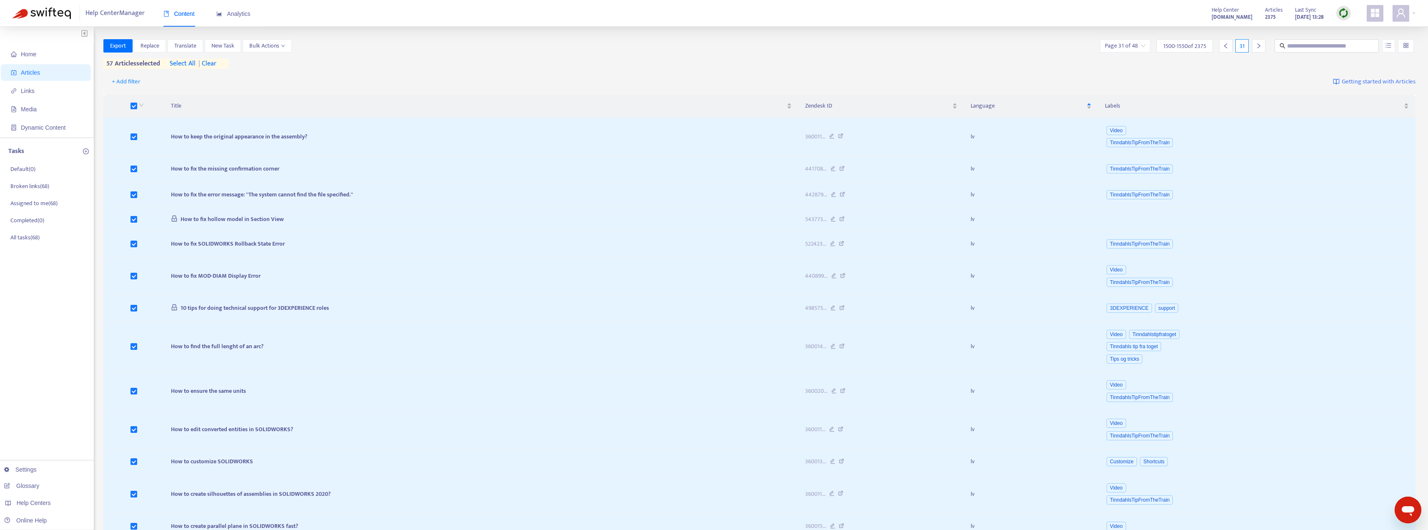
click at [626, 46] on icon "right" at bounding box center [1259, 46] width 6 height 6
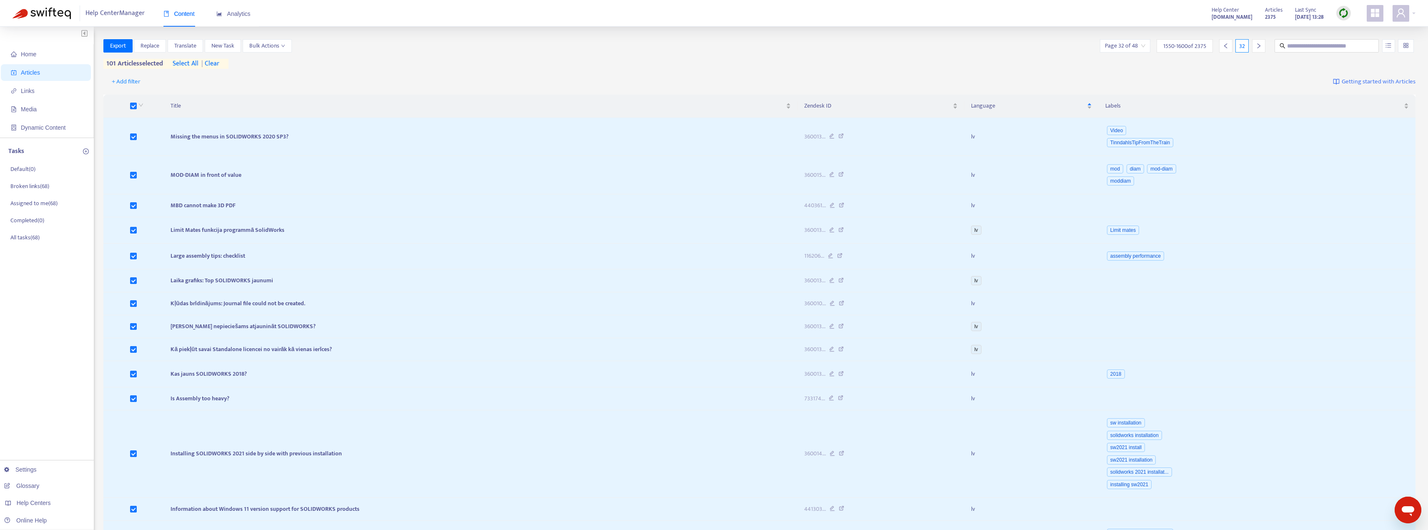
click at [626, 43] on icon "right" at bounding box center [1259, 46] width 6 height 6
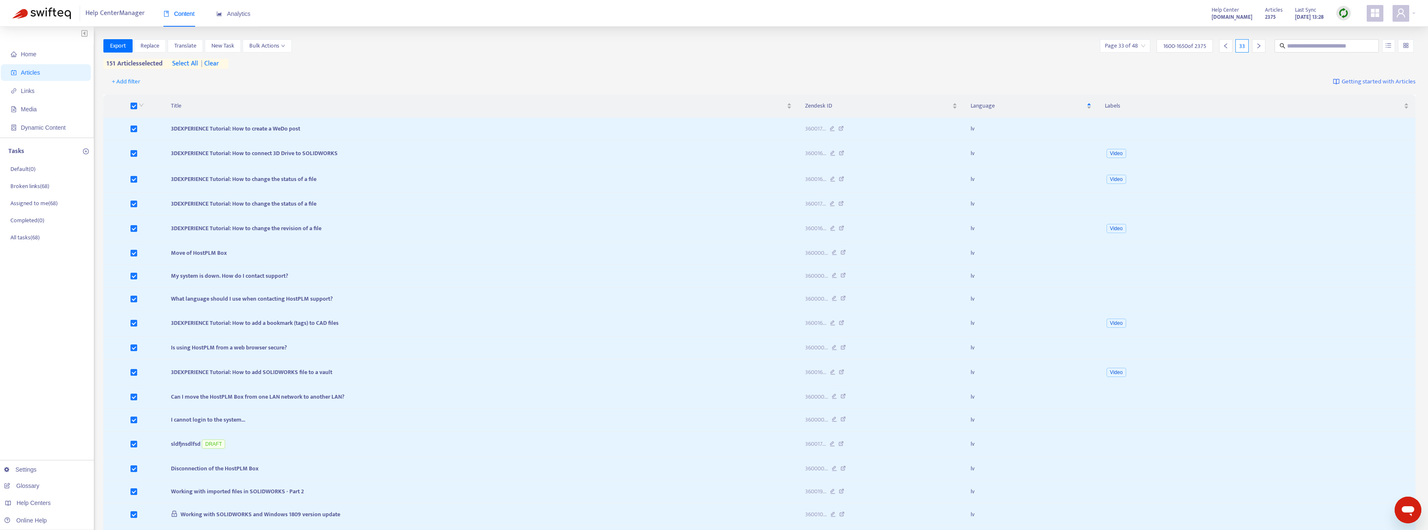
click at [626, 46] on icon "right" at bounding box center [1259, 46] width 6 height 6
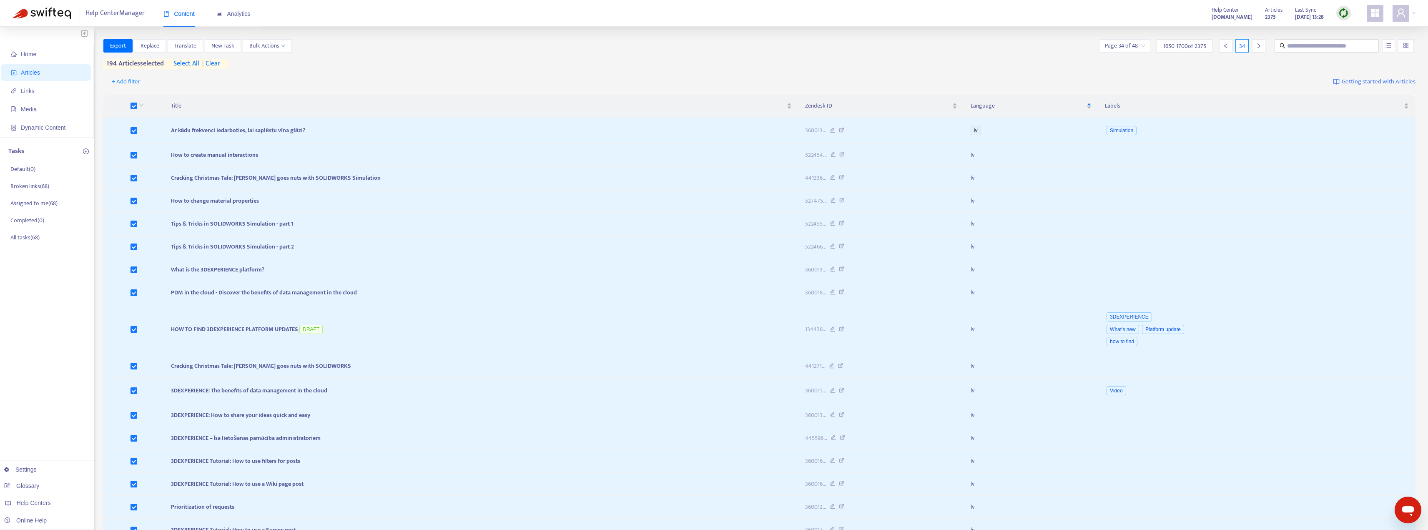
click at [626, 44] on icon "right" at bounding box center [1259, 46] width 6 height 6
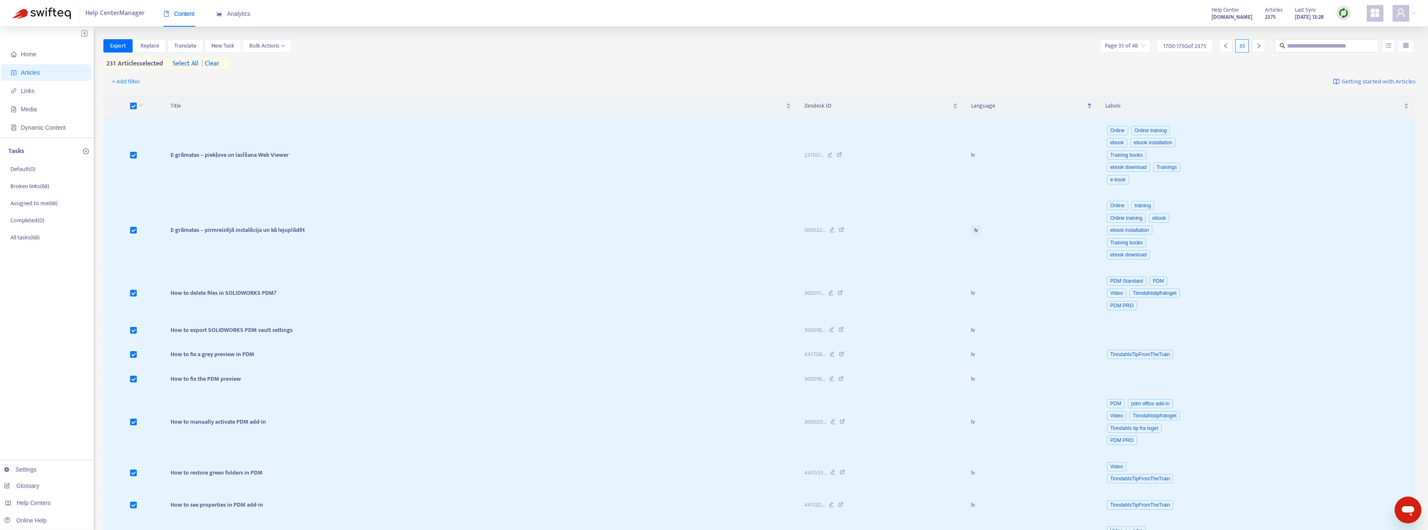
click at [626, 48] on div at bounding box center [1258, 45] width 13 height 13
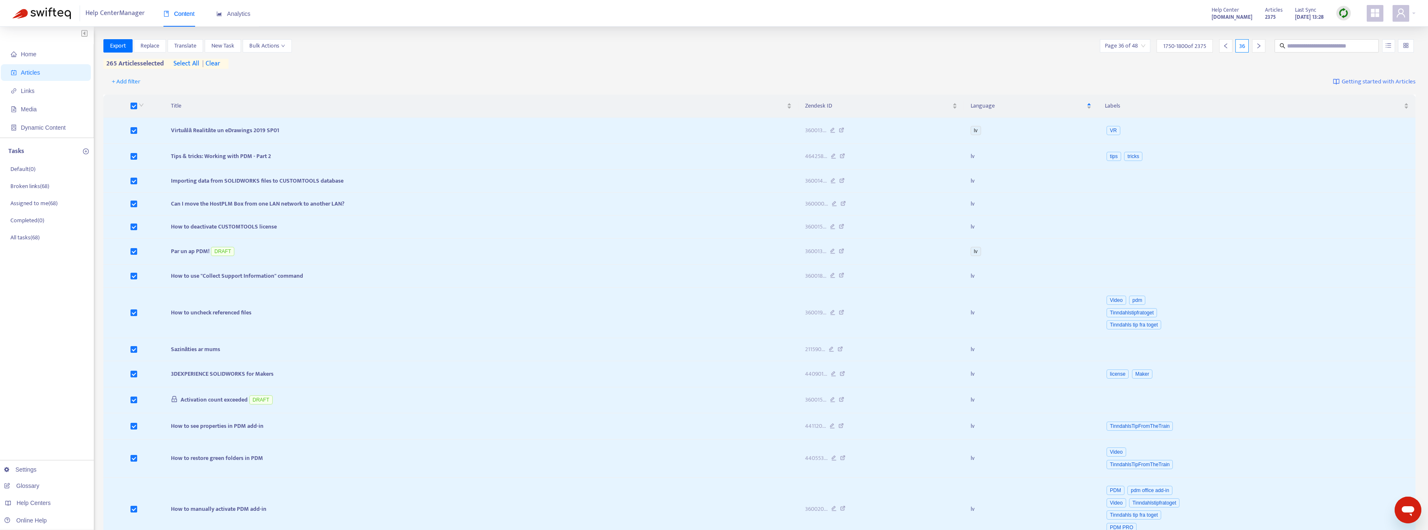
click at [626, 48] on icon "right" at bounding box center [1259, 46] width 6 height 6
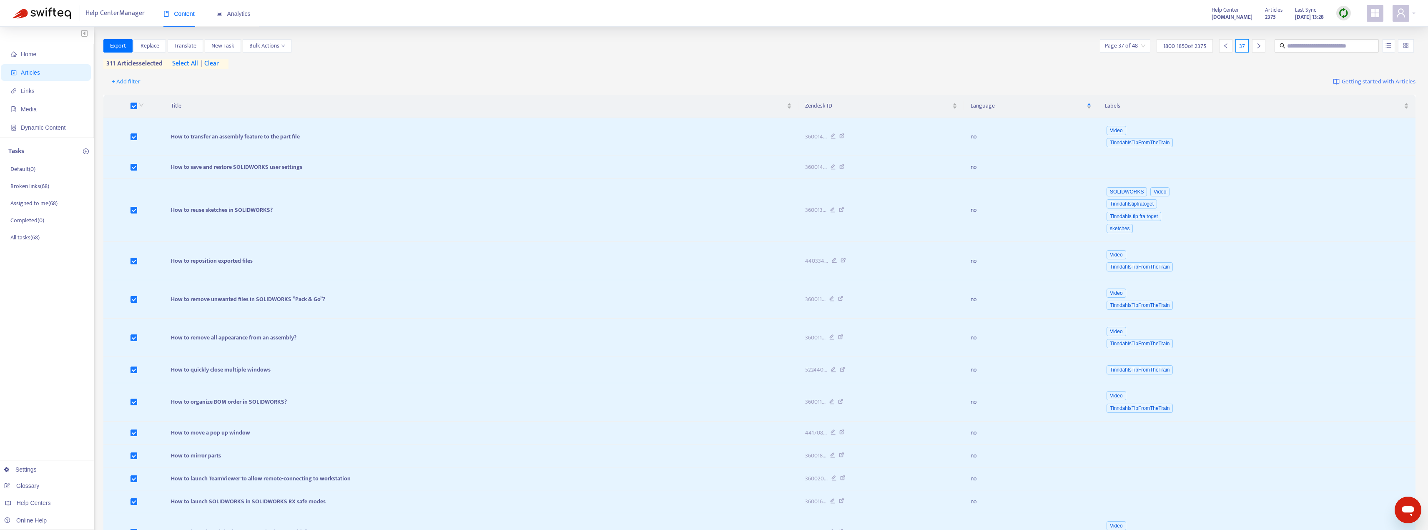
click at [626, 45] on icon "right" at bounding box center [1259, 46] width 6 height 6
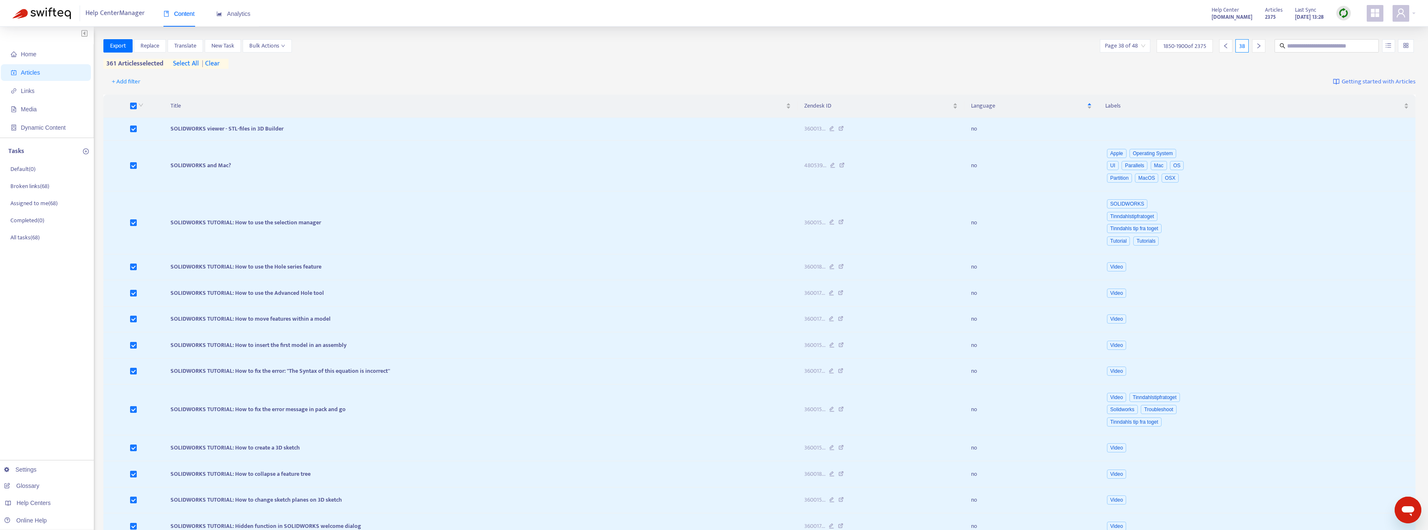
click at [626, 48] on icon "right" at bounding box center [1259, 46] width 6 height 6
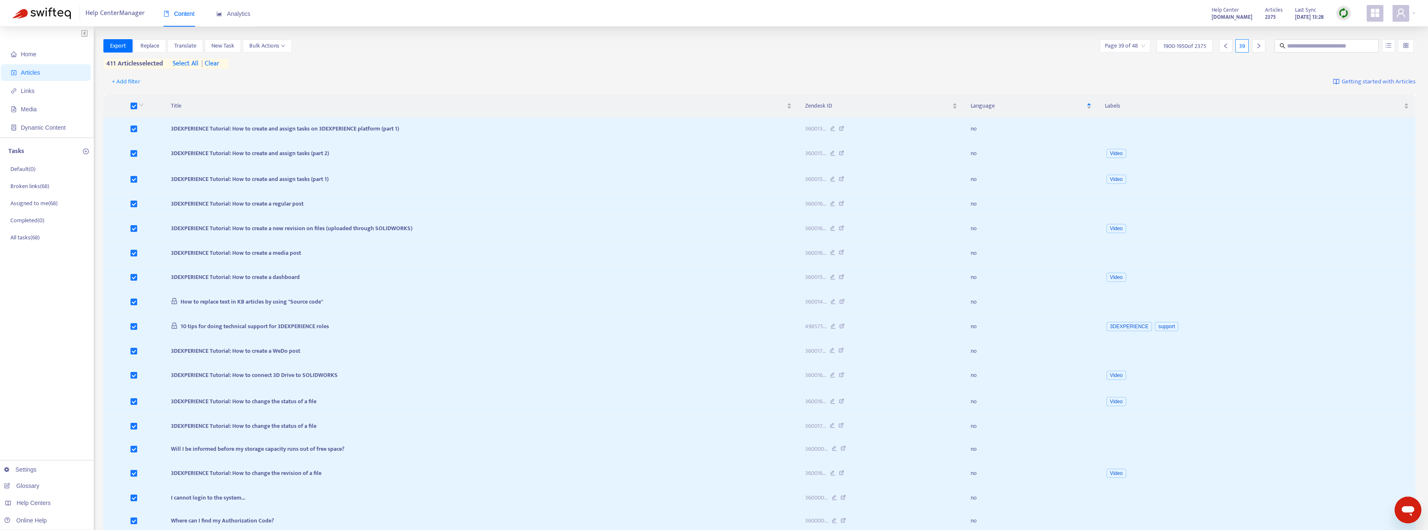
click at [626, 45] on icon "right" at bounding box center [1259, 46] width 6 height 6
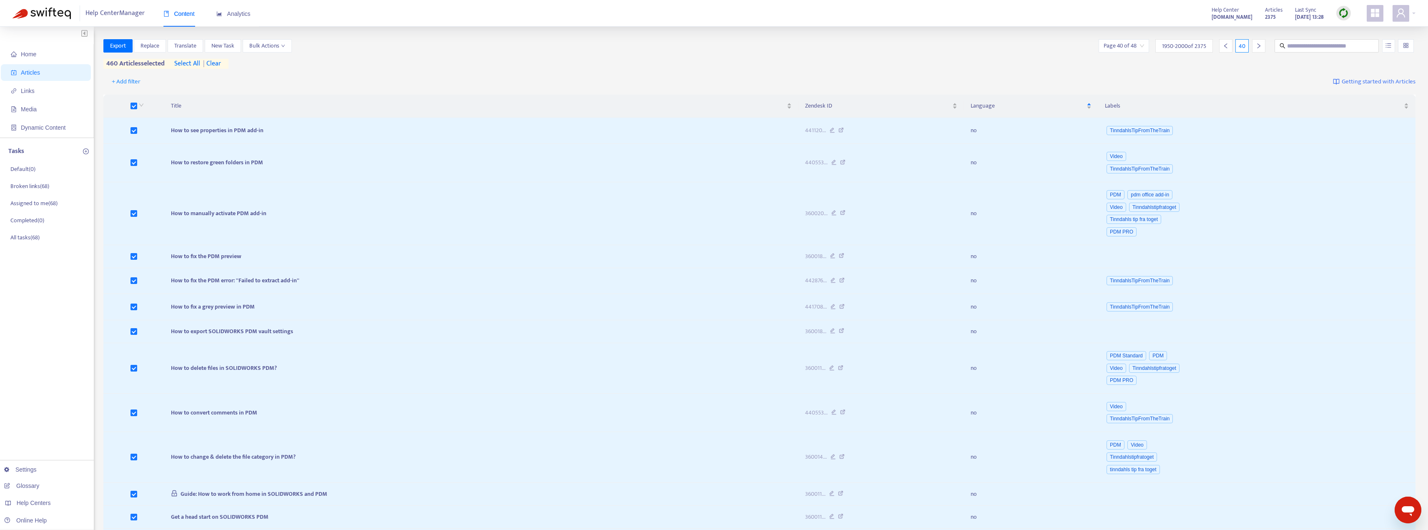
click at [626, 47] on icon "right" at bounding box center [1258, 45] width 3 height 5
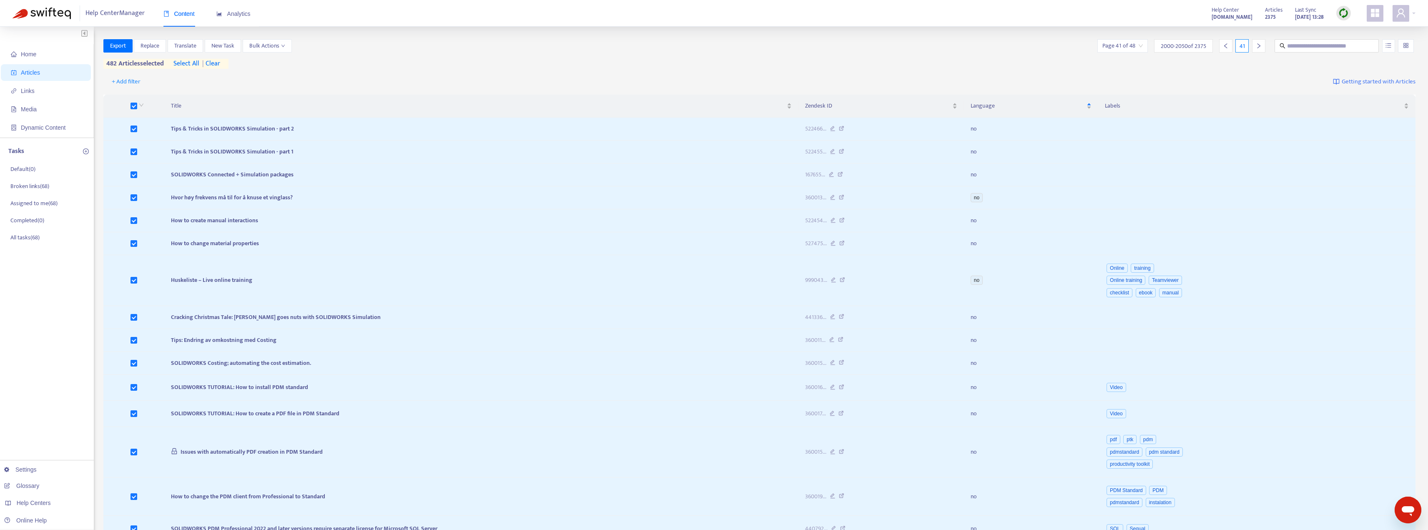
click at [626, 45] on icon "right" at bounding box center [1259, 46] width 6 height 6
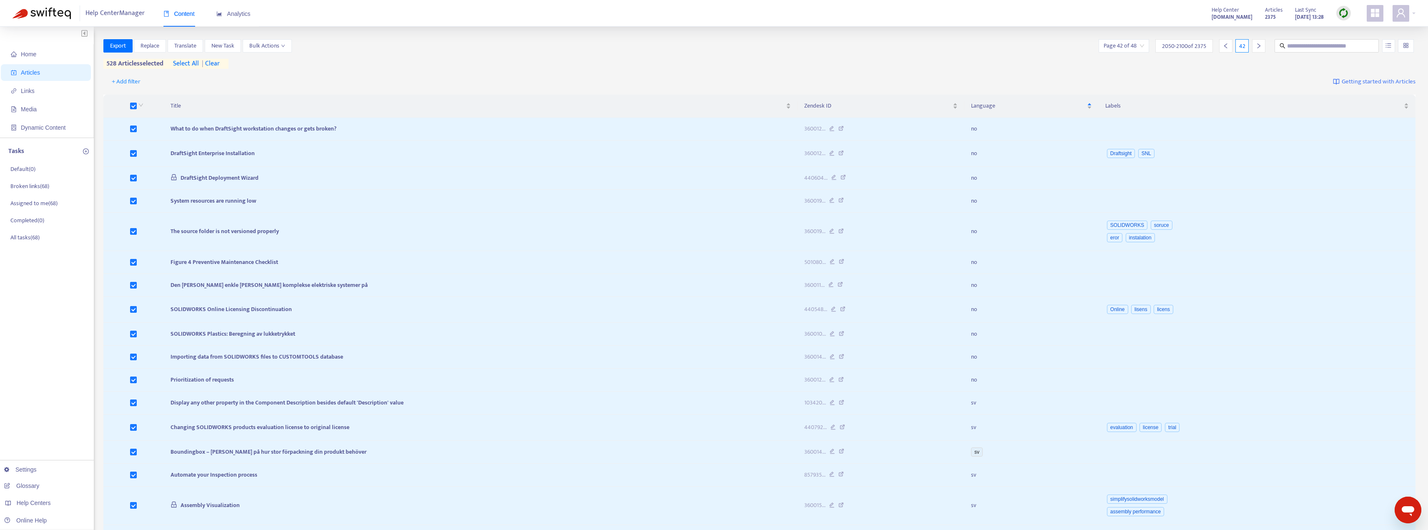
click at [626, 45] on div at bounding box center [1258, 45] width 13 height 13
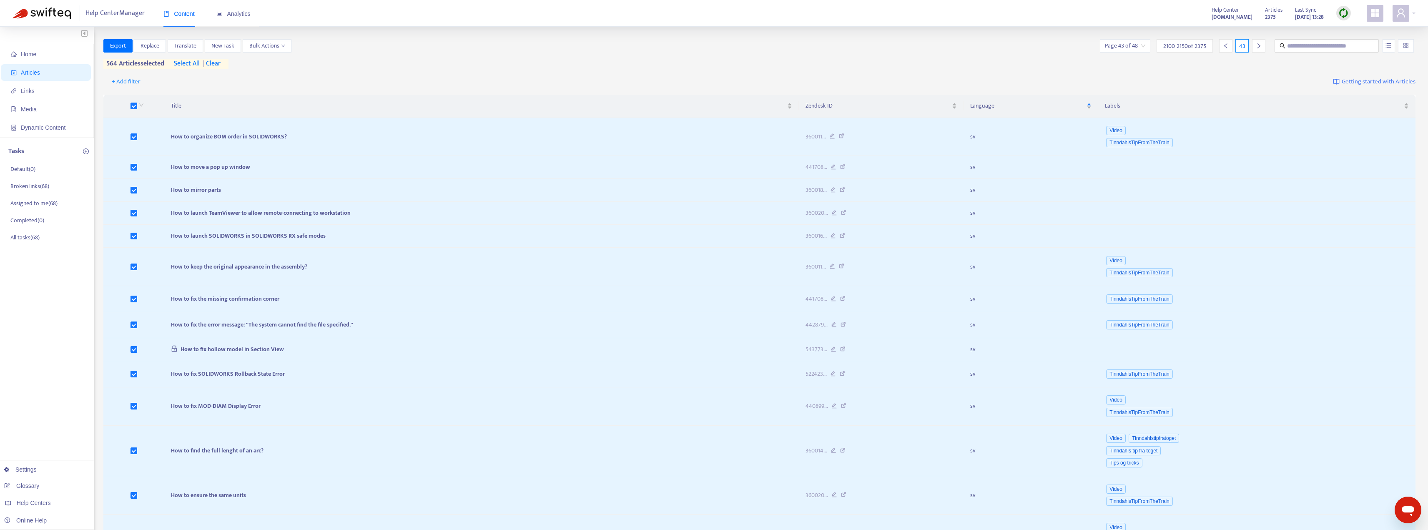
click at [626, 44] on icon "right" at bounding box center [1259, 46] width 6 height 6
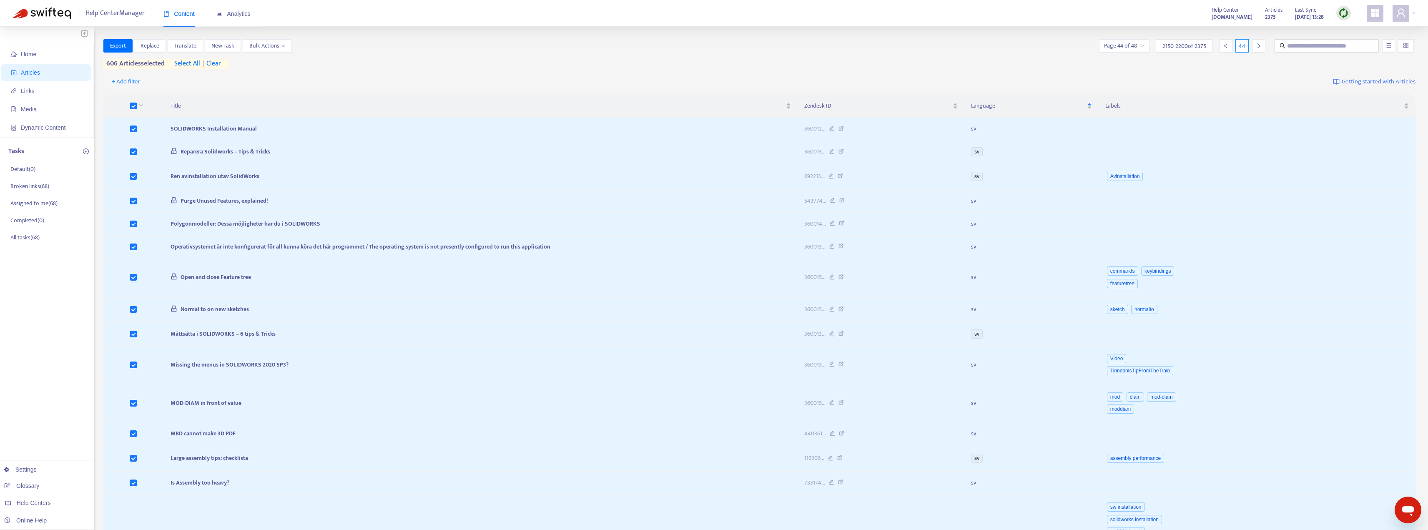
click at [626, 46] on icon "right" at bounding box center [1259, 46] width 6 height 6
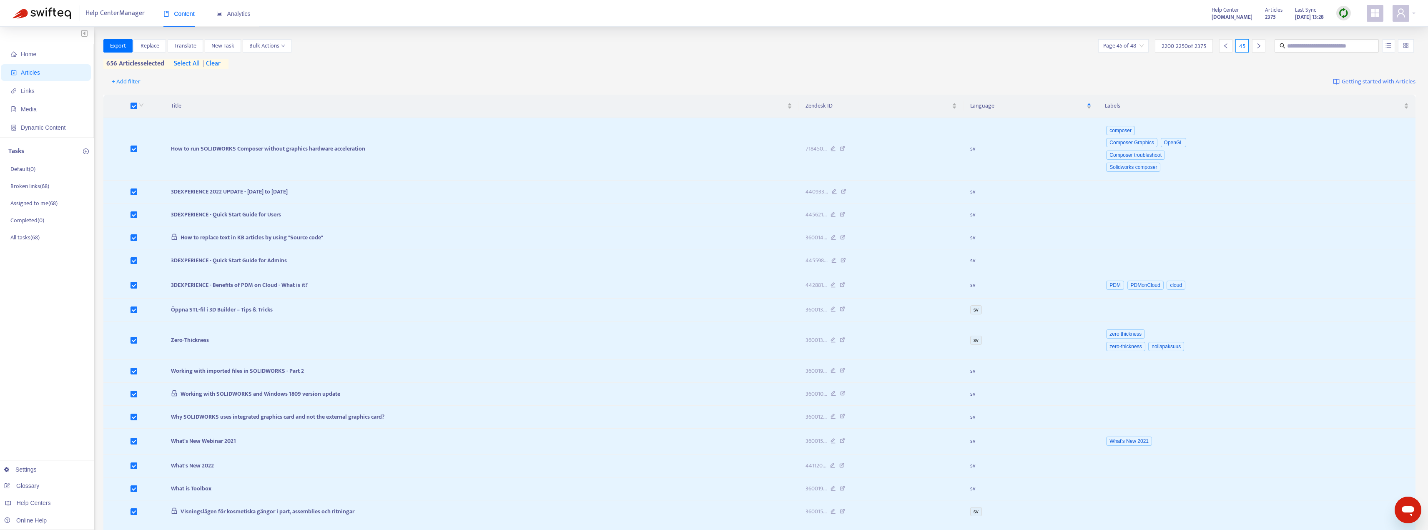
click at [626, 47] on icon "right" at bounding box center [1259, 46] width 6 height 6
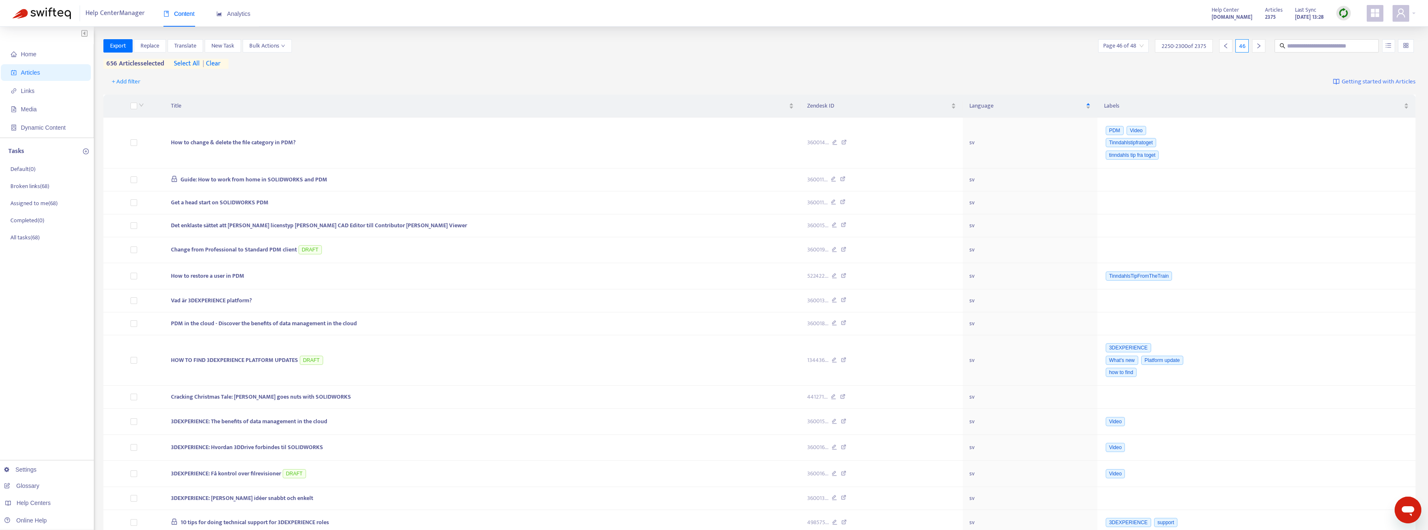
click at [130, 106] on th at bounding box center [133, 106] width 61 height 23
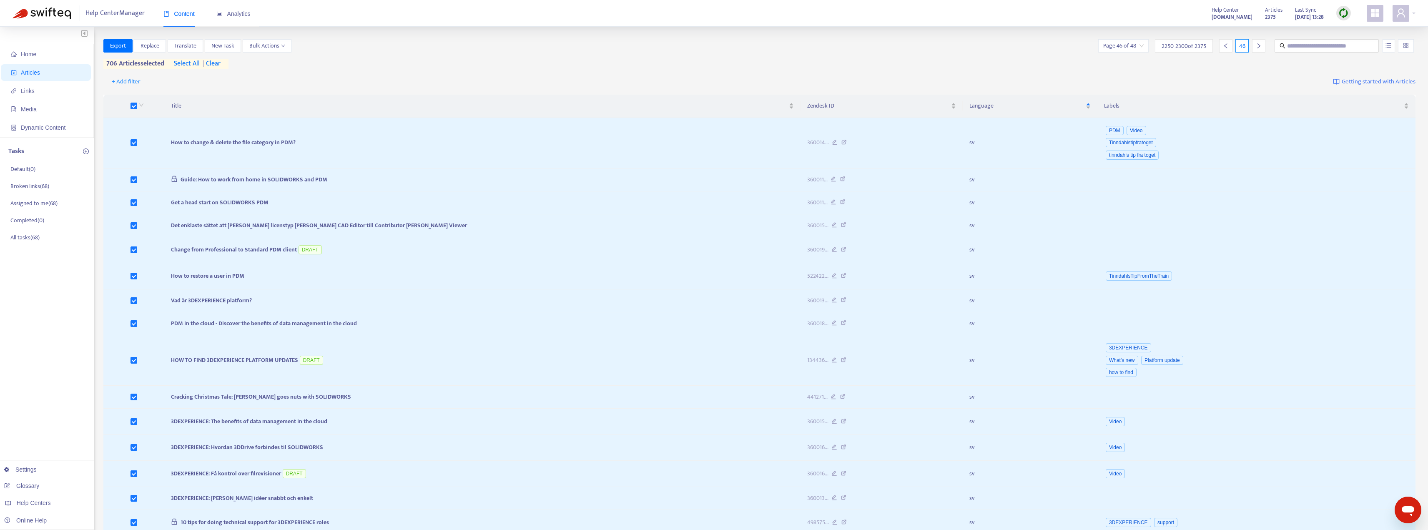
click at [626, 51] on div at bounding box center [1258, 45] width 13 height 13
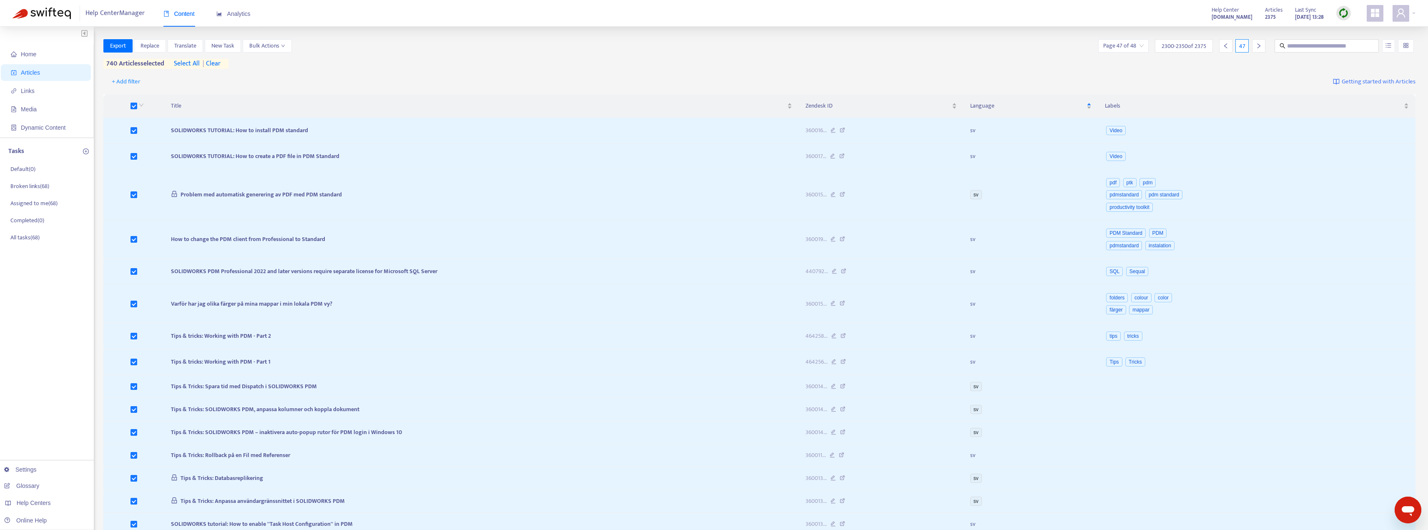
click at [626, 45] on div at bounding box center [1258, 45] width 13 height 13
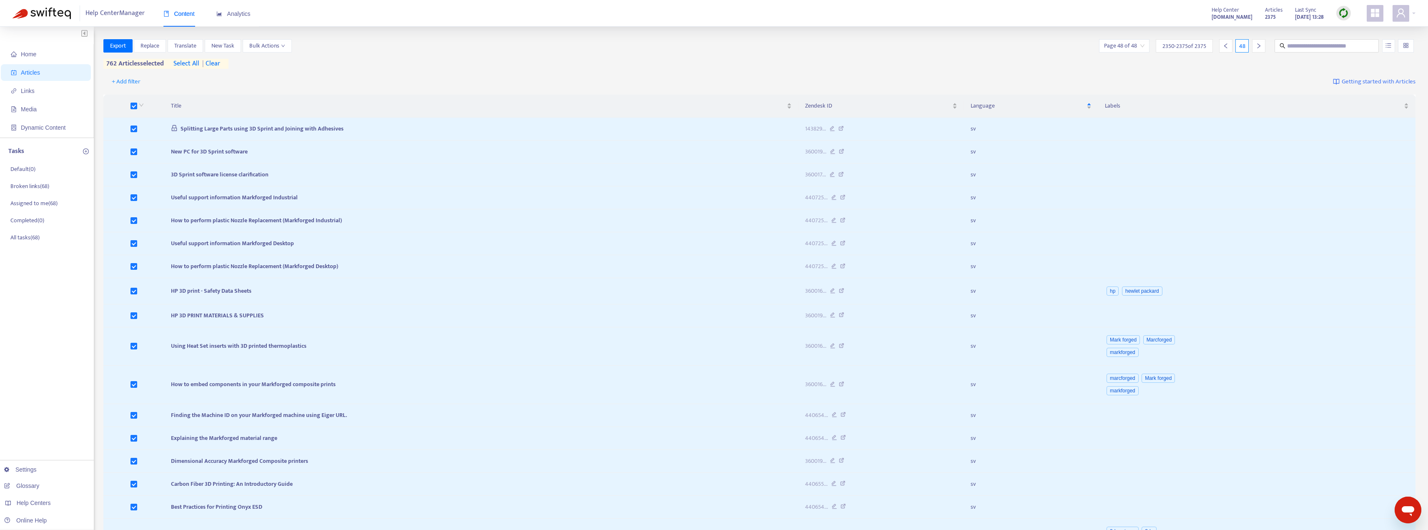
click at [626, 48] on icon "right" at bounding box center [1259, 46] width 6 height 6
click at [626, 46] on icon "right" at bounding box center [1259, 46] width 6 height 6
